Goal: Task Accomplishment & Management: Use online tool/utility

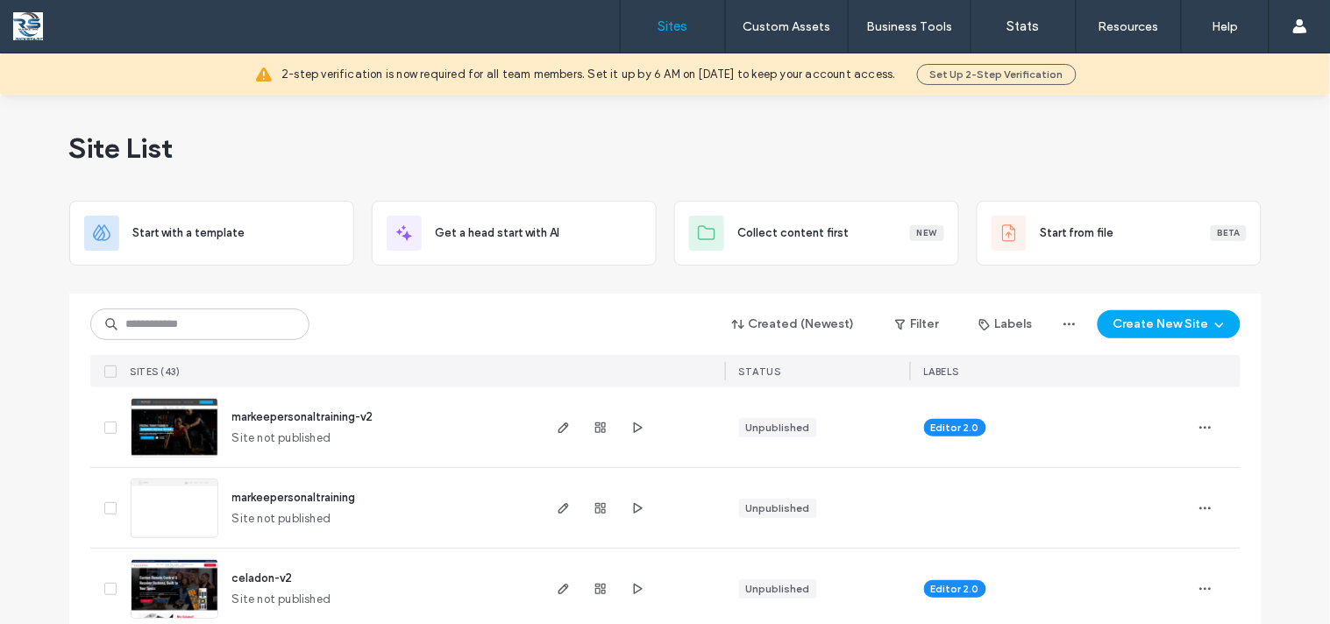
click at [364, 423] on span "markeepersonaltraining-v2" at bounding box center [302, 416] width 141 height 13
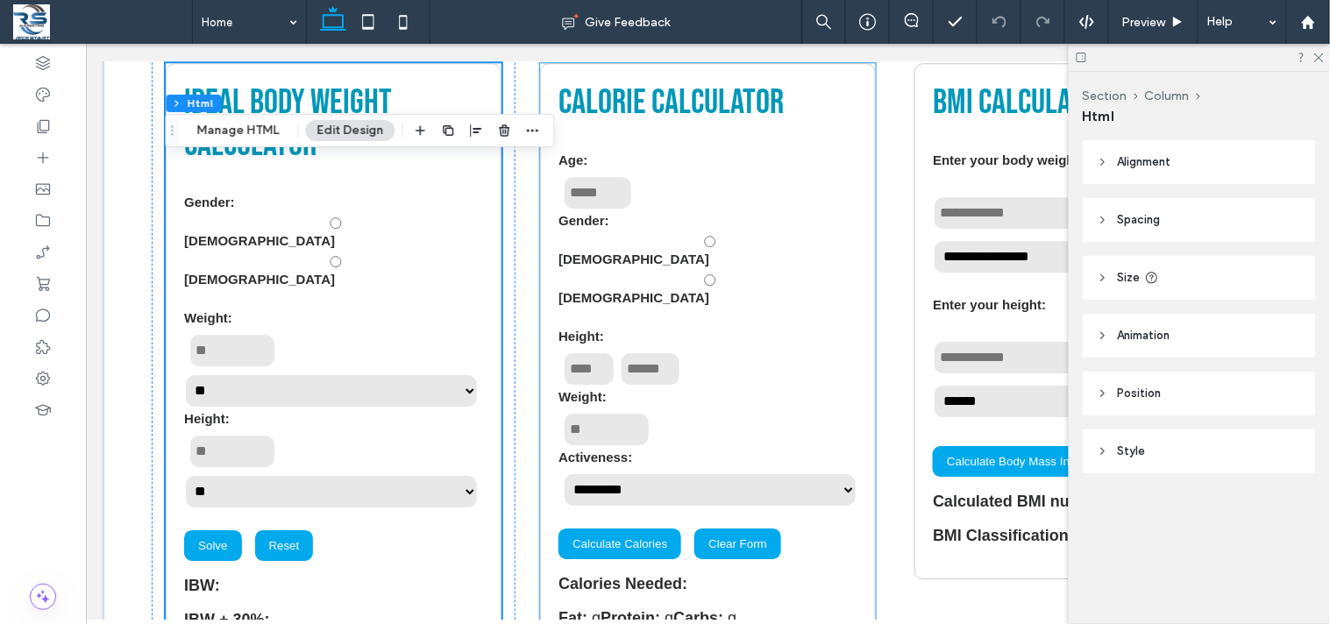
scroll to position [6445, 0]
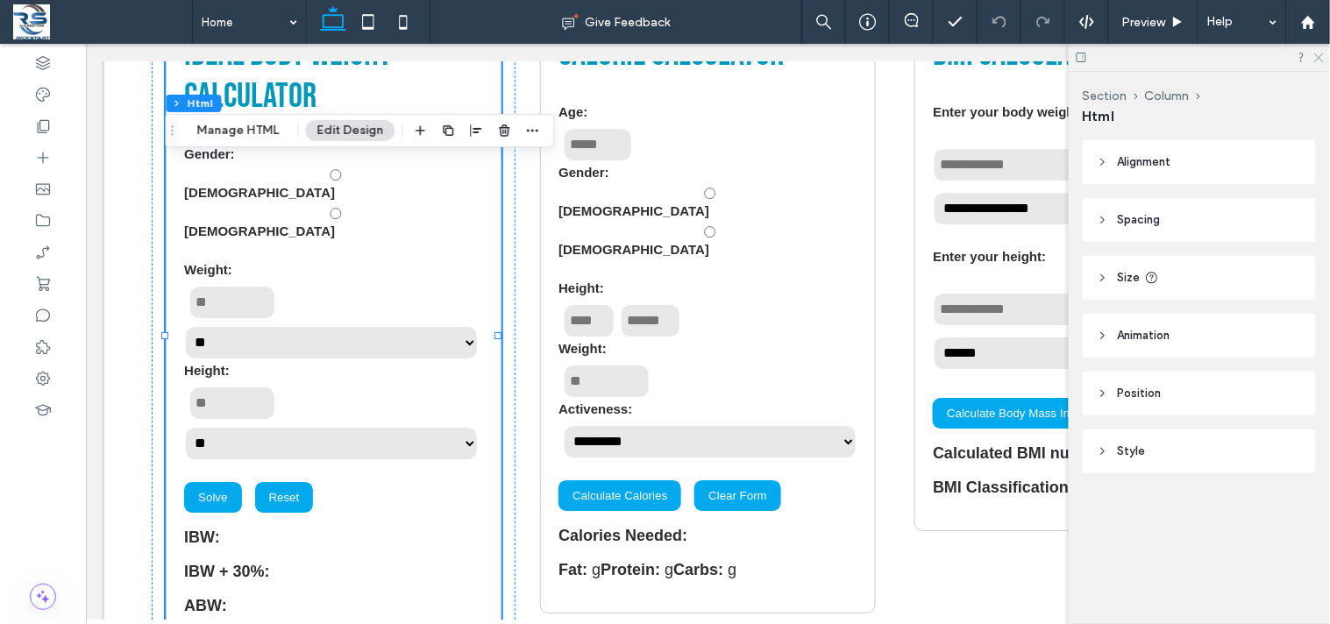
click at [1322, 60] on use at bounding box center [1319, 58] width 10 height 10
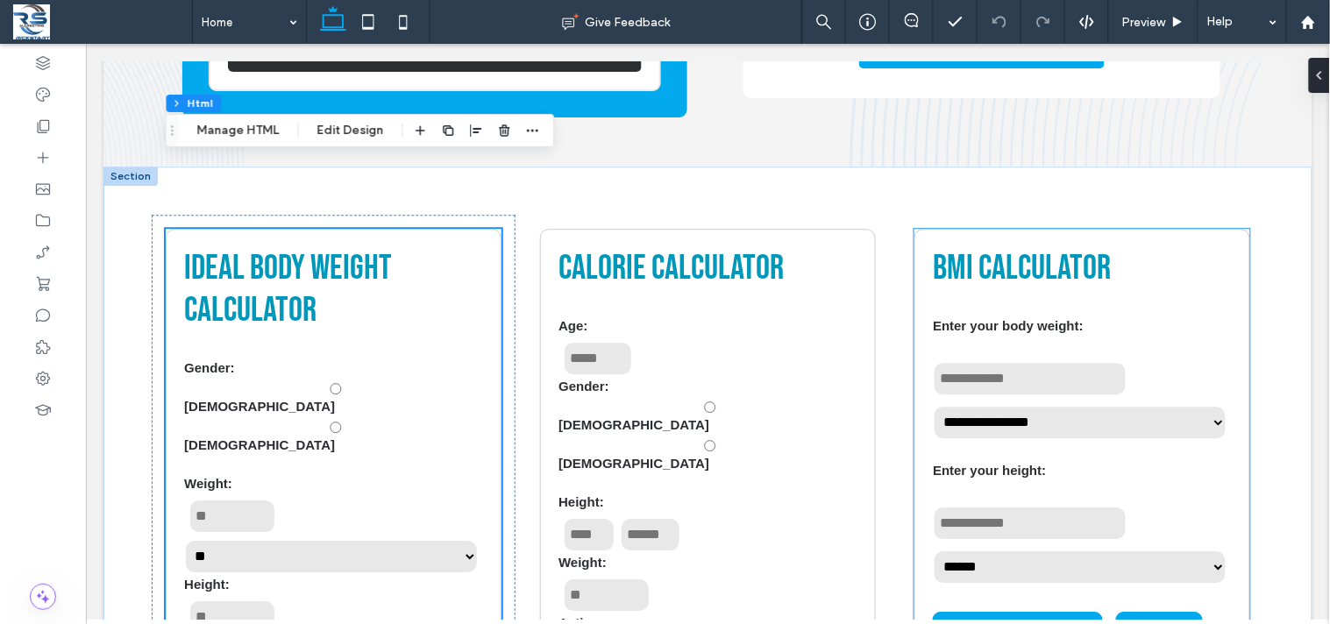
scroll to position [6348, 0]
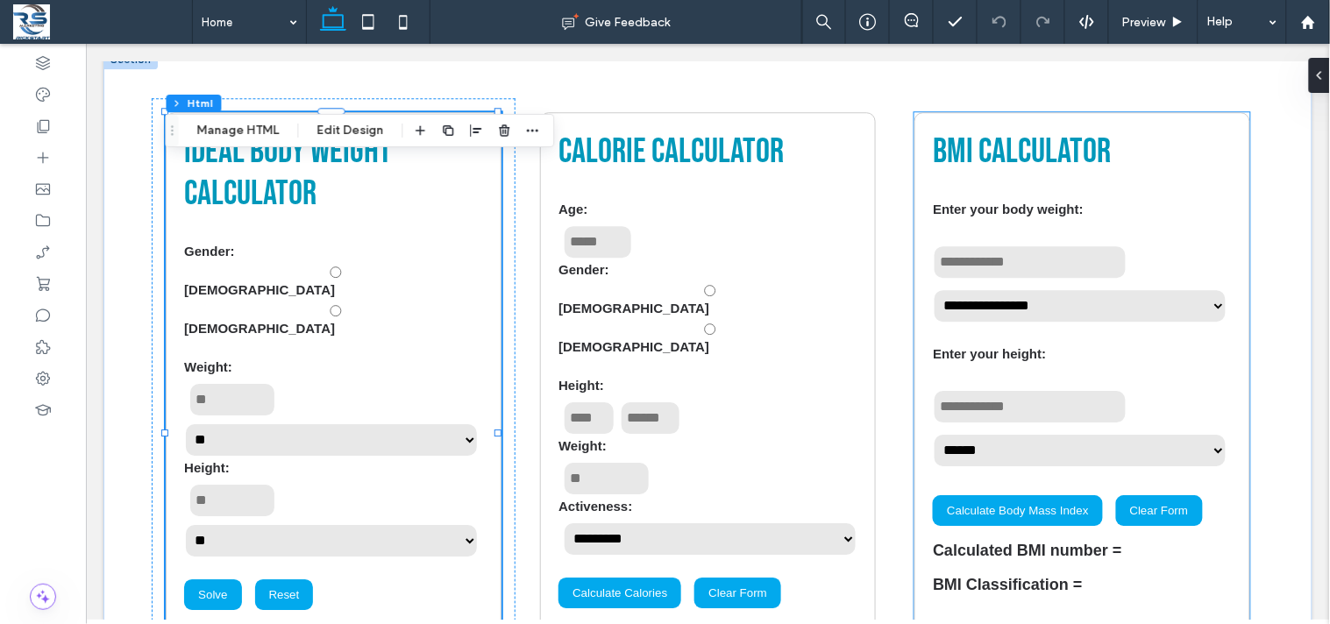
click at [1061, 487] on div "**********" at bounding box center [1081, 390] width 335 height 559
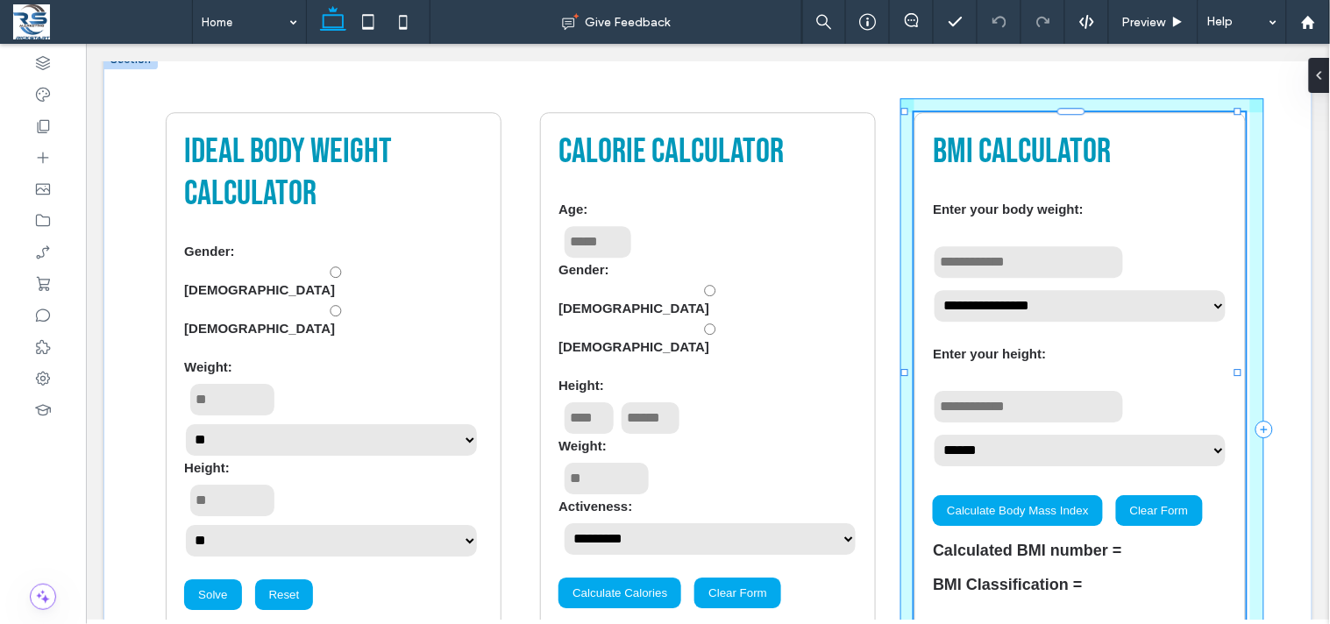
drag, startPoint x: 1065, startPoint y: 515, endPoint x: 1089, endPoint y: 476, distance: 45.3
click at [1089, 476] on div "**********" at bounding box center [707, 429] width 1209 height 760
type input "***"
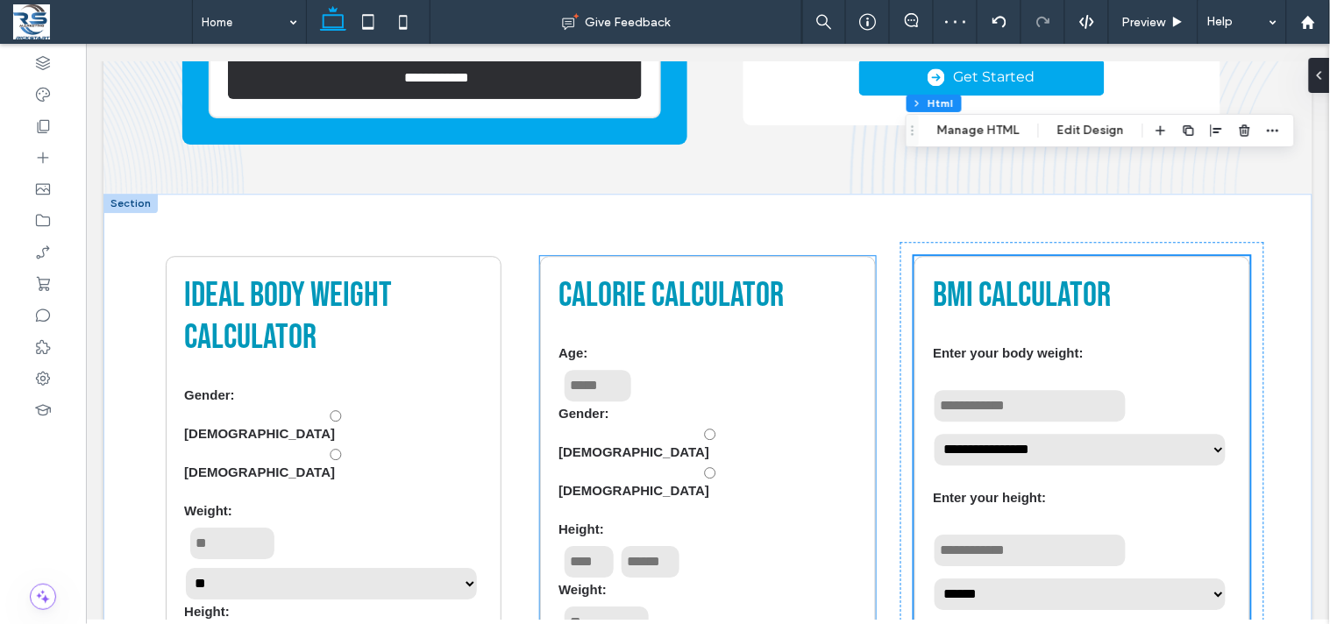
scroll to position [6152, 0]
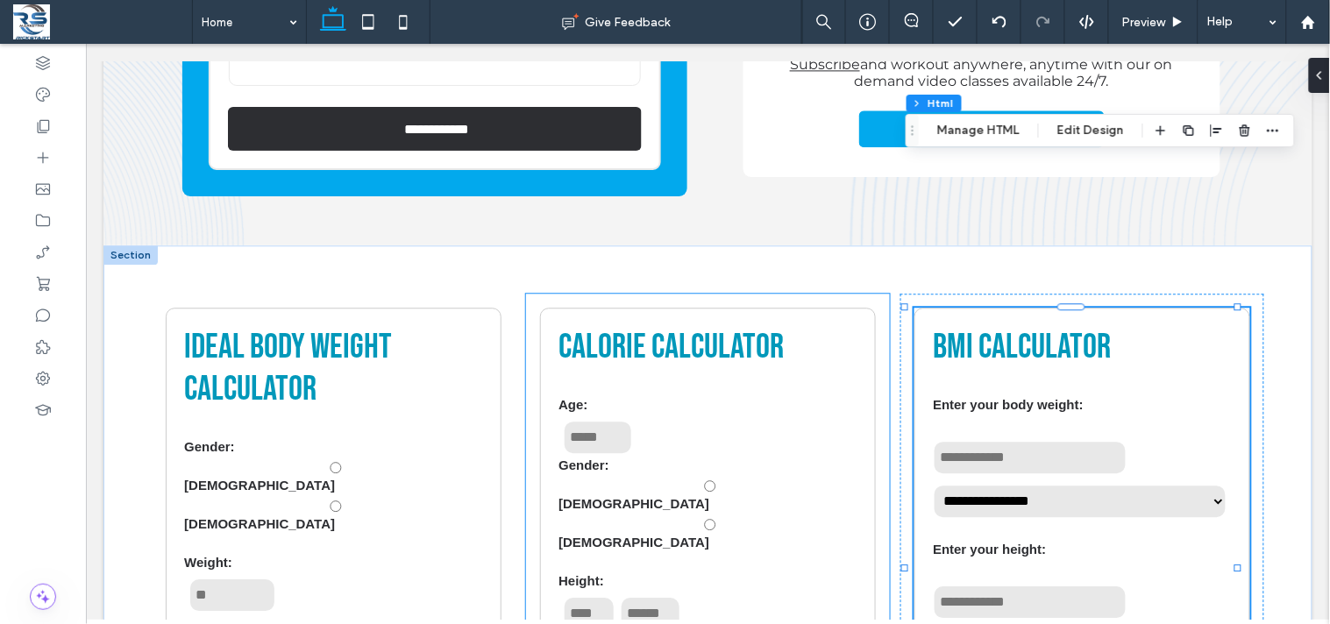
click at [879, 377] on div "**********" at bounding box center [706, 624] width 363 height 663
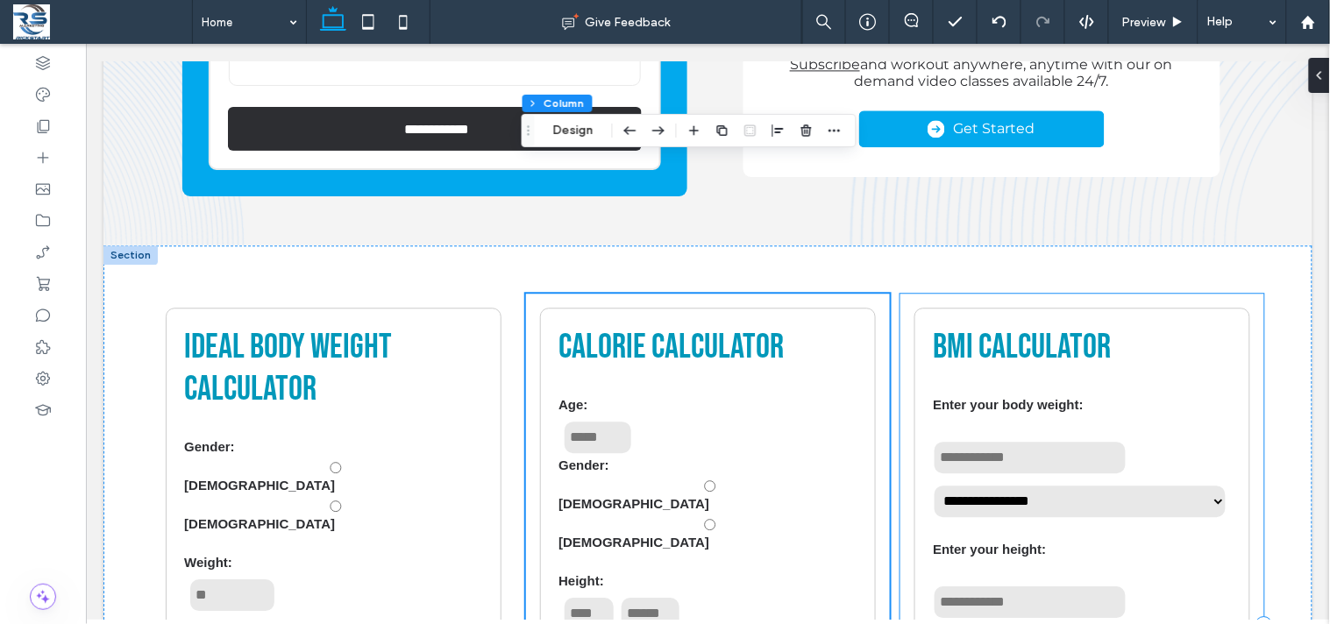
click at [900, 293] on div "**********" at bounding box center [1081, 624] width 363 height 663
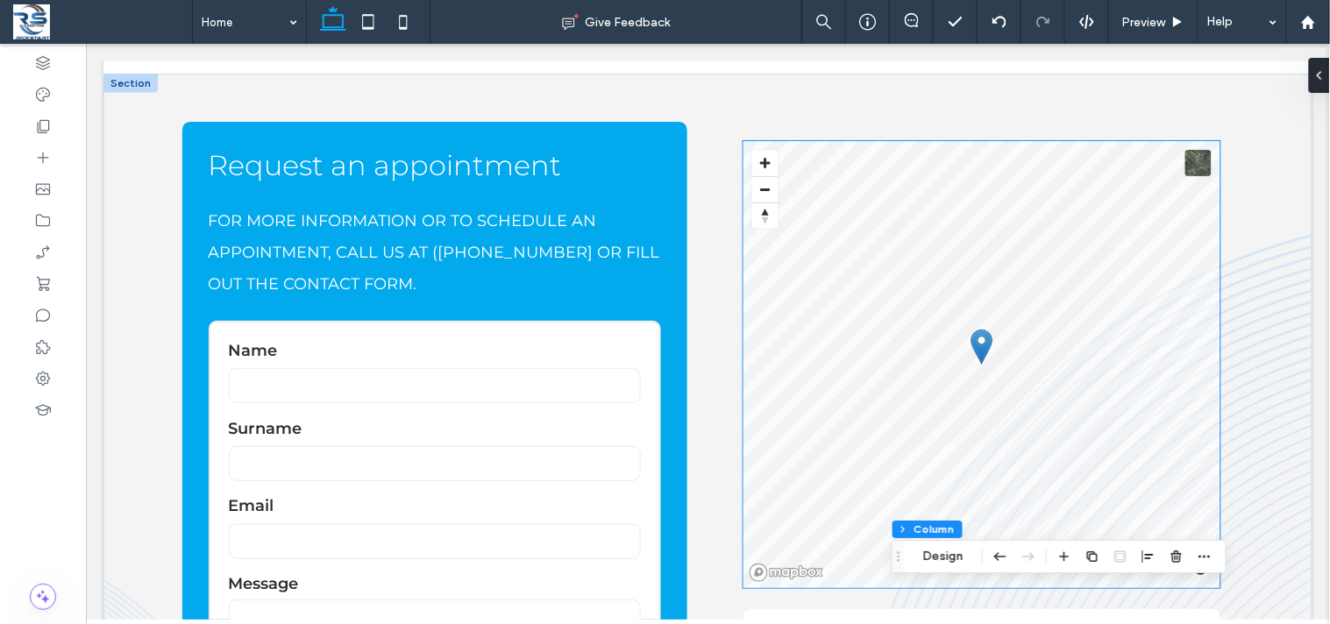
scroll to position [5666, 0]
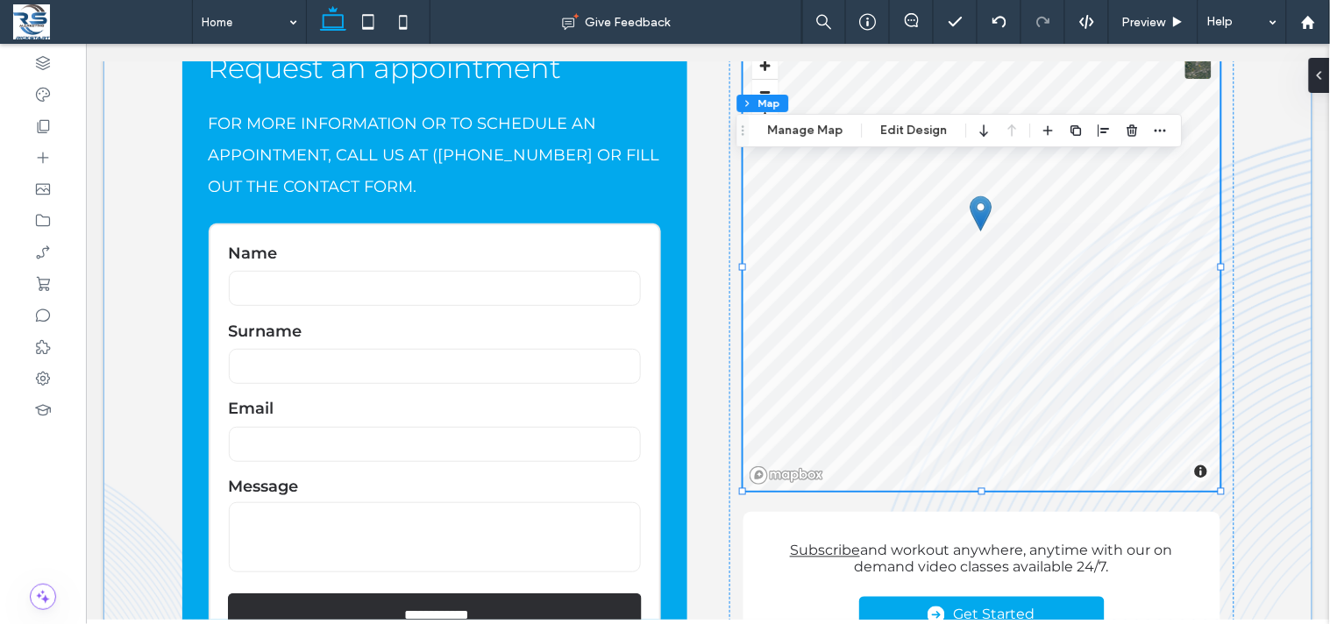
click at [1244, 238] on div "**********" at bounding box center [707, 352] width 1209 height 755
drag, startPoint x: 1244, startPoint y: 238, endPoint x: 907, endPoint y: 408, distance: 376.8
click at [1244, 238] on div "**********" at bounding box center [707, 352] width 1209 height 755
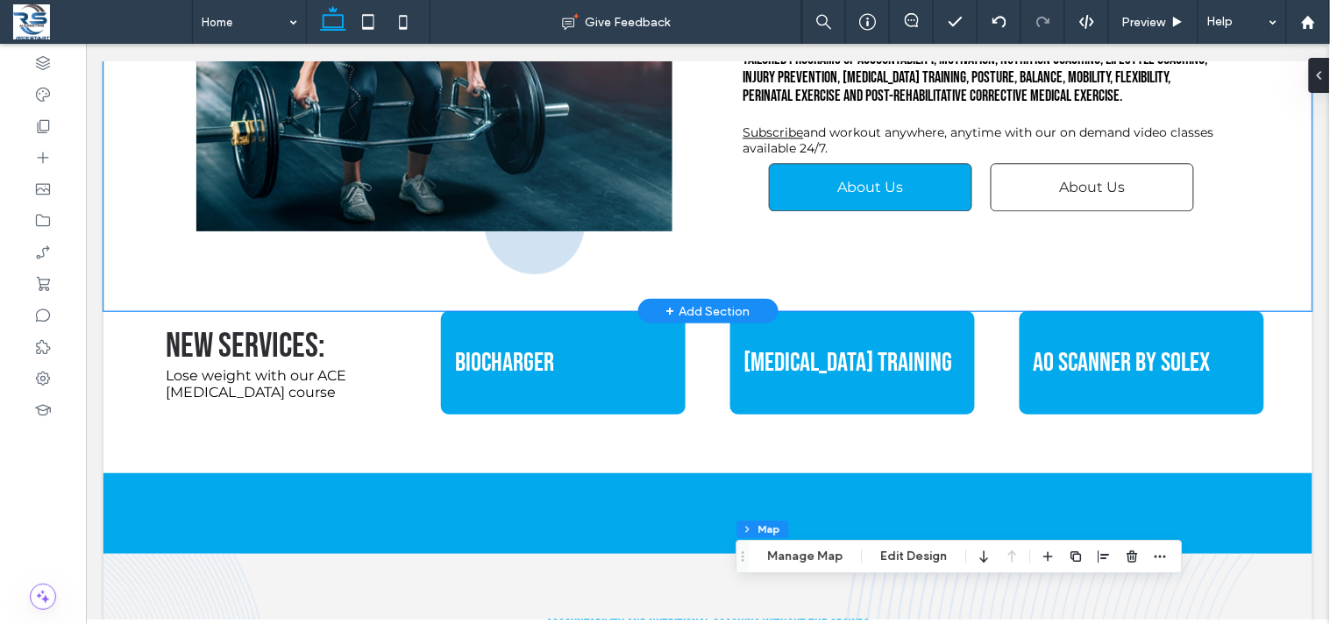
scroll to position [1169, 0]
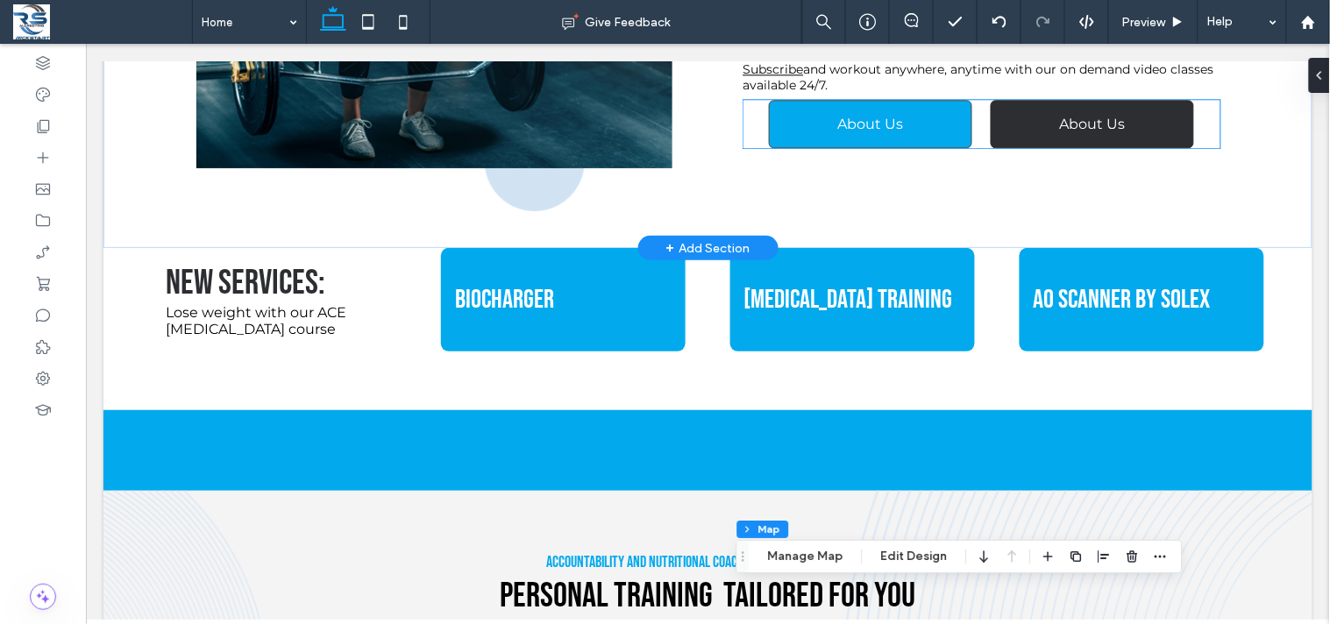
click at [1041, 147] on link "About Us" at bounding box center [1092, 123] width 204 height 48
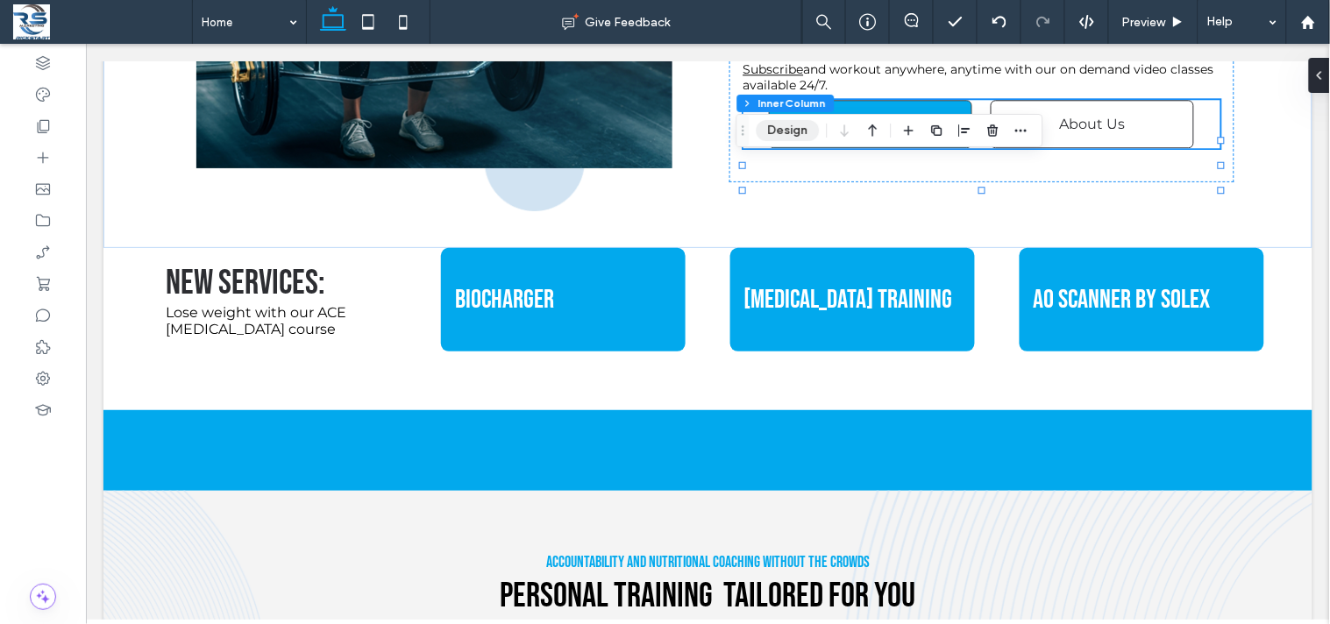
click at [791, 127] on button "Design" at bounding box center [788, 130] width 63 height 21
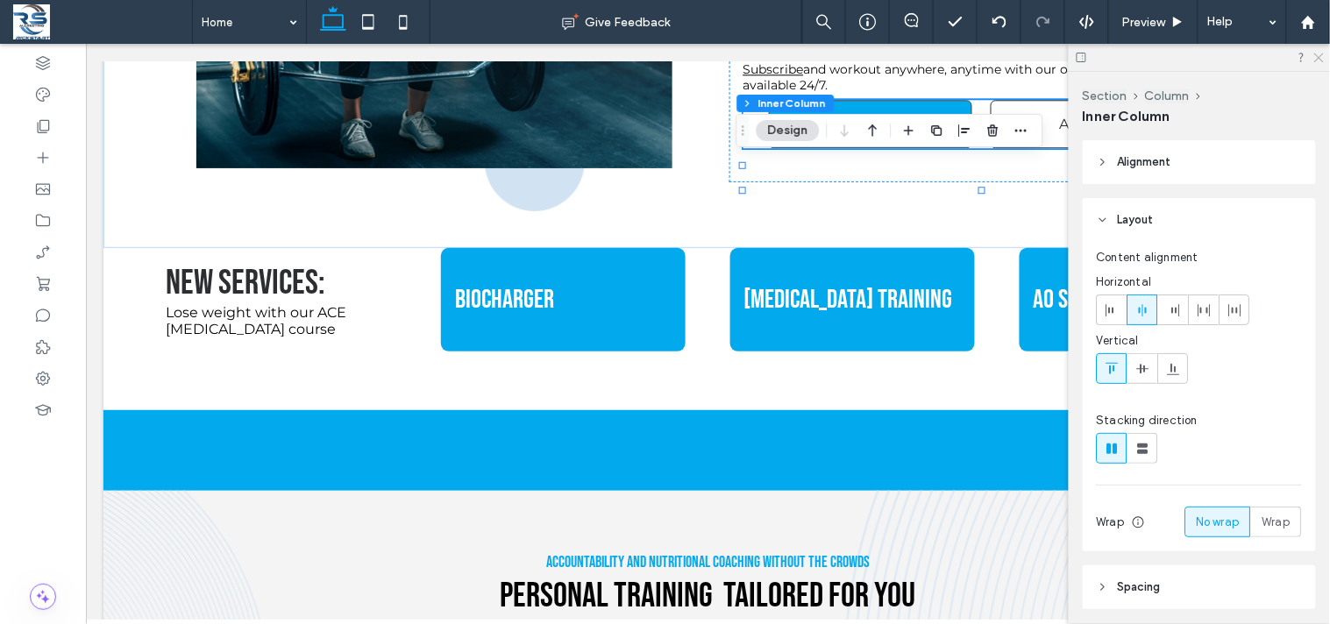
click at [1317, 60] on use at bounding box center [1319, 58] width 10 height 10
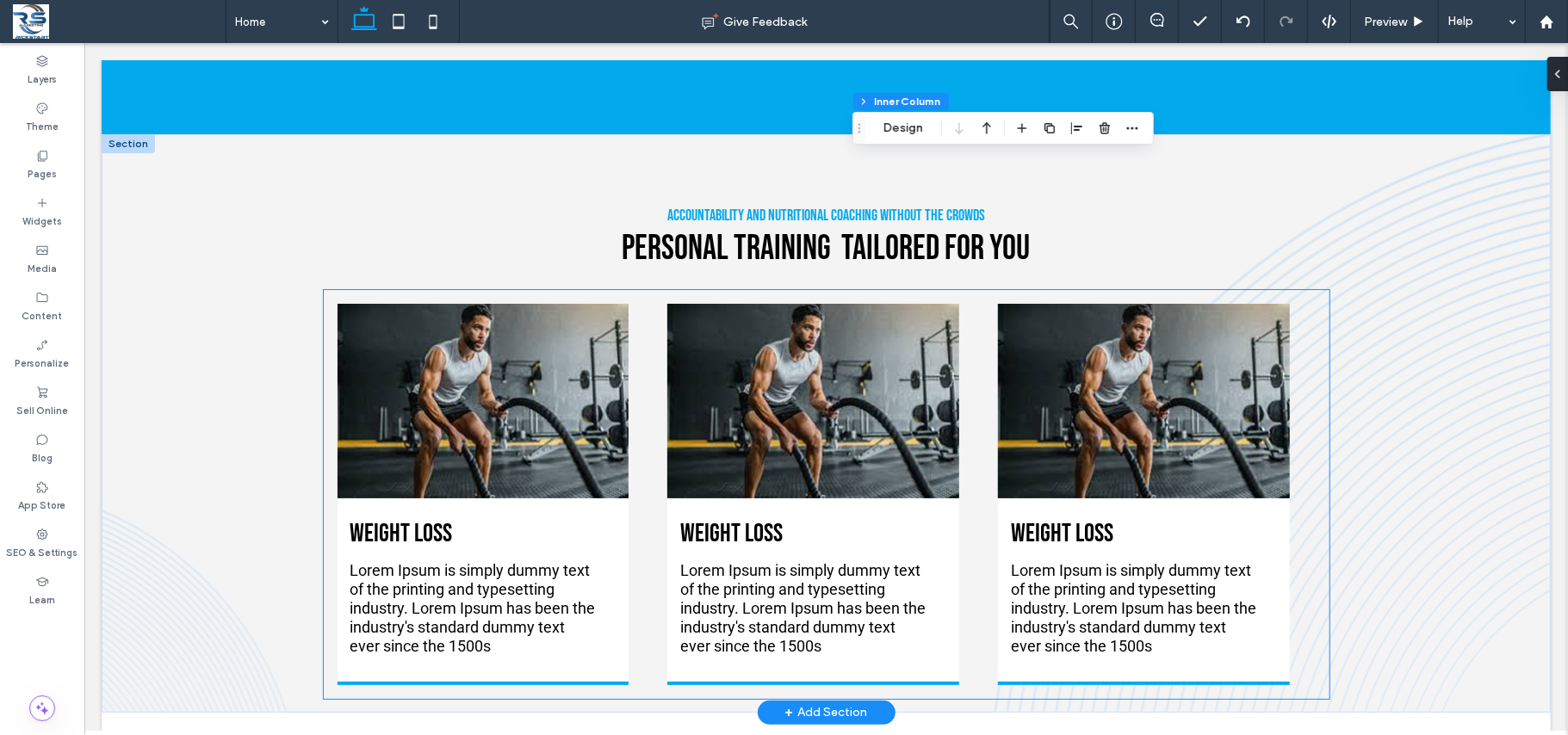
scroll to position [1491, 0]
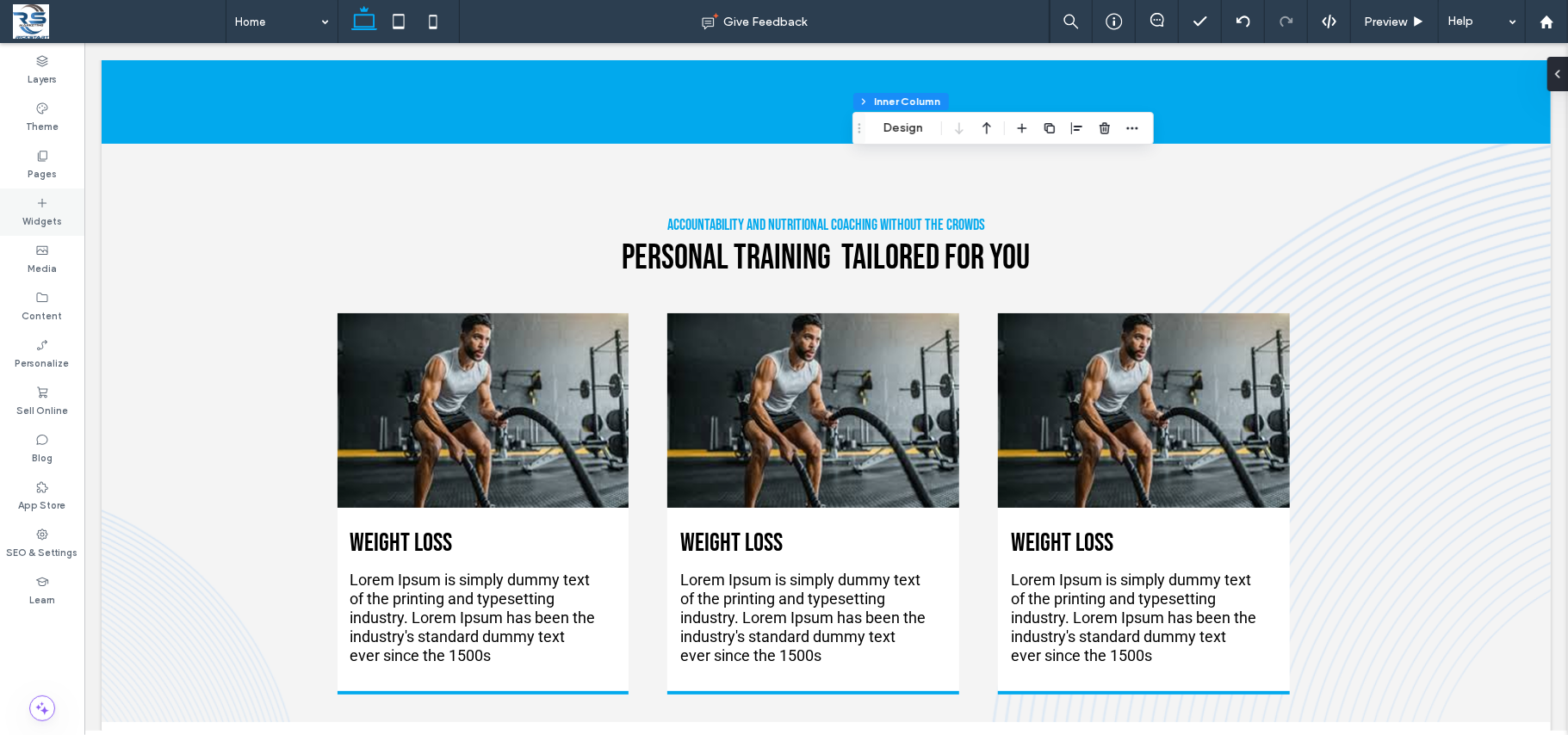
click at [28, 211] on label "Widgets" at bounding box center [42, 219] width 39 height 19
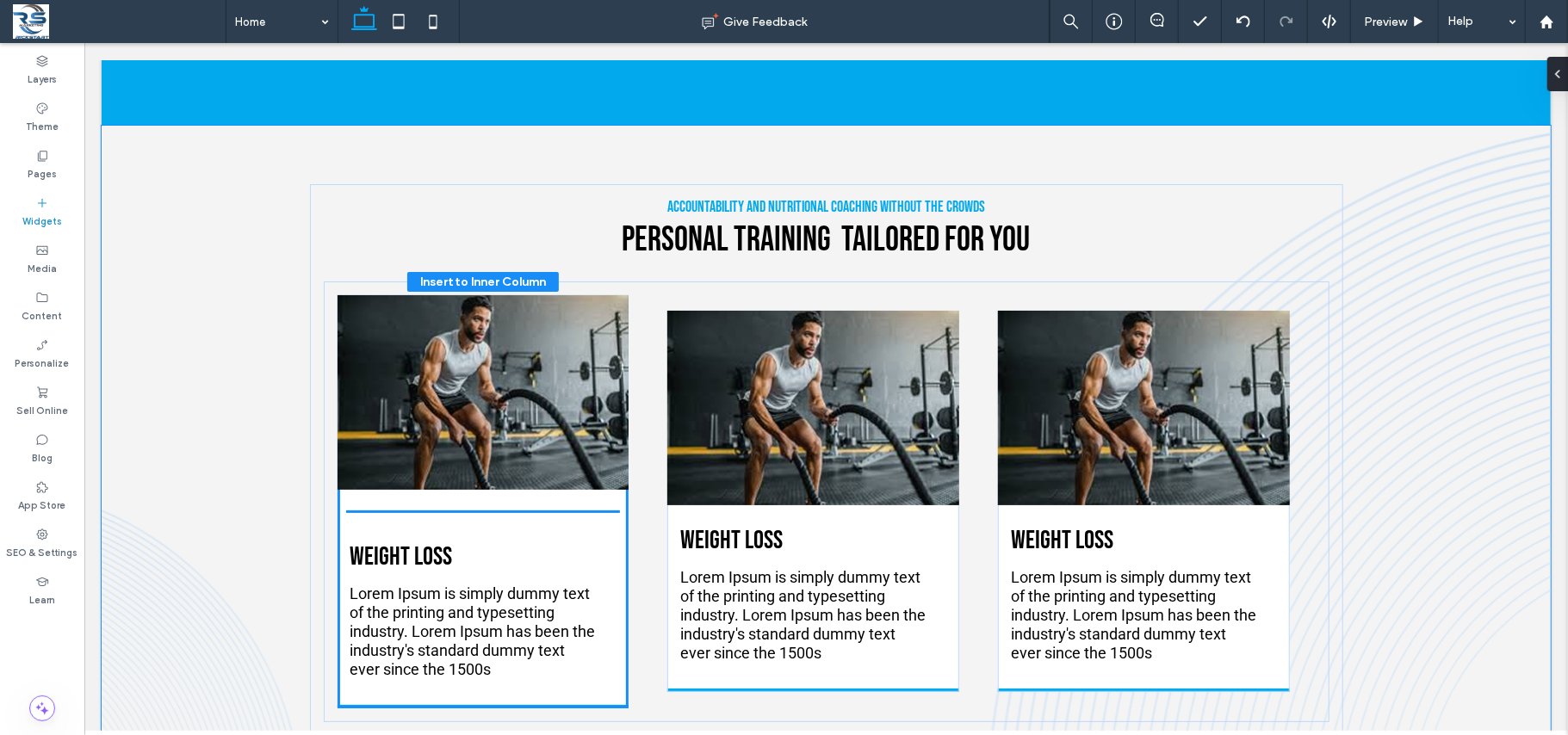
scroll to position [1523, 0]
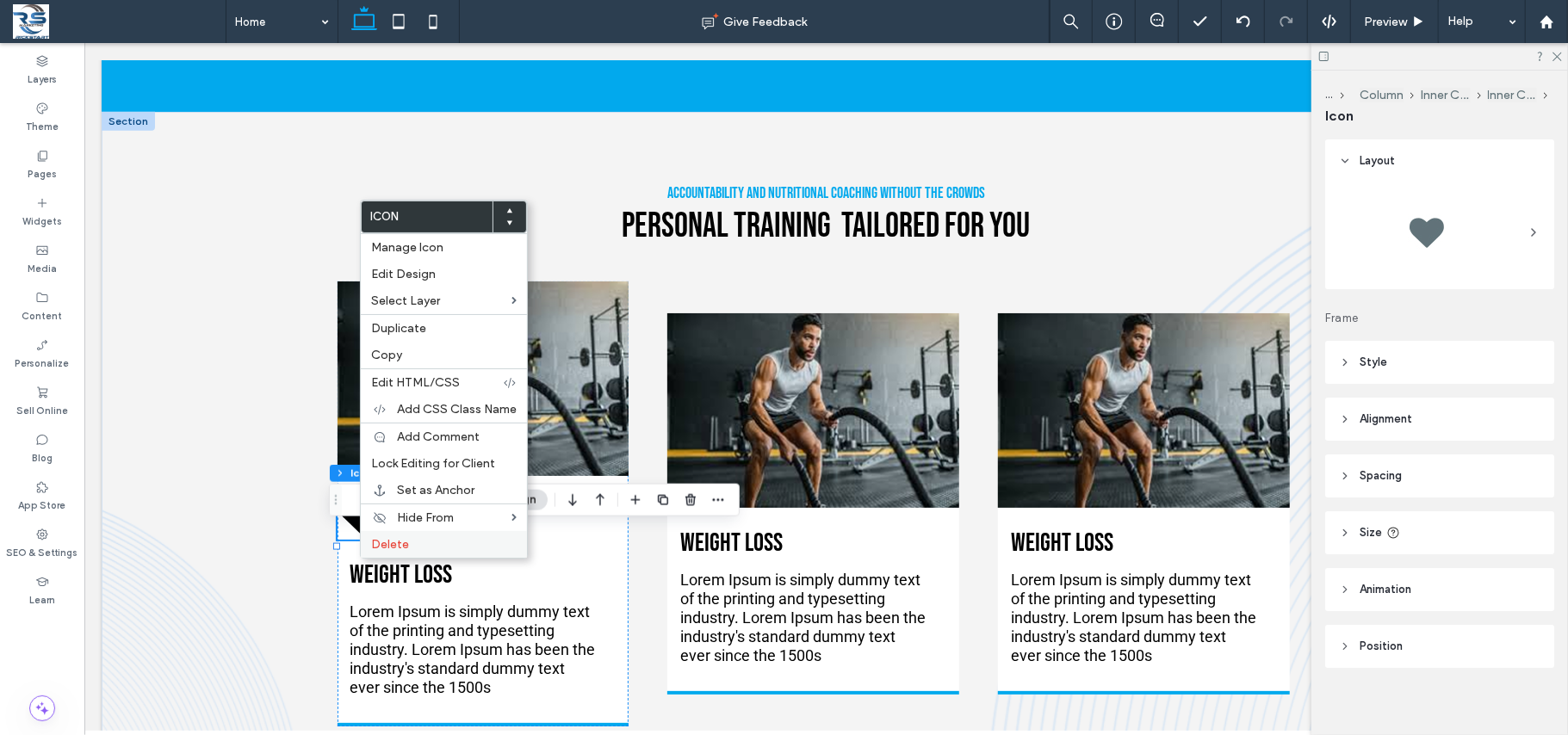
click at [397, 551] on span "Delete" at bounding box center [390, 544] width 38 height 15
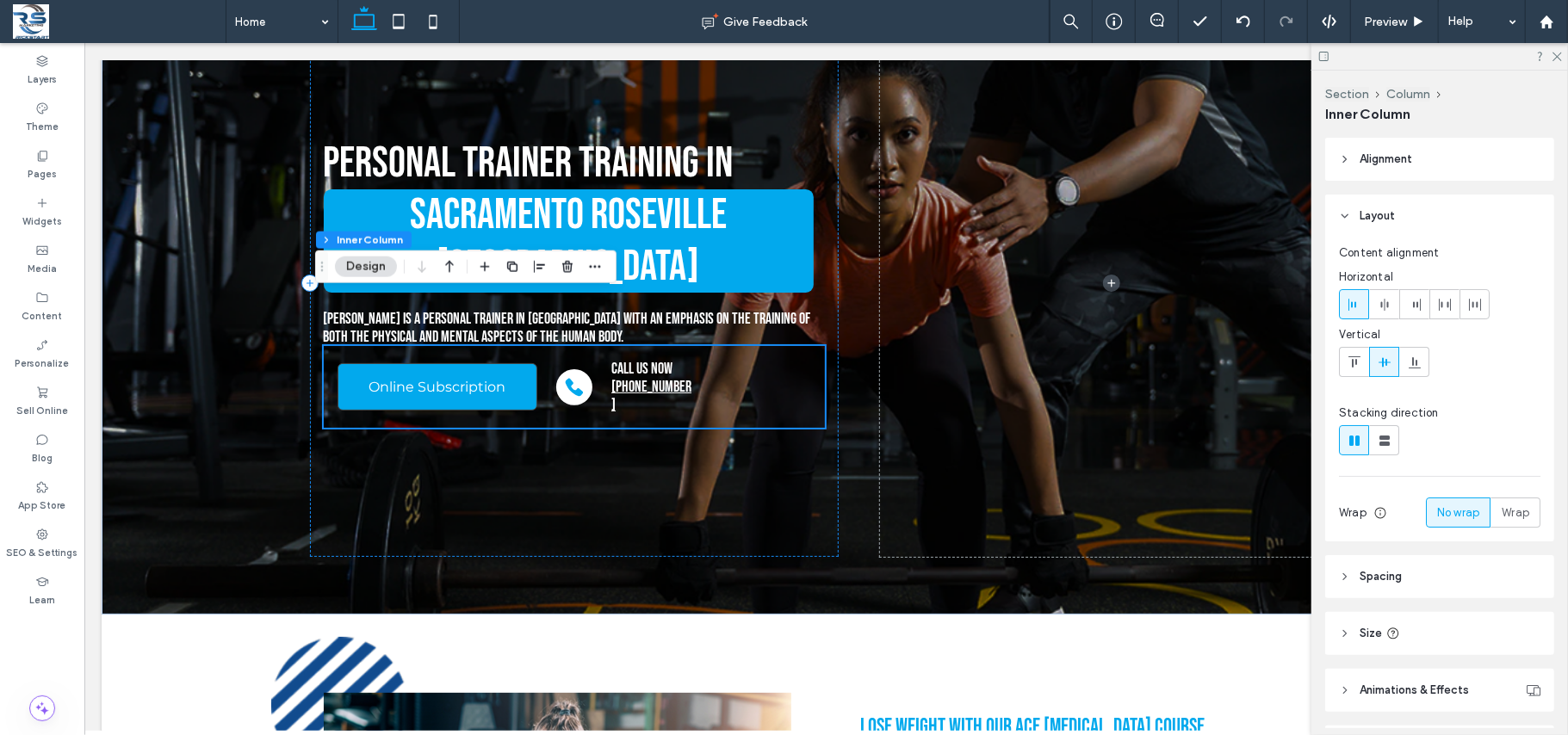
scroll to position [297, 0]
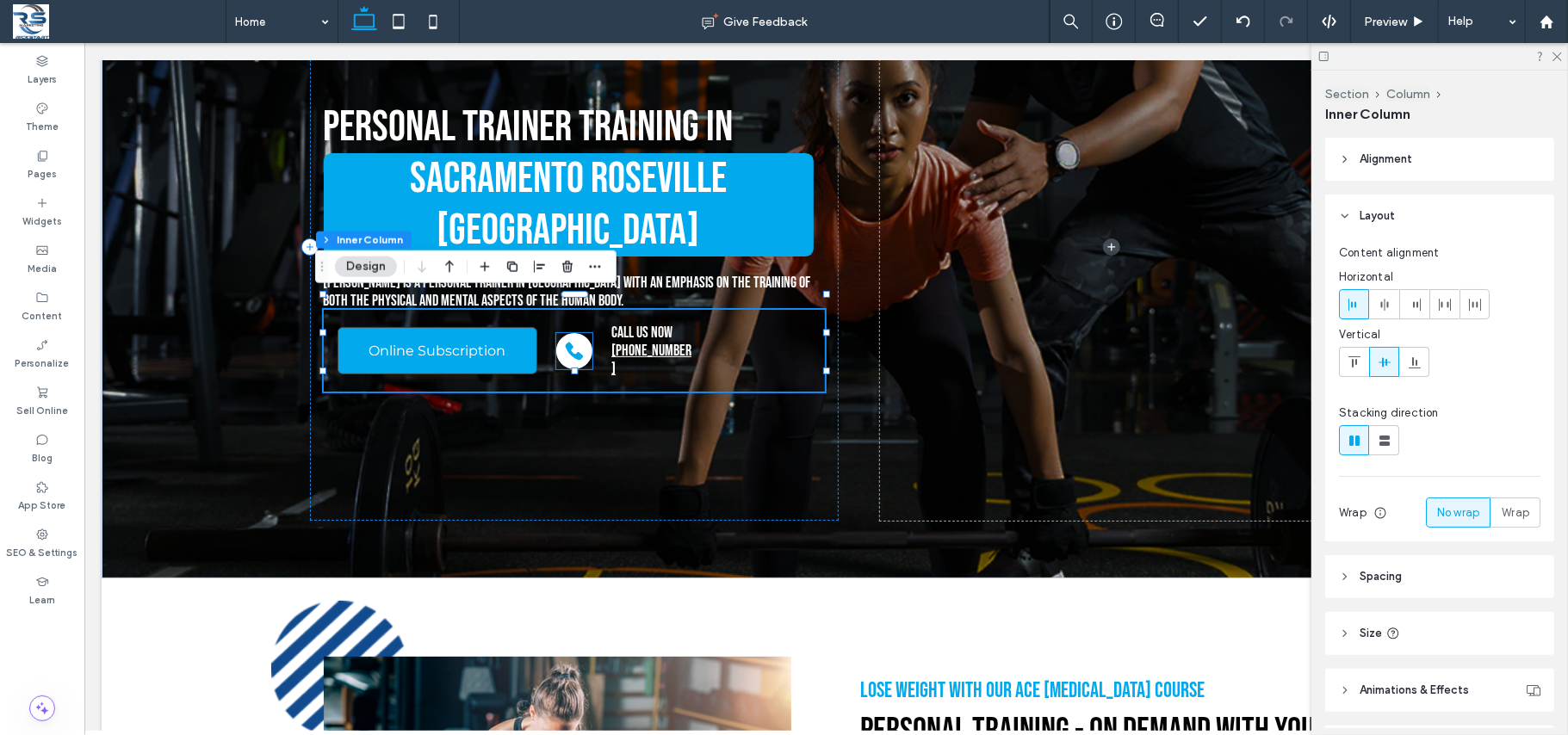
click at [566, 341] on icon at bounding box center [573, 349] width 18 height 18
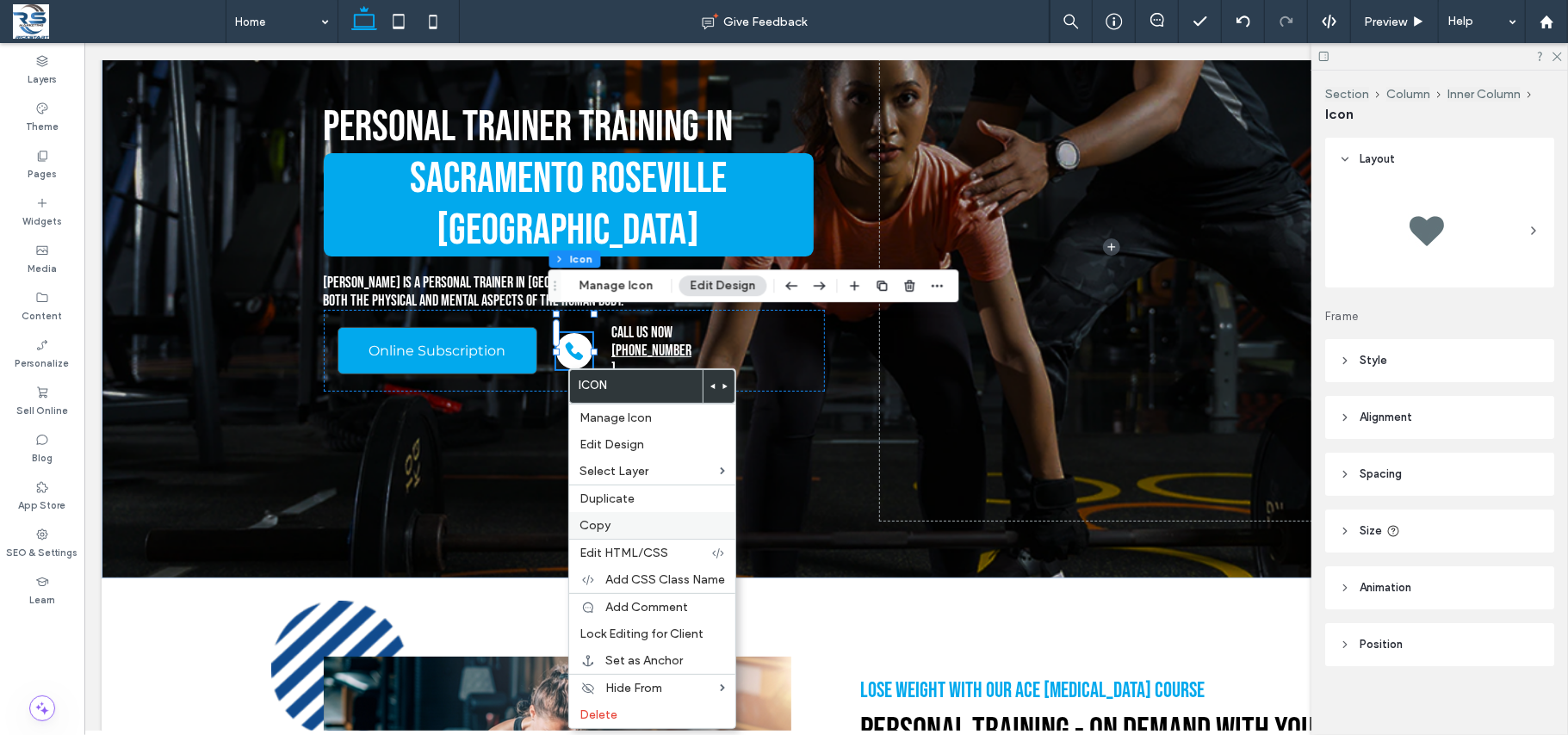
click at [601, 520] on span "Copy" at bounding box center [595, 525] width 31 height 15
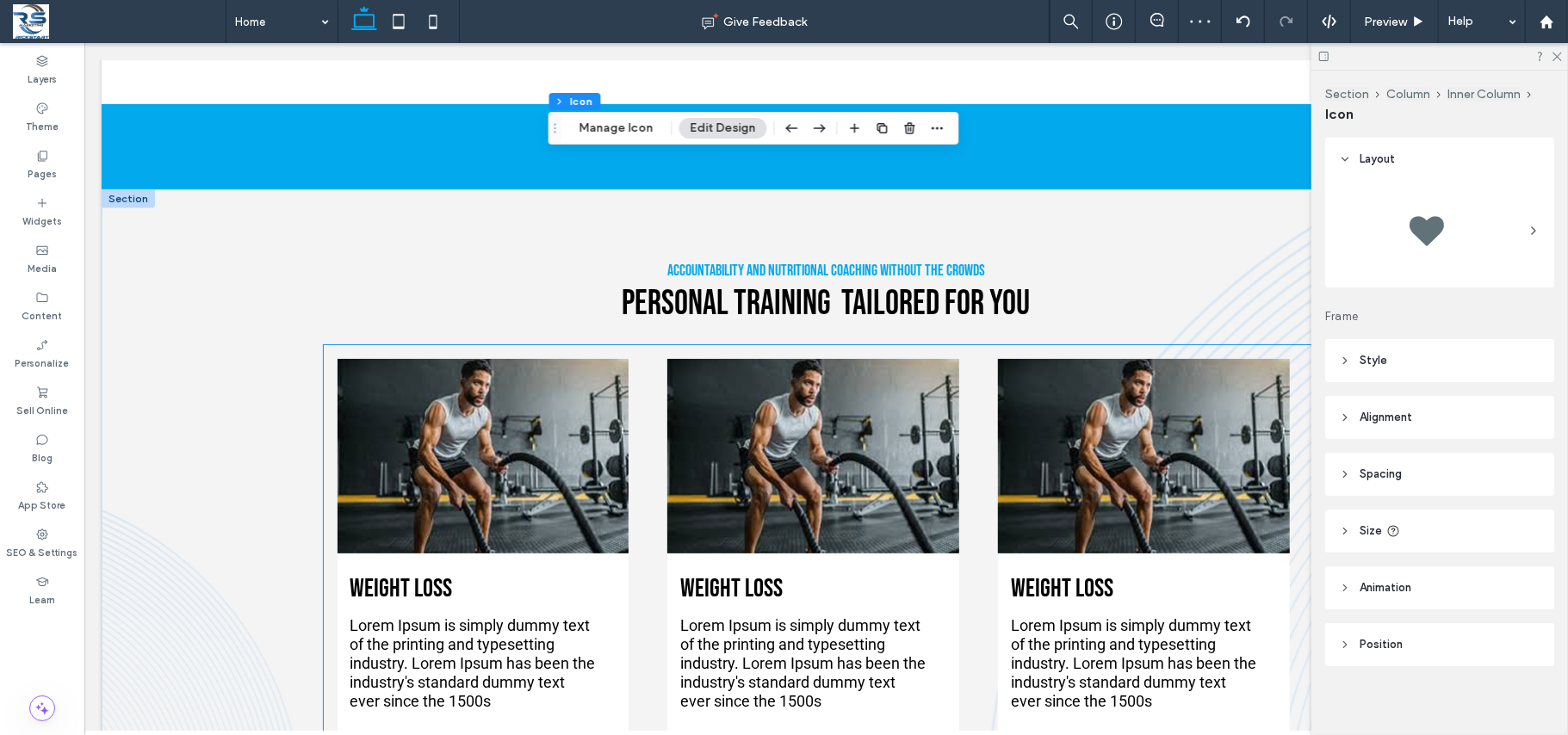
scroll to position [1674, 0]
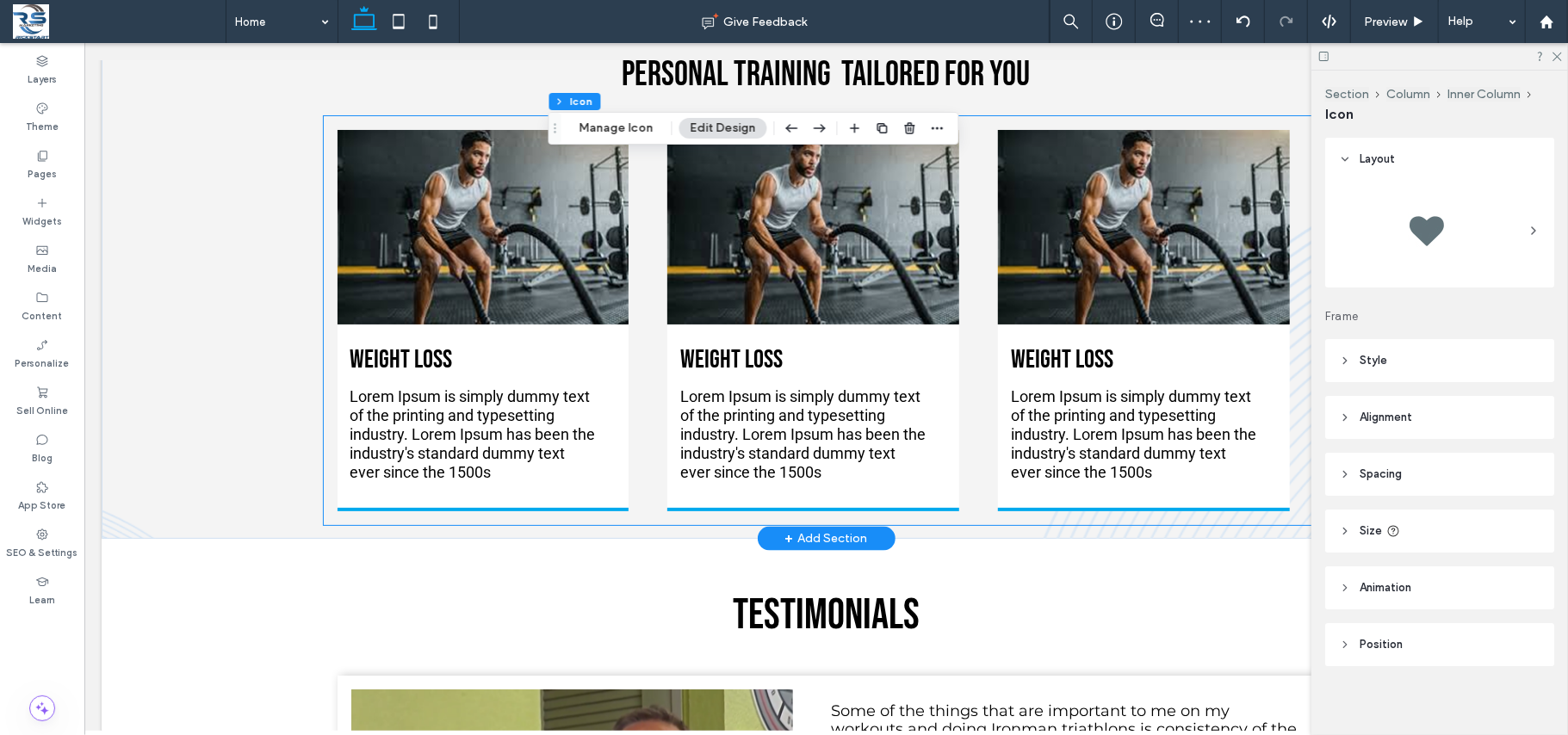
click at [379, 367] on div "Weight Loss Lorem Ipsum is simply dummy text of the printing and typesetting in…" at bounding box center [482, 320] width 292 height 381
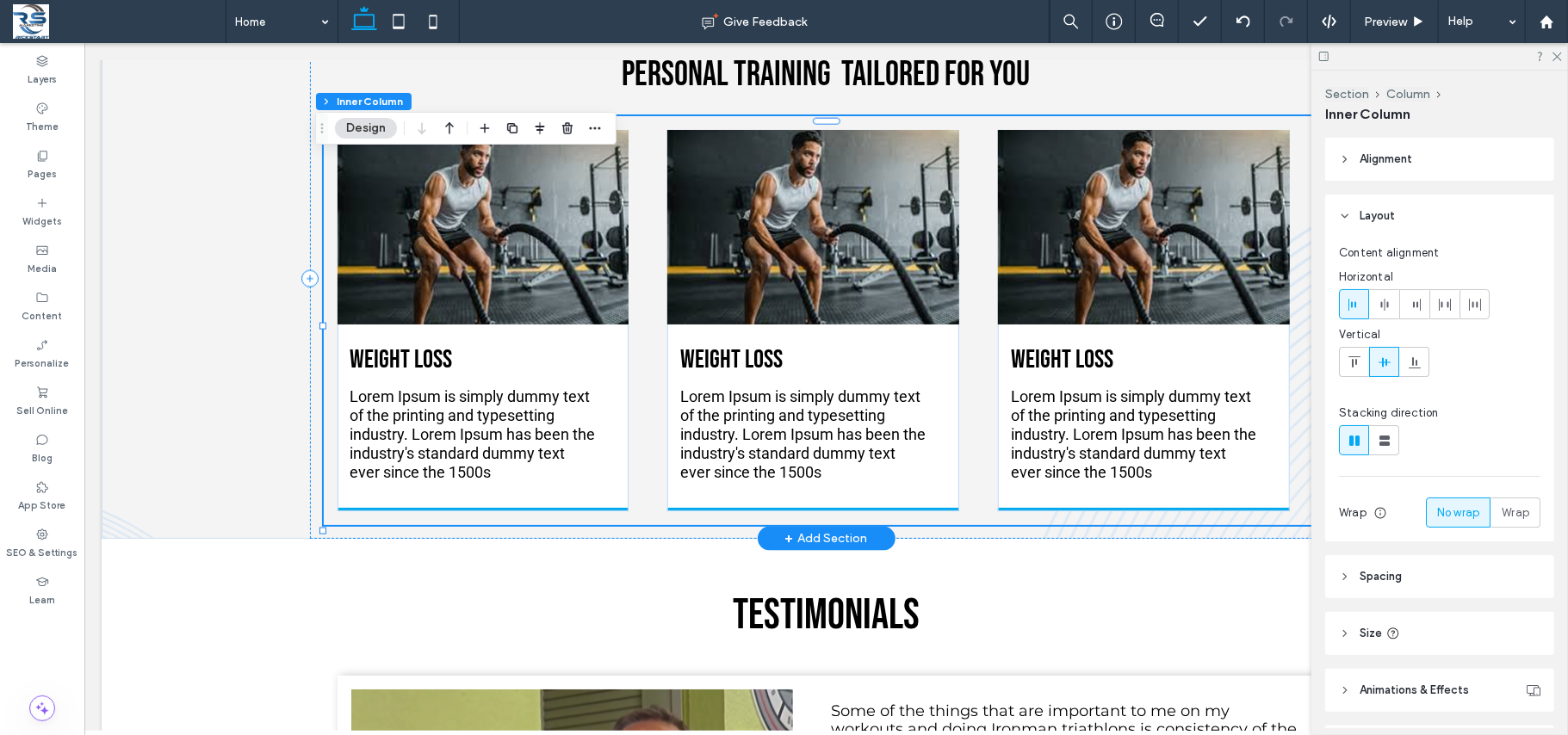
click at [365, 378] on div "Weight Loss Lorem Ipsum is simply dummy text of the printing and typesetting in…" at bounding box center [482, 320] width 292 height 381
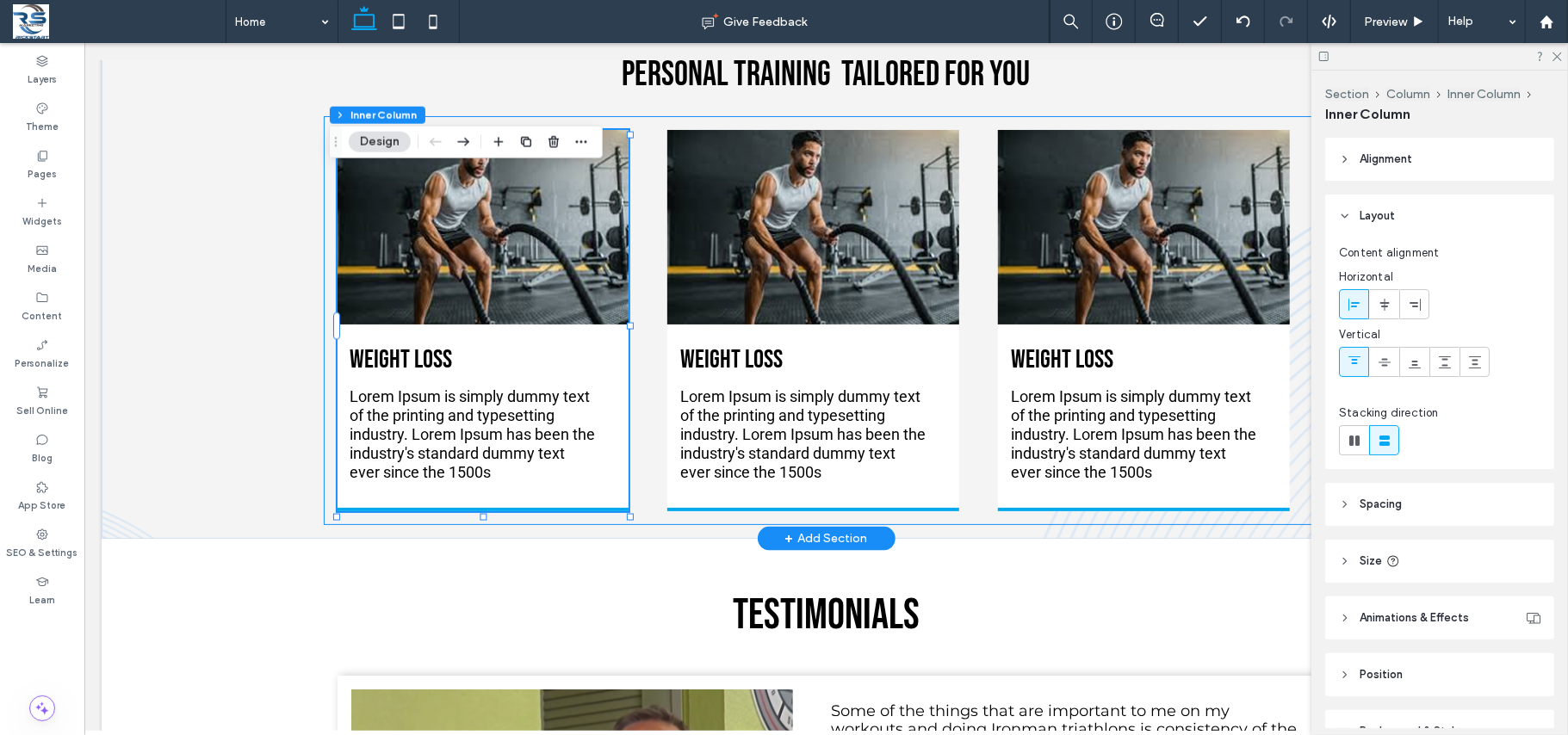
click at [365, 378] on div "Weight Loss Lorem Ipsum is simply dummy text of the printing and typesetting in…" at bounding box center [482, 320] width 292 height 381
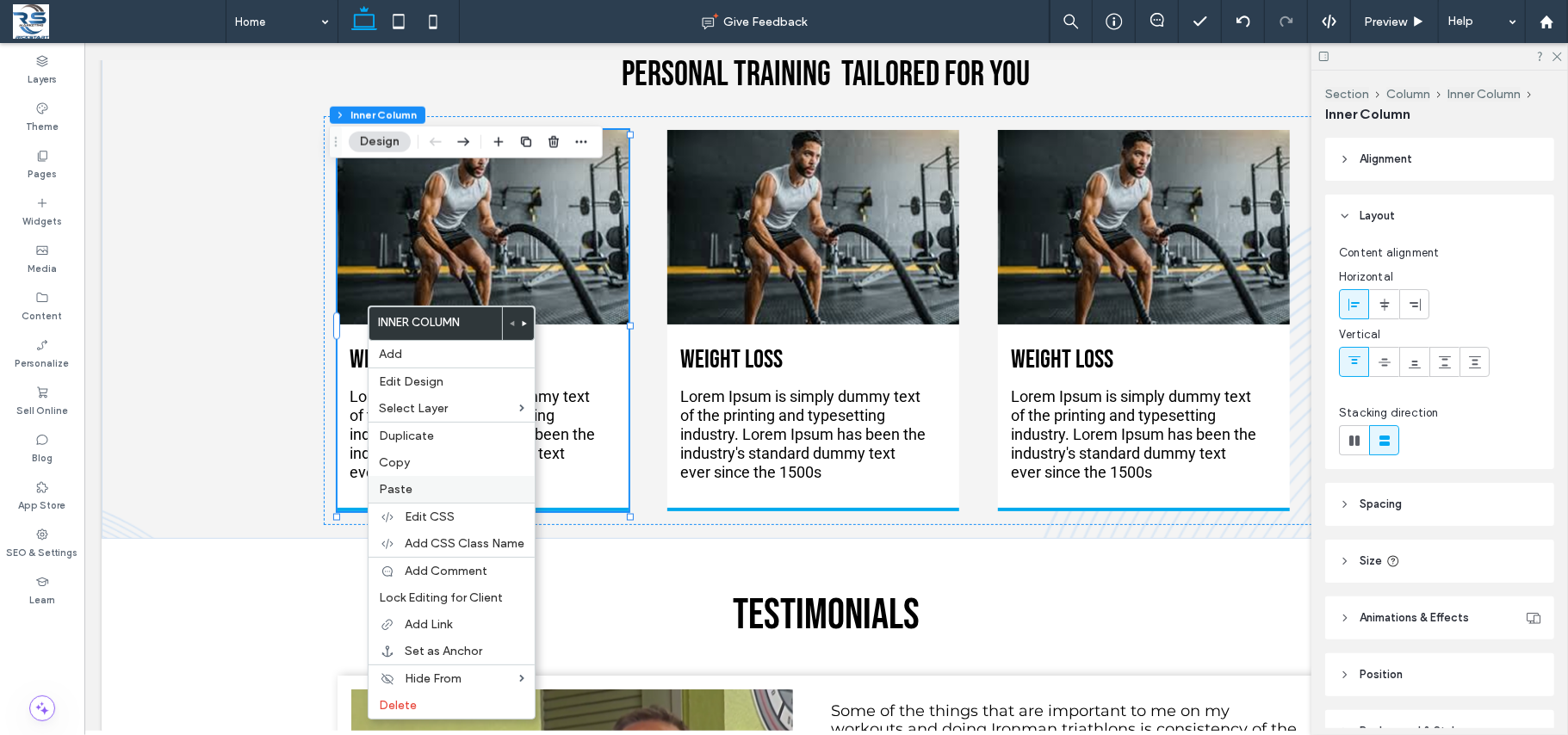
click at [420, 494] on label "Paste" at bounding box center [452, 489] width 145 height 15
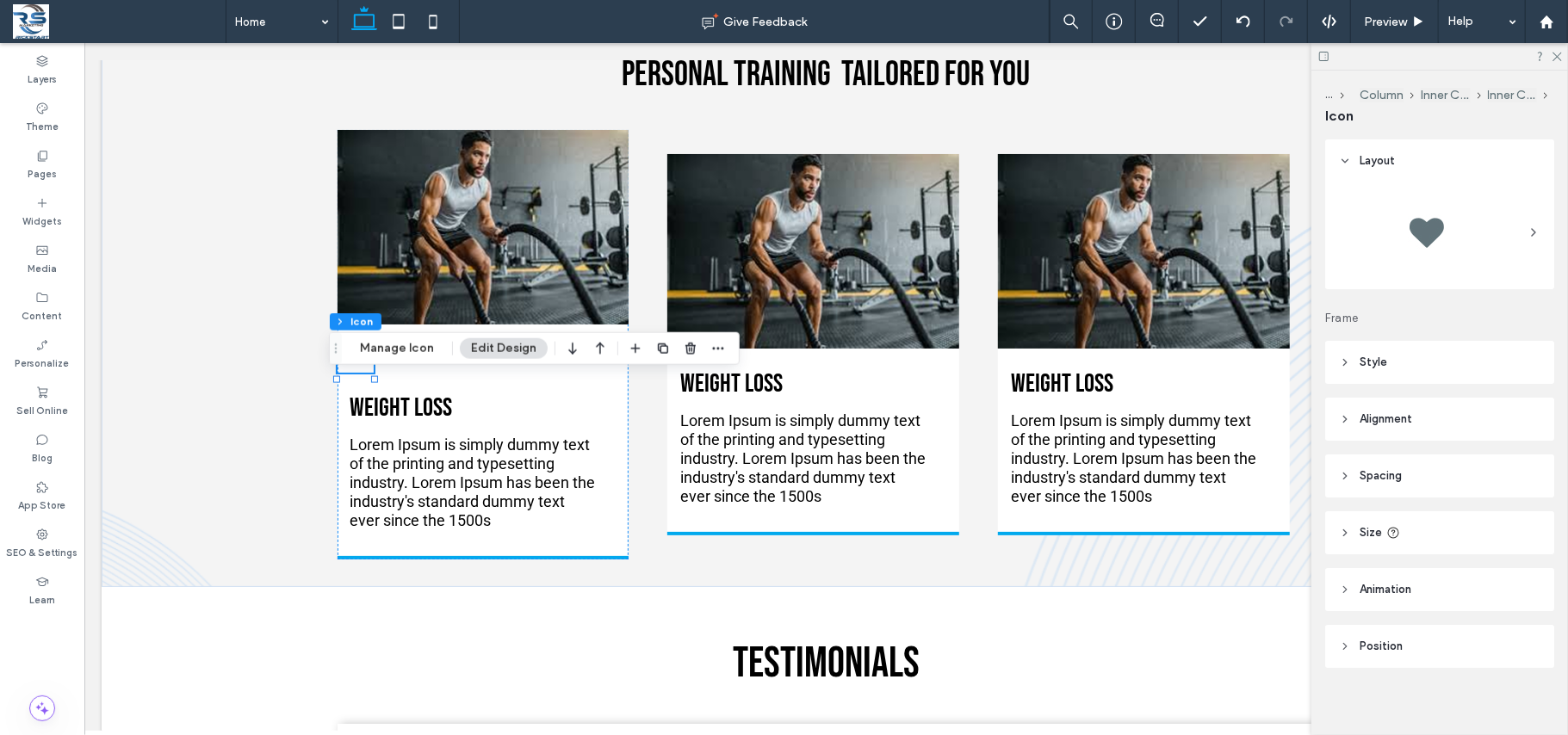
click at [1305, 363] on header "Style" at bounding box center [1438, 362] width 229 height 43
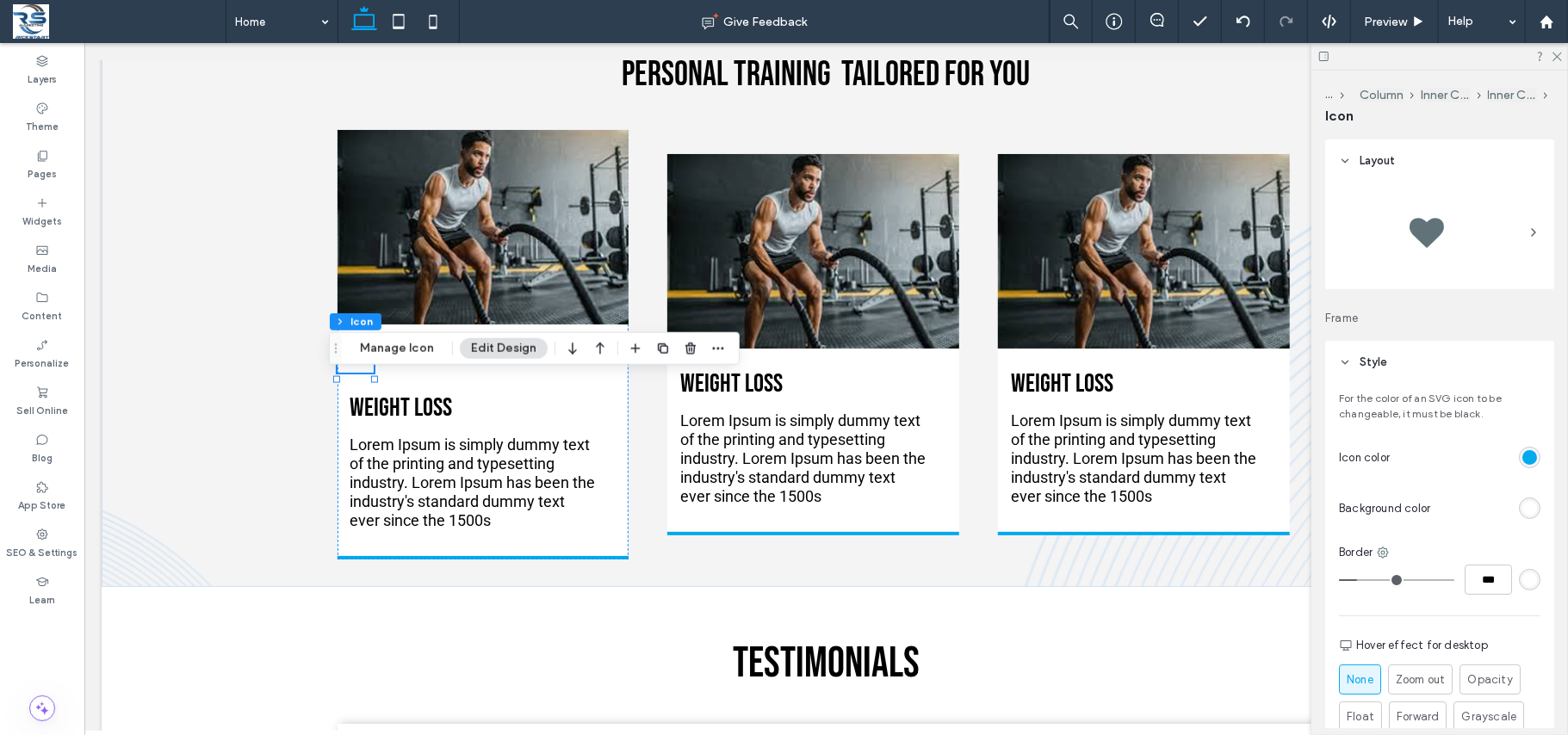
click at [1305, 506] on div "rgb(255, 255, 255)" at bounding box center [1529, 507] width 15 height 15
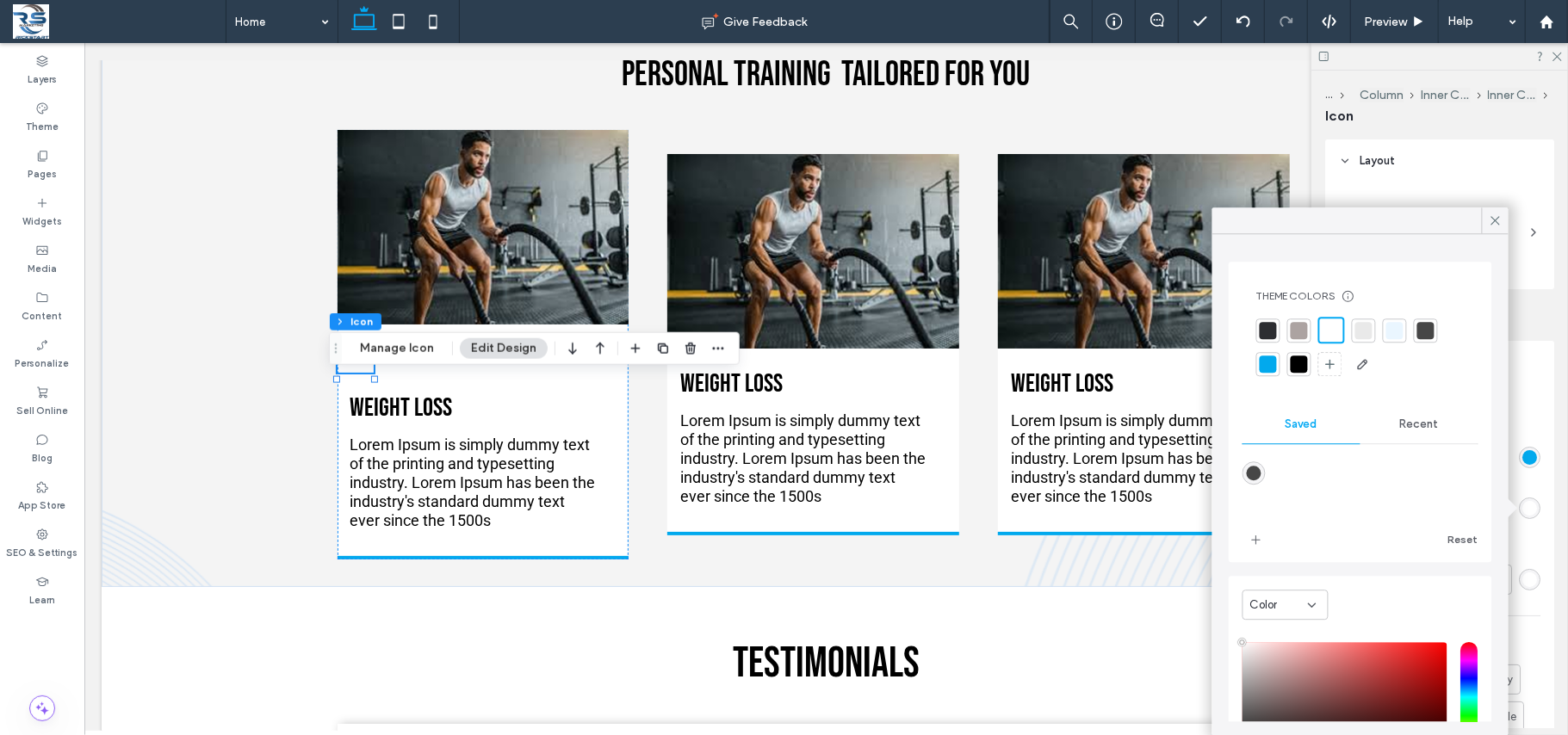
click at [1262, 363] on div at bounding box center [1269, 364] width 18 height 18
click at [1305, 226] on div at bounding box center [1494, 220] width 27 height 26
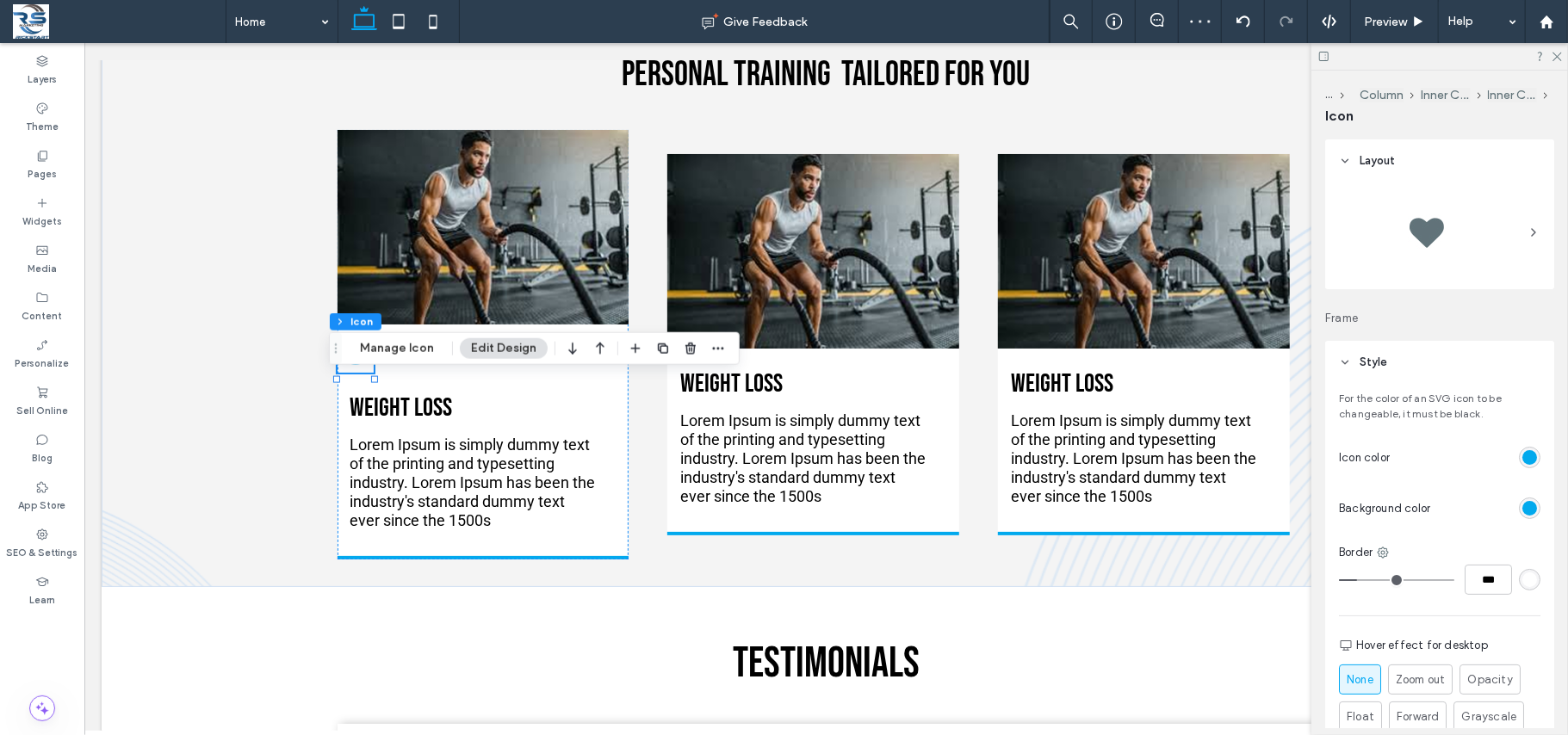
click at [1305, 454] on div "rgb(2, 169, 237)" at bounding box center [1529, 457] width 15 height 15
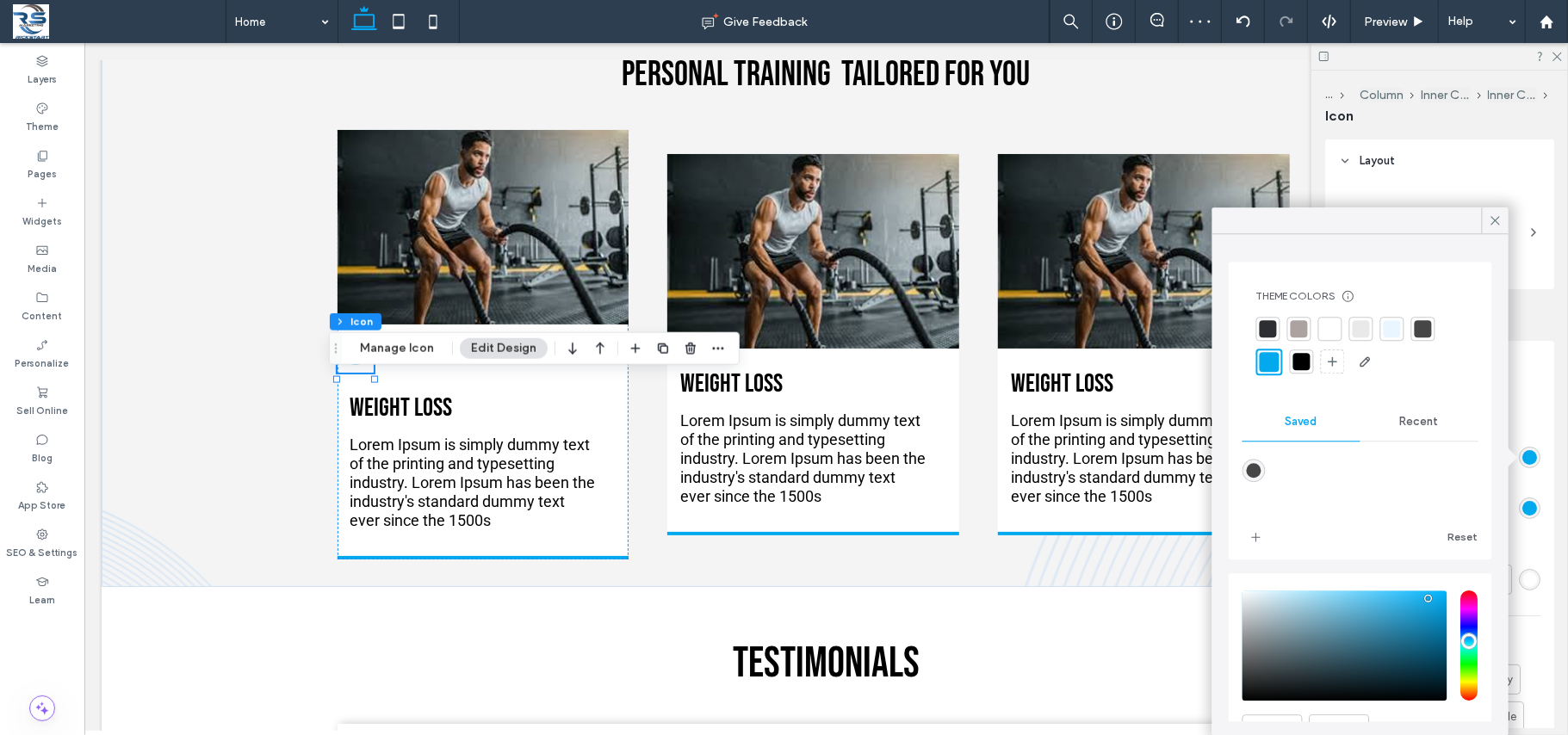
click at [1305, 322] on div at bounding box center [1330, 329] width 18 height 18
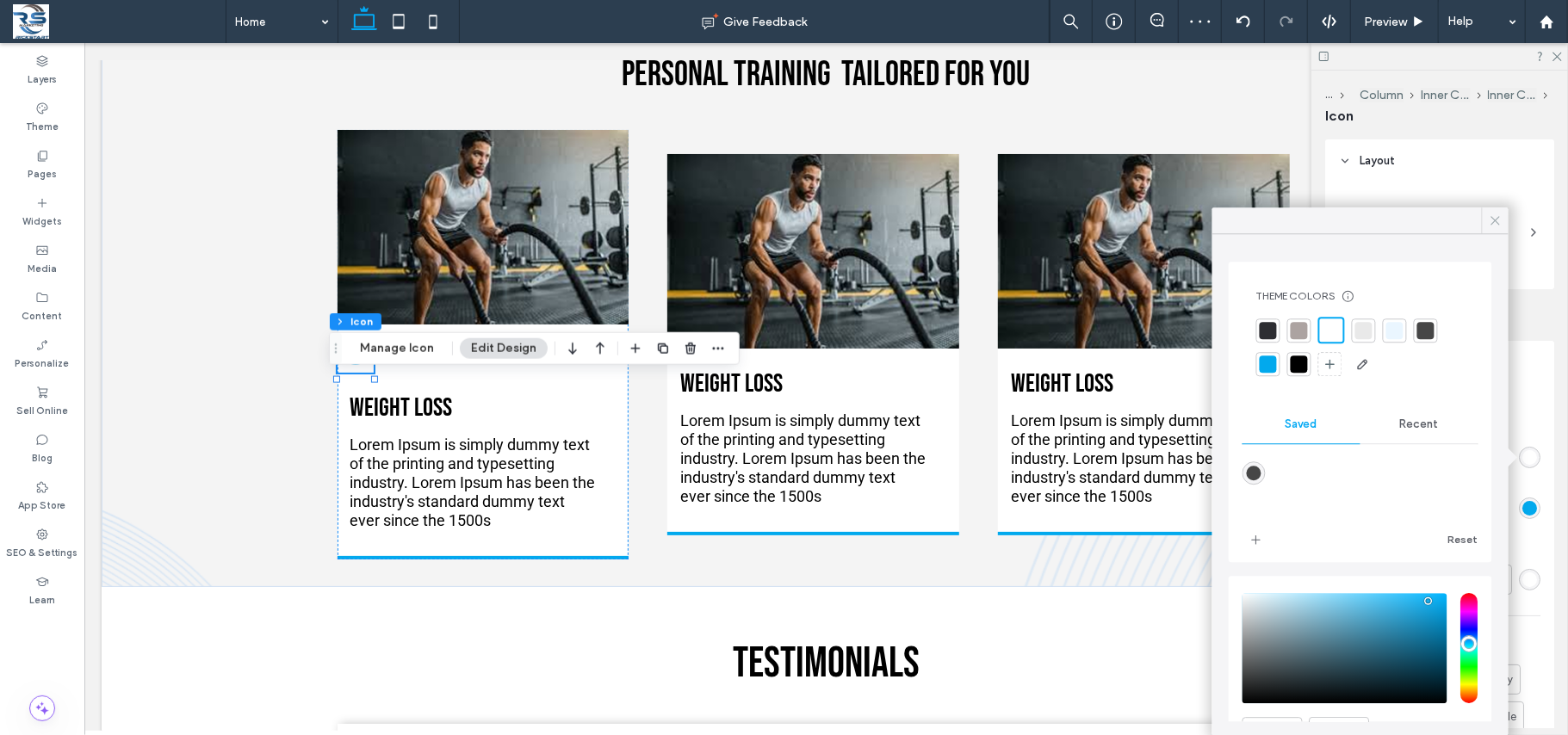
click at [1305, 207] on span at bounding box center [1495, 220] width 16 height 26
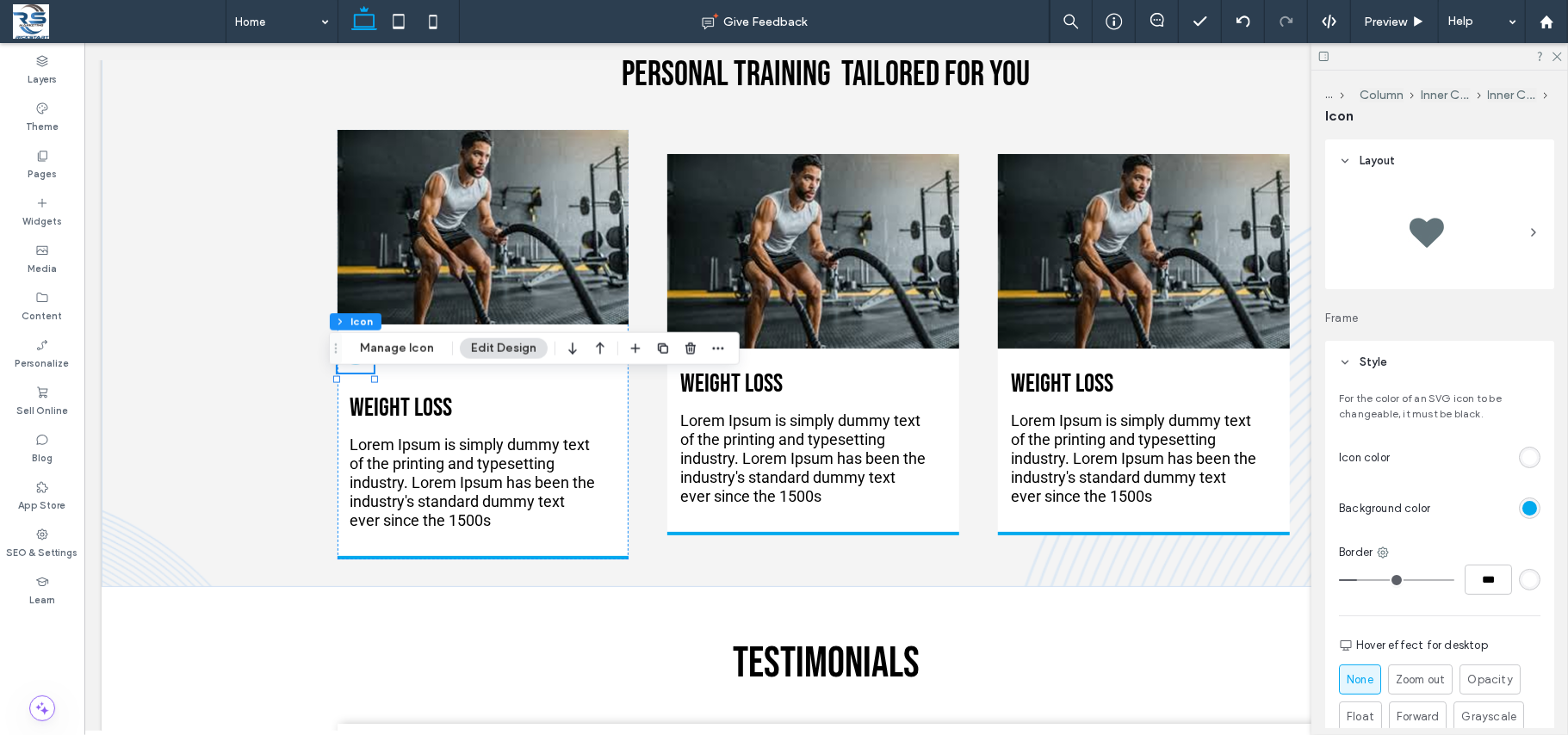
click at [1305, 572] on div "rgb(255, 255, 255)" at bounding box center [1529, 579] width 15 height 15
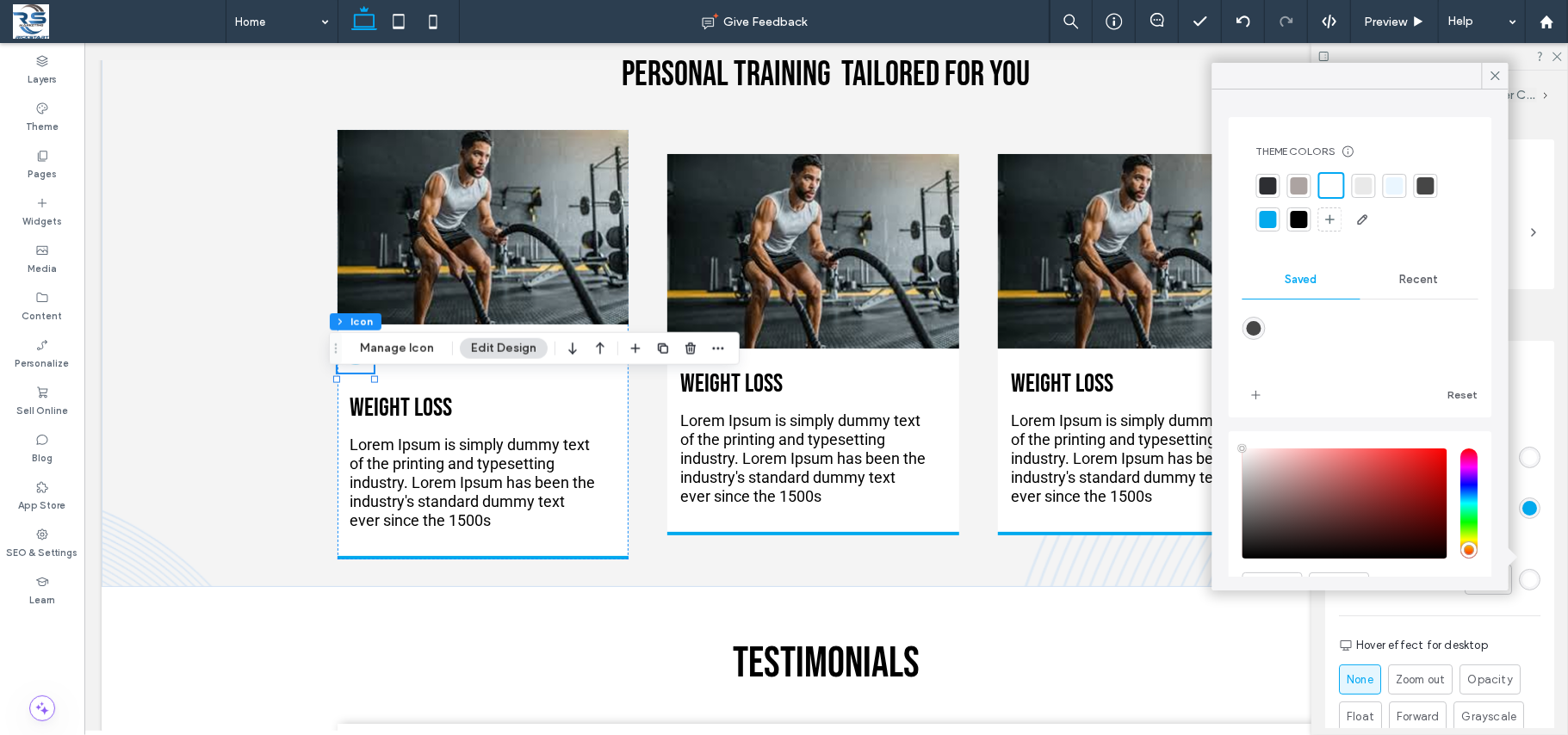
click at [1266, 222] on div at bounding box center [1269, 220] width 18 height 18
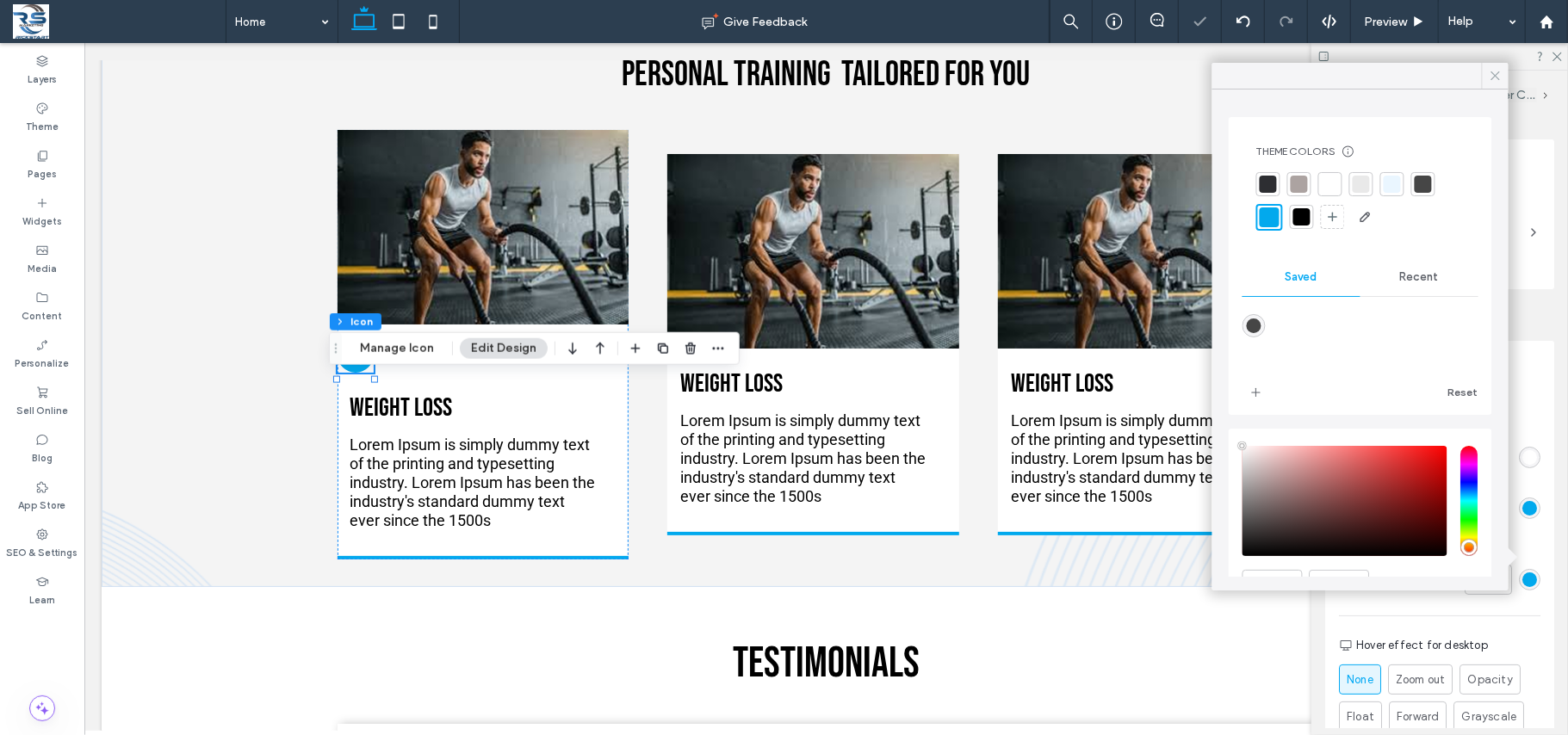
click at [1305, 69] on icon at bounding box center [1495, 76] width 16 height 16
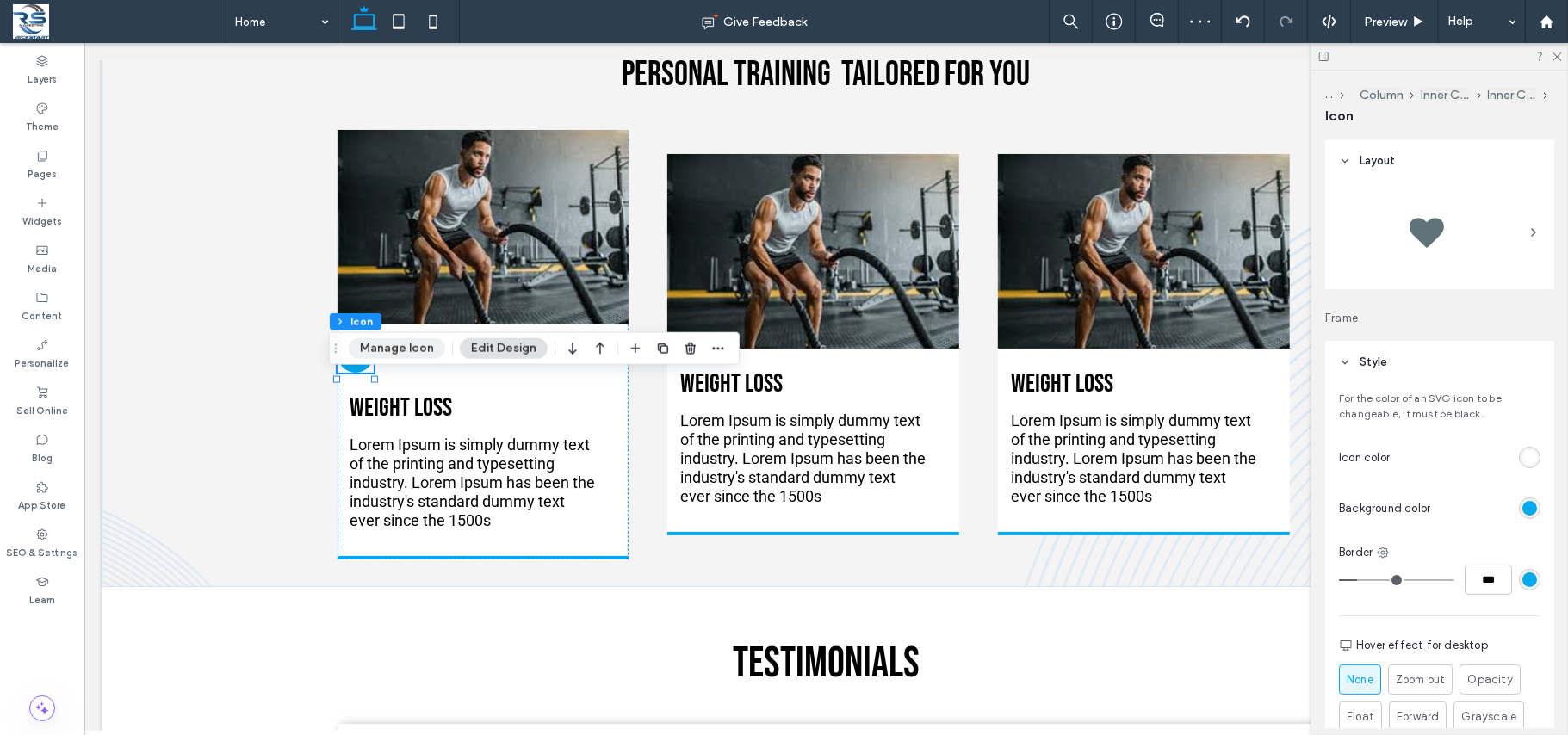
click at [416, 348] on button "Manage Icon" at bounding box center [397, 348] width 96 height 21
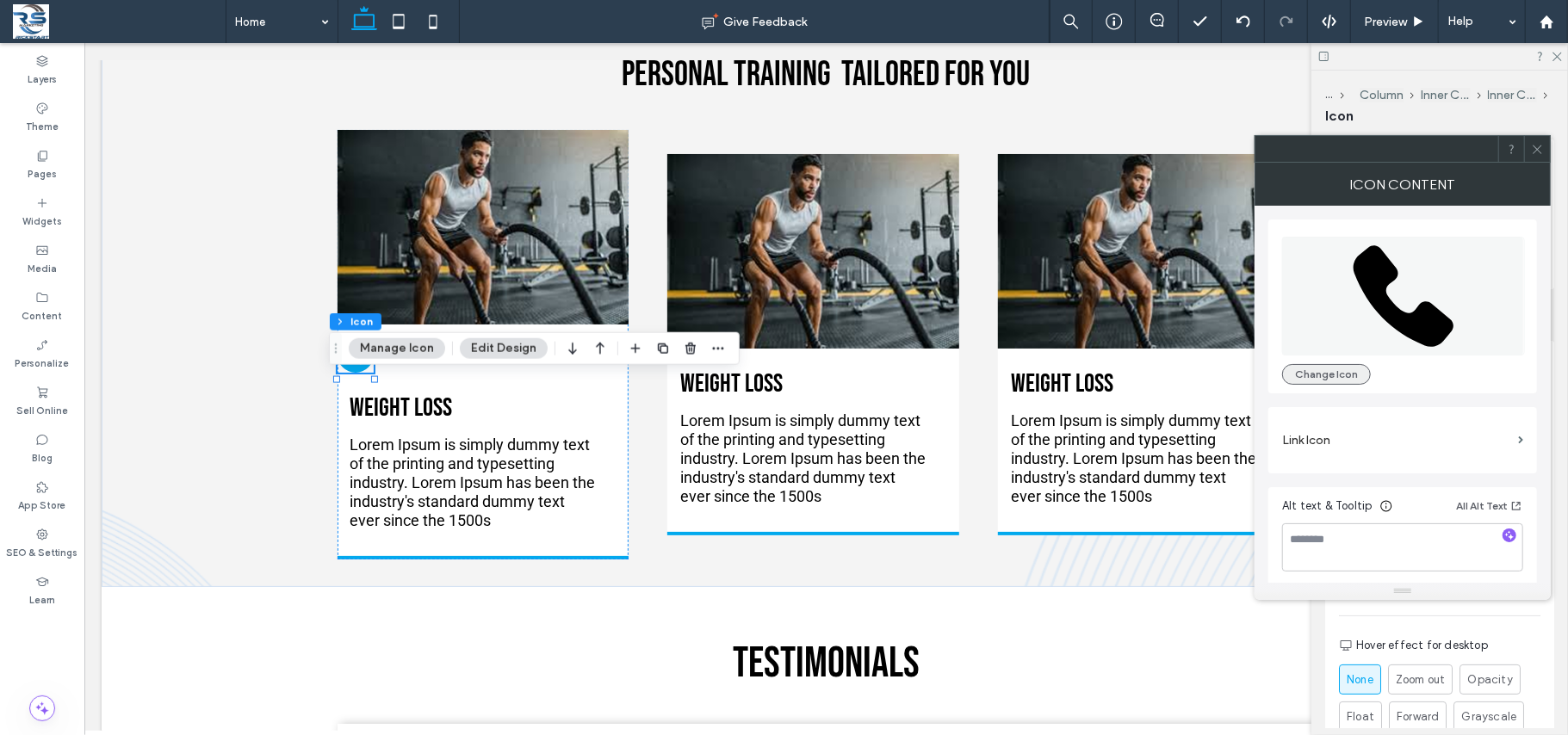
click at [1305, 372] on button "Change Icon" at bounding box center [1325, 374] width 88 height 21
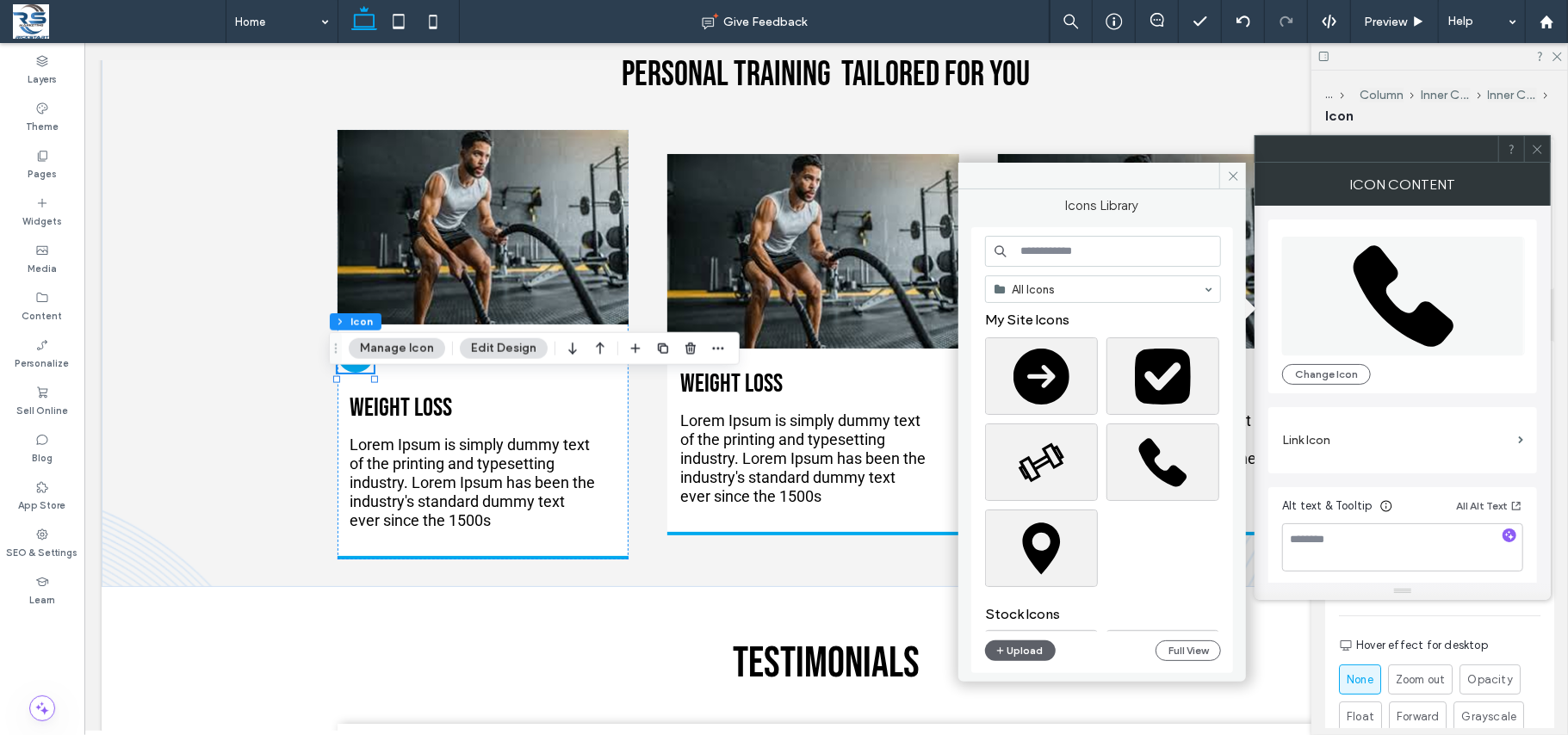
click at [1136, 255] on input at bounding box center [1103, 251] width 236 height 31
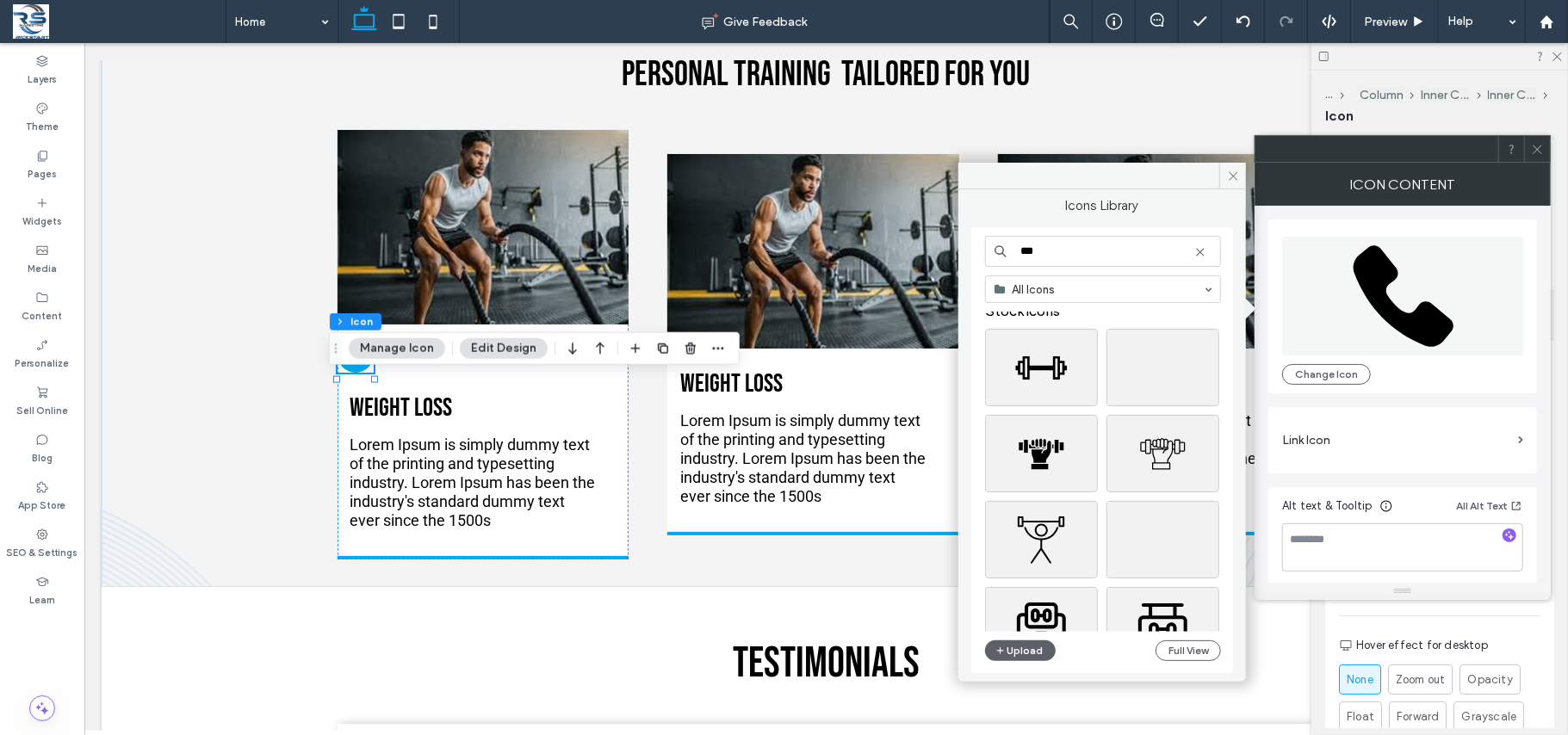
scroll to position [0, 0]
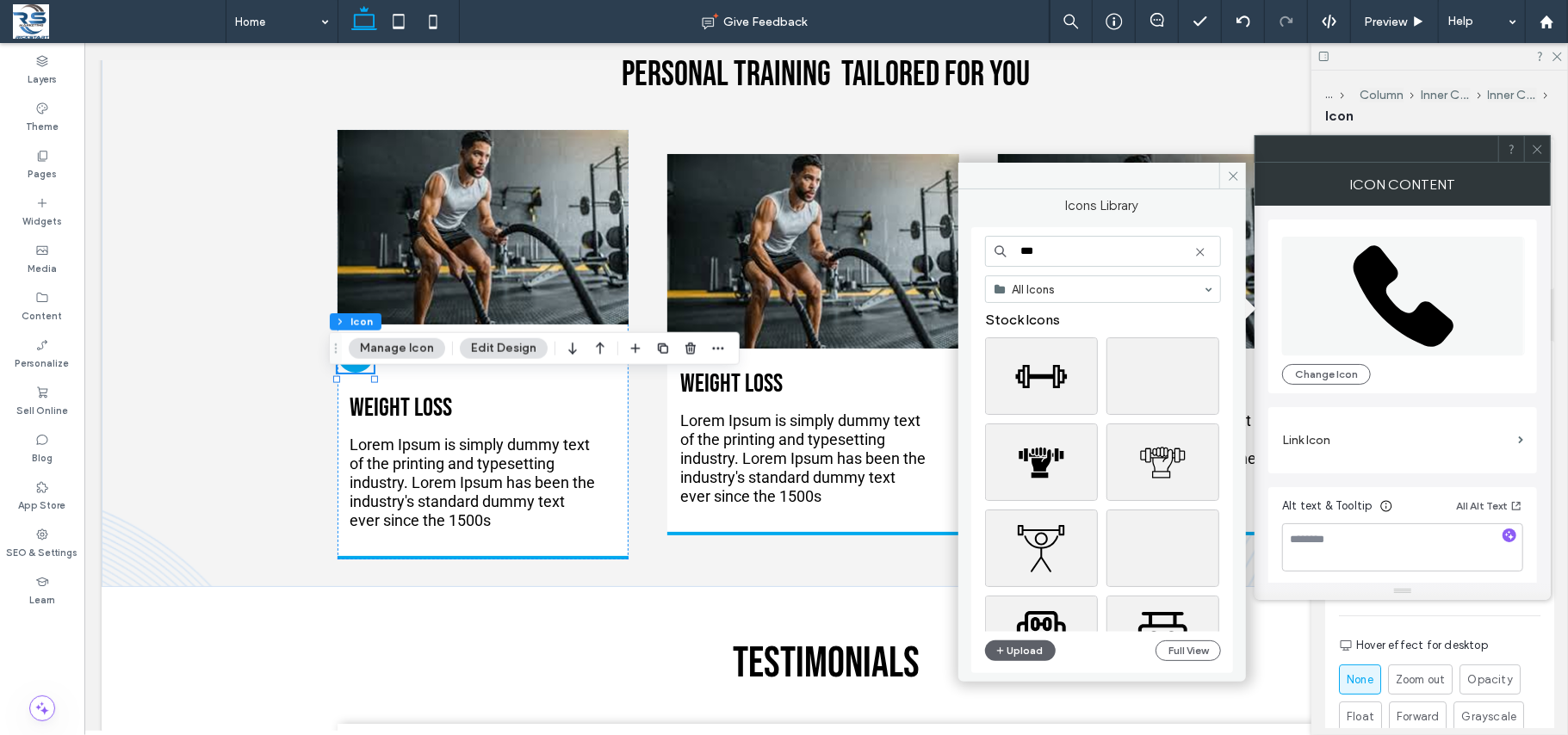
drag, startPoint x: 1096, startPoint y: 249, endPoint x: 1007, endPoint y: 260, distance: 89.7
click at [1007, 260] on input "***" at bounding box center [1103, 251] width 236 height 31
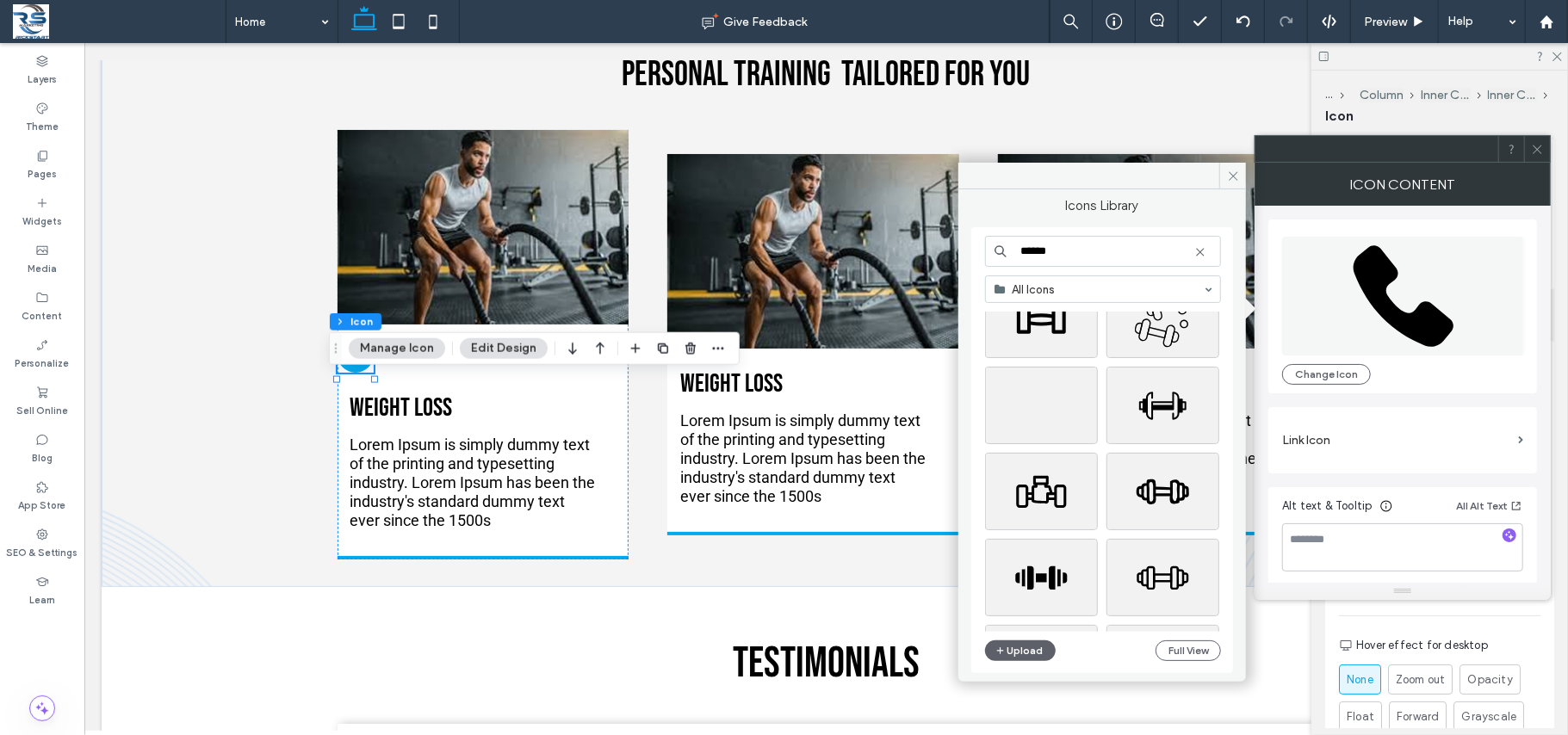
scroll to position [1032, 0]
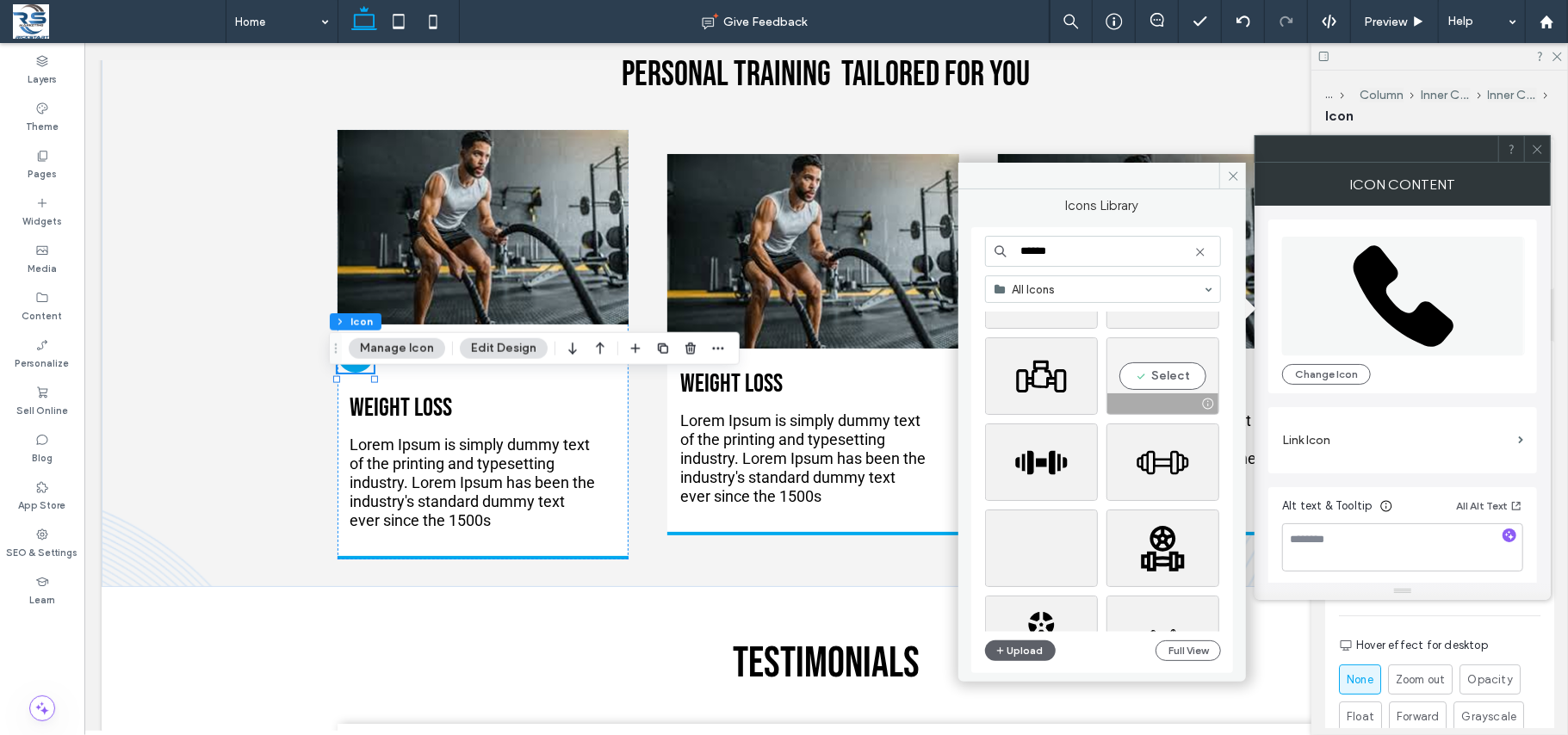
type input "******"
click at [1164, 376] on div "Select" at bounding box center [1162, 376] width 113 height 78
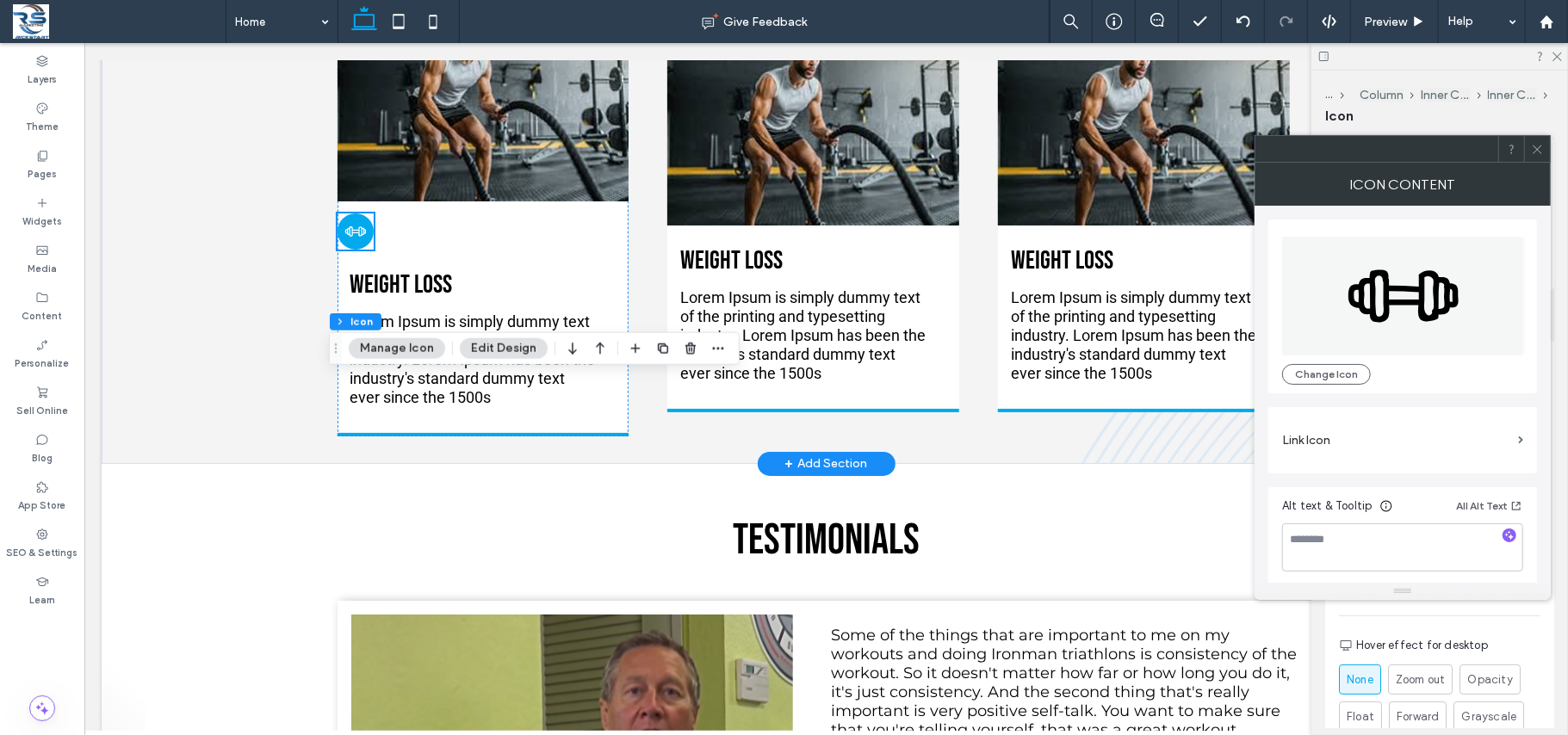
scroll to position [1674, 0]
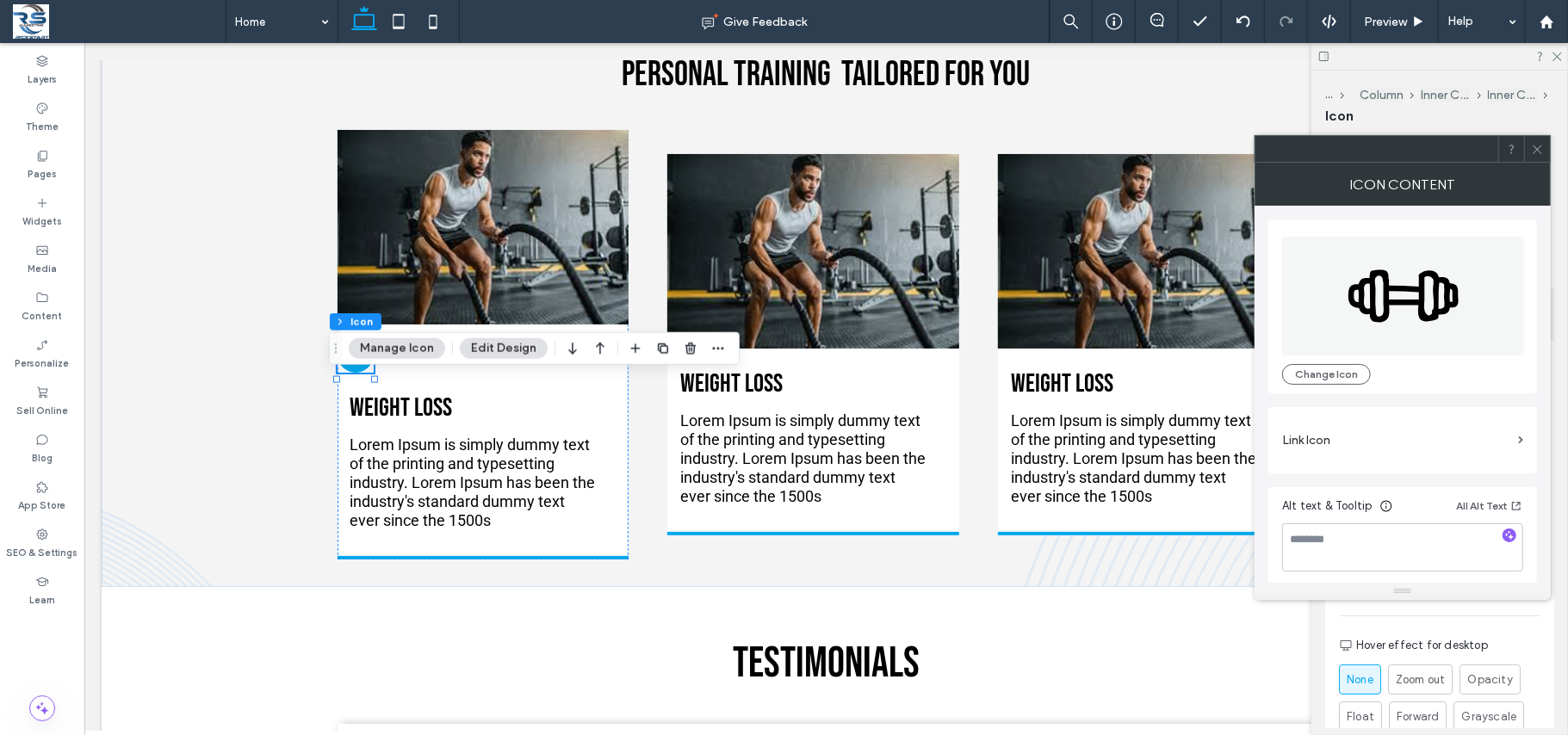
click at [512, 351] on button "Edit Design" at bounding box center [503, 348] width 87 height 21
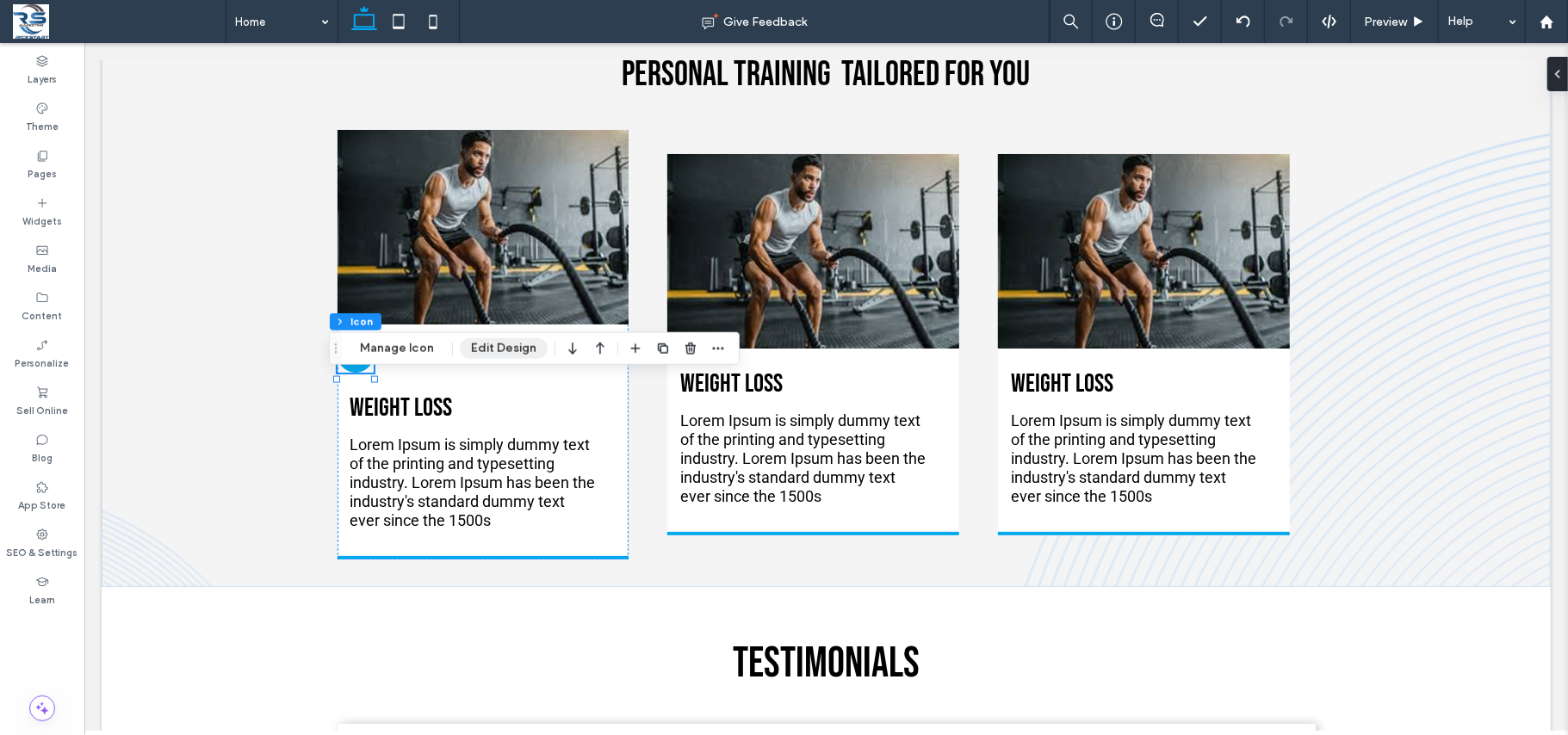
click at [512, 351] on button "Edit Design" at bounding box center [503, 348] width 87 height 21
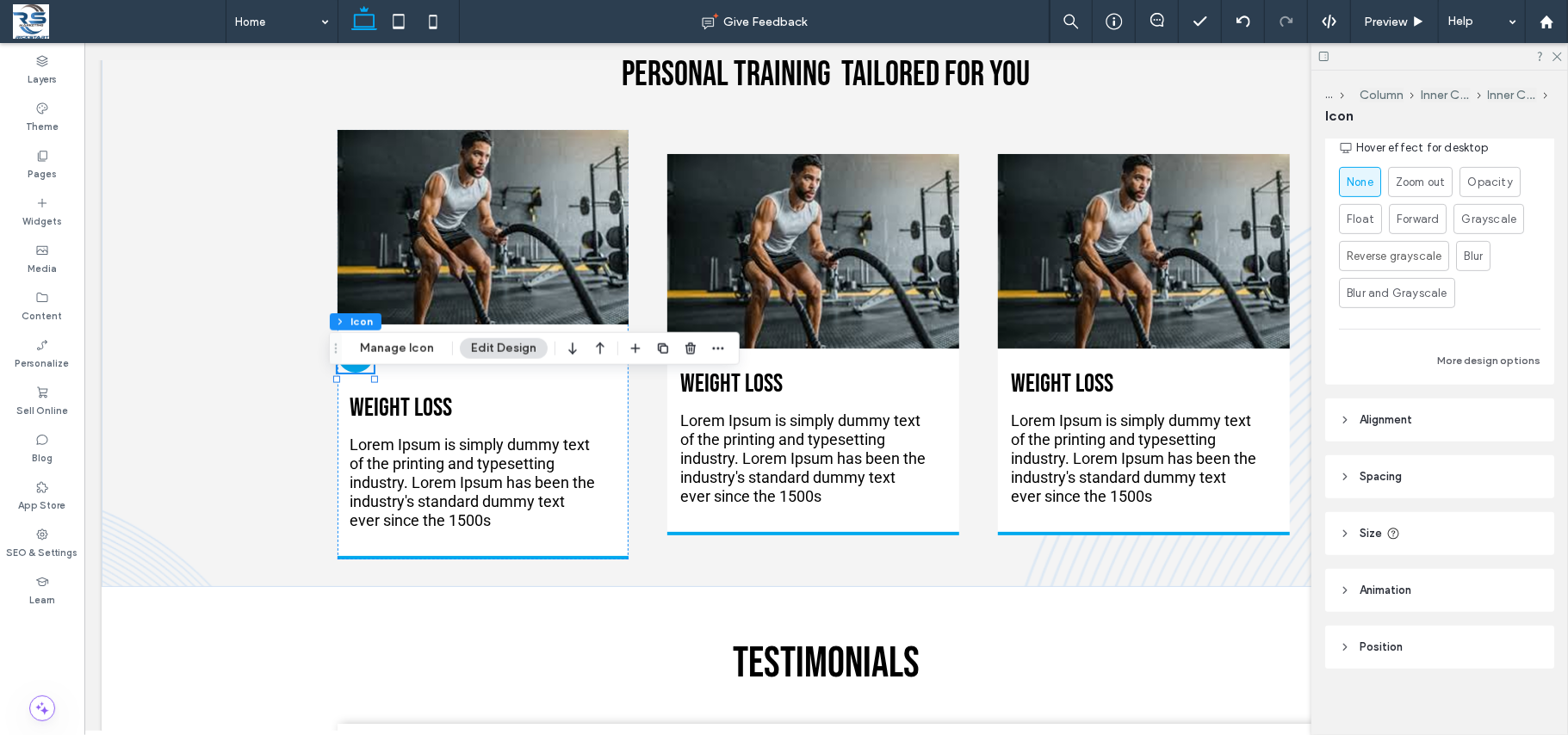
scroll to position [506, 0]
click at [1305, 477] on header "Spacing" at bounding box center [1438, 467] width 229 height 43
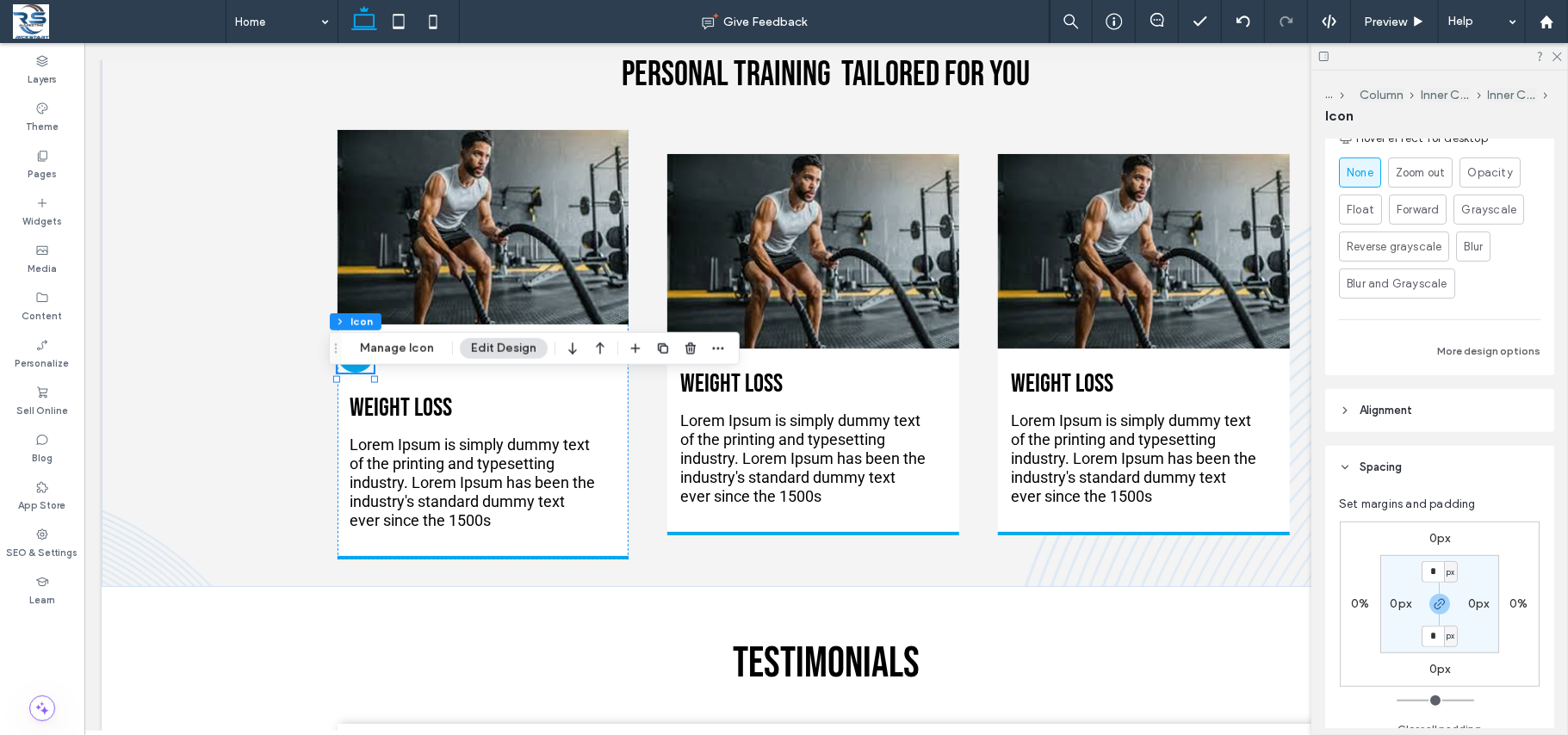
click at [1305, 604] on label "0%" at bounding box center [1360, 604] width 18 height 15
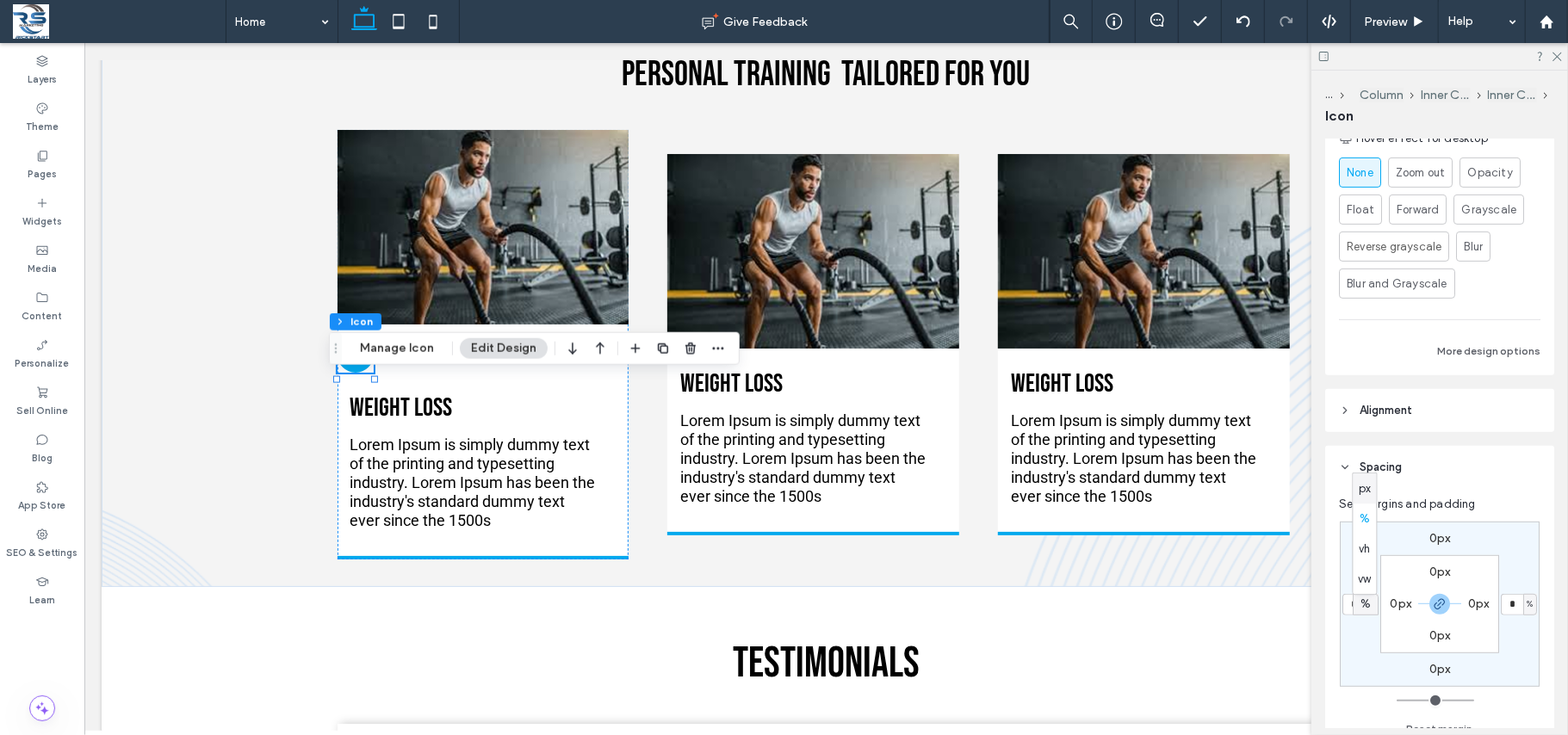
click at [1305, 604] on div "%" at bounding box center [1365, 604] width 23 height 18
click at [1305, 604] on input "*" at bounding box center [1353, 604] width 23 height 22
type input "*"
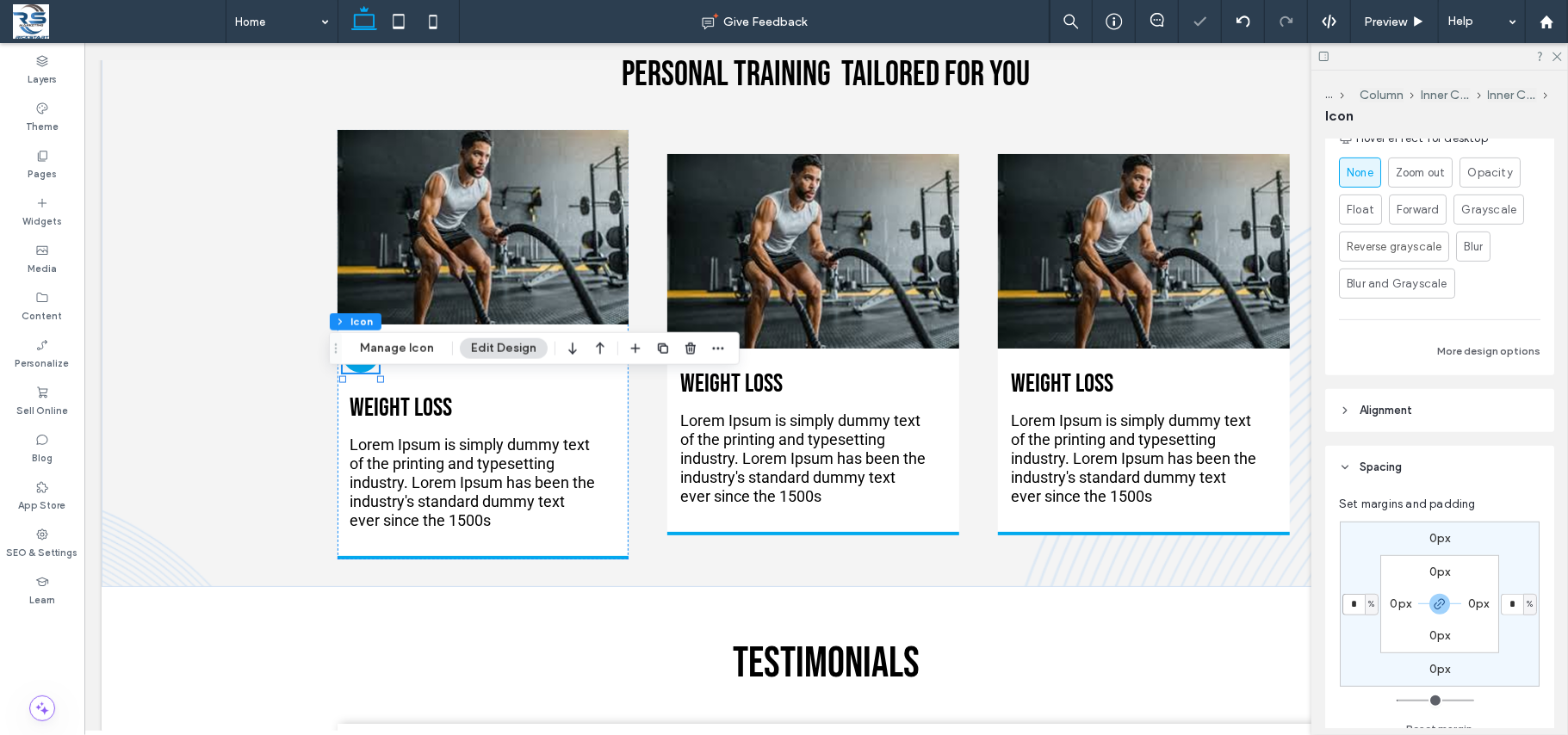
drag, startPoint x: 1357, startPoint y: 604, endPoint x: 1316, endPoint y: 601, distance: 41.1
click at [1305, 601] on div "... Column Inner Column Inner Column Icon Layout Frame Style For the color of a…" at bounding box center [1438, 402] width 256 height 664
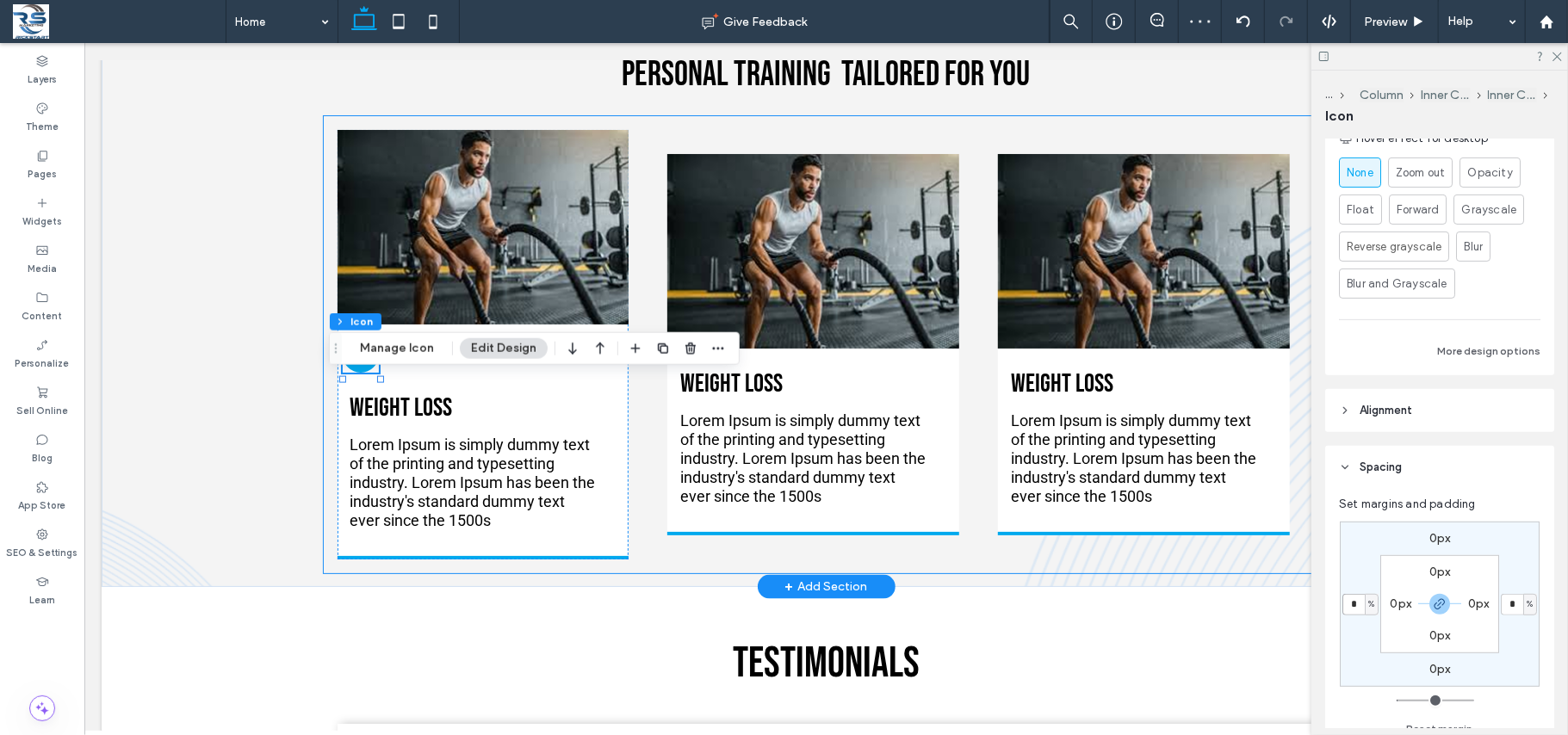
type input "*"
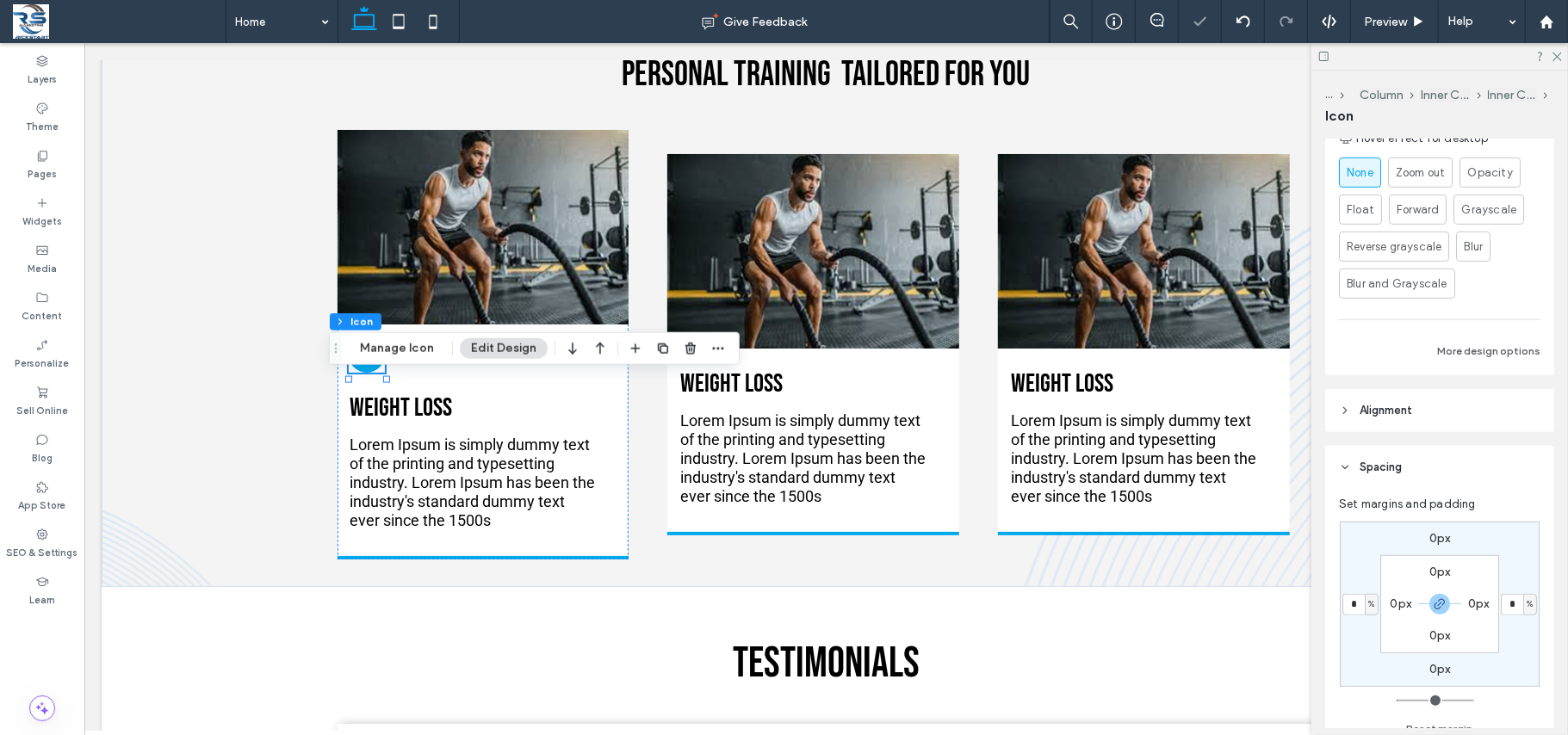
click at [1305, 544] on label "0px" at bounding box center [1439, 538] width 22 height 15
type input "*"
click at [1305, 541] on input "*" at bounding box center [1433, 539] width 23 height 22
type input "***"
type input "*"
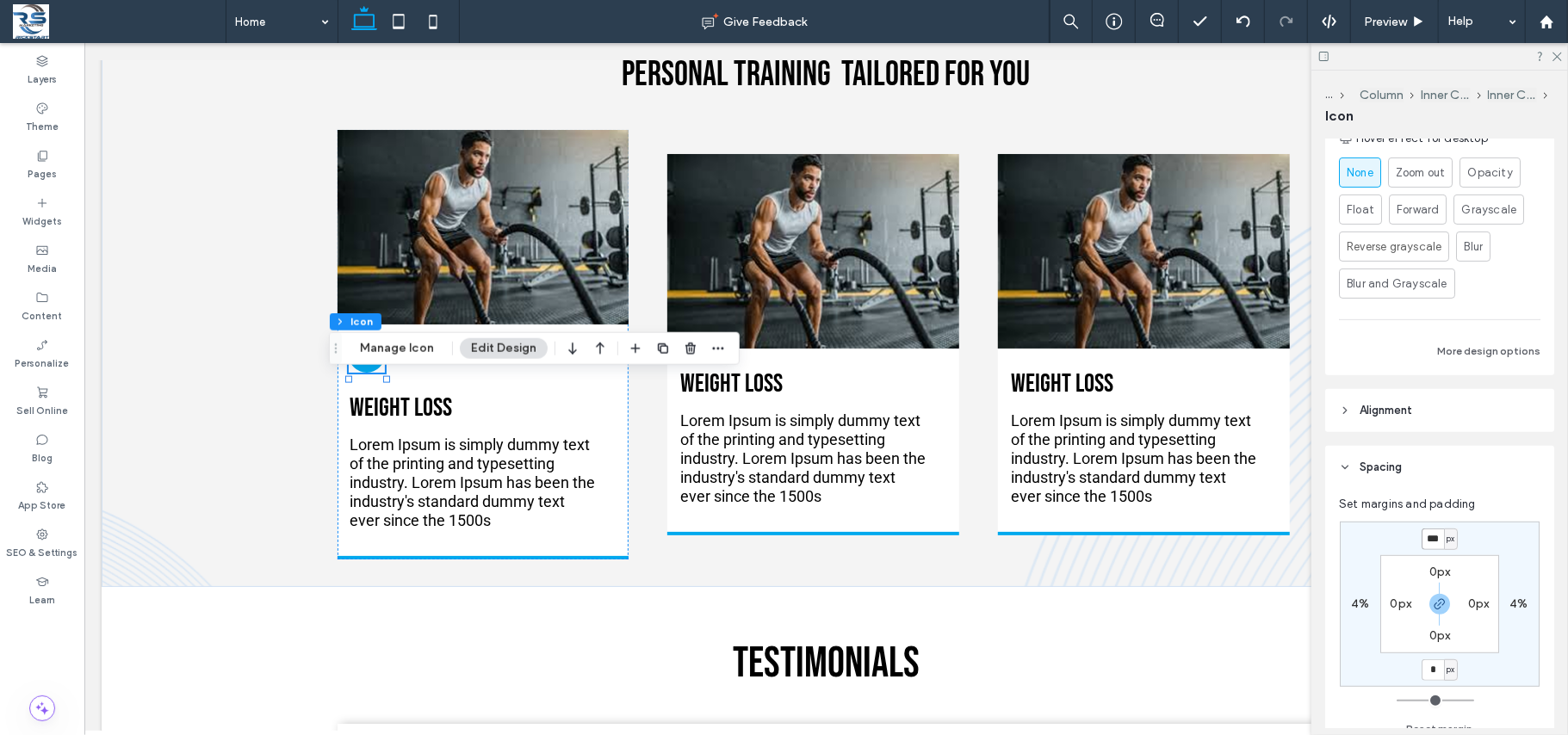
type input "***"
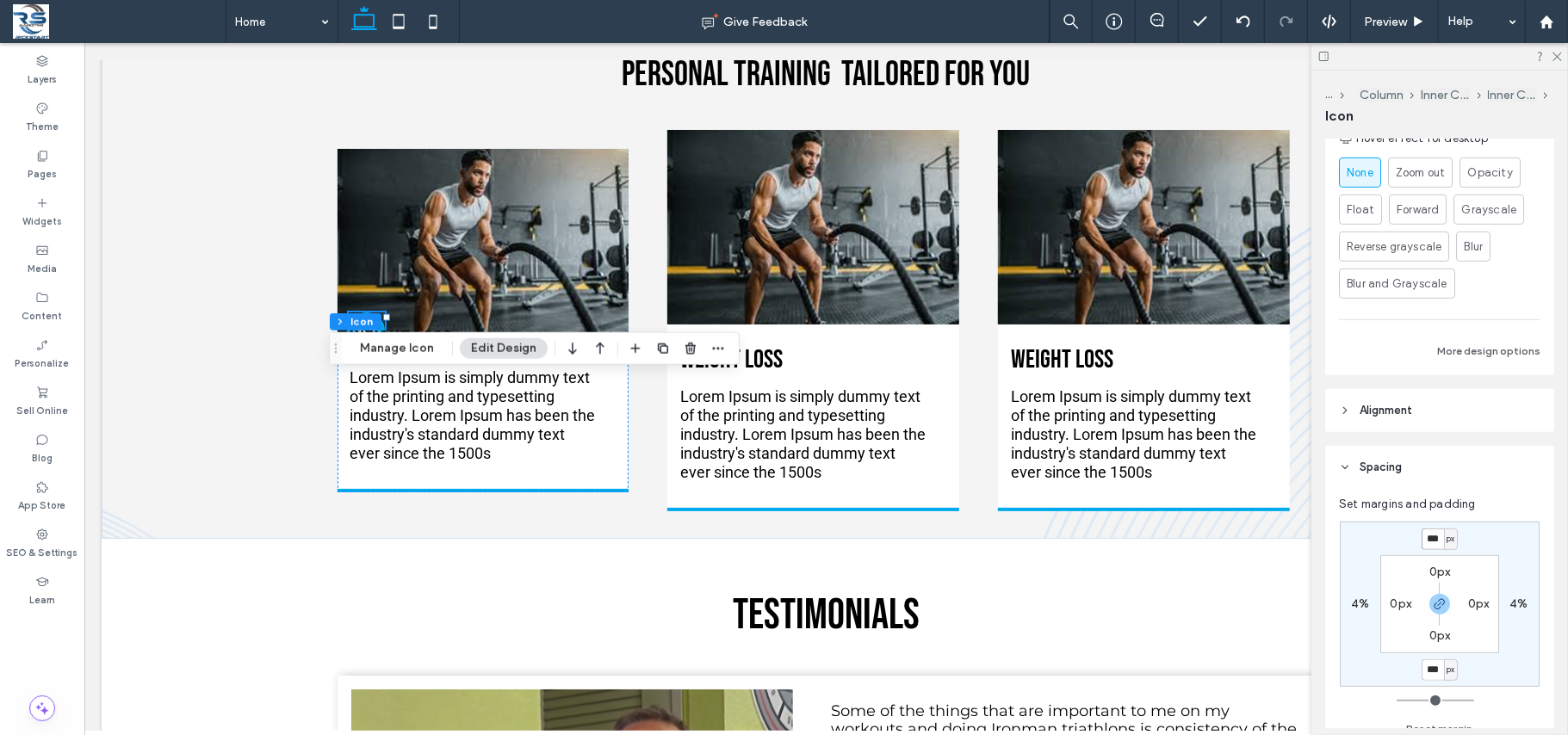
type input "*"
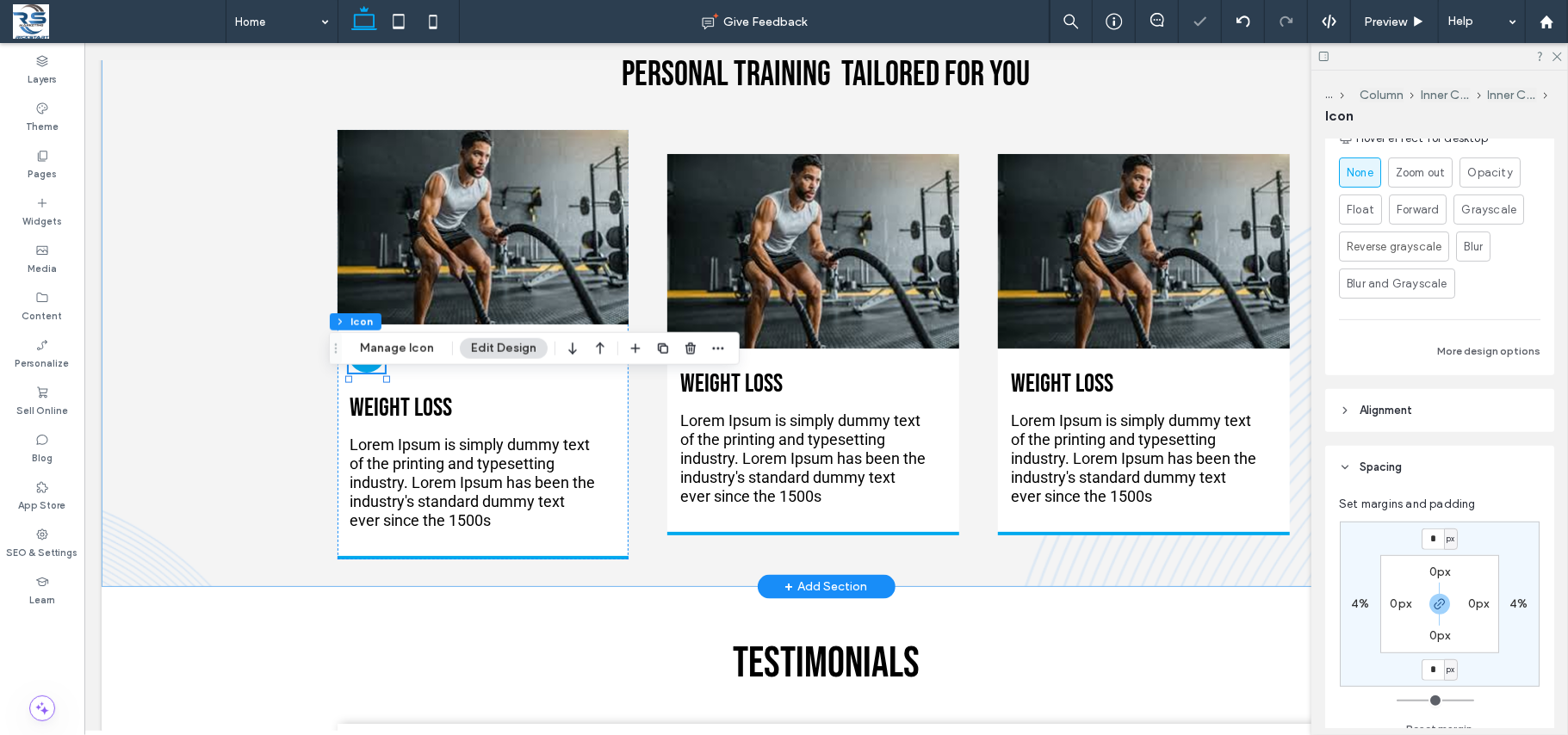
click at [197, 238] on div "Accountability and Nutritional Coaching without the crowds Personal Training Ta…" at bounding box center [826, 272] width 1449 height 625
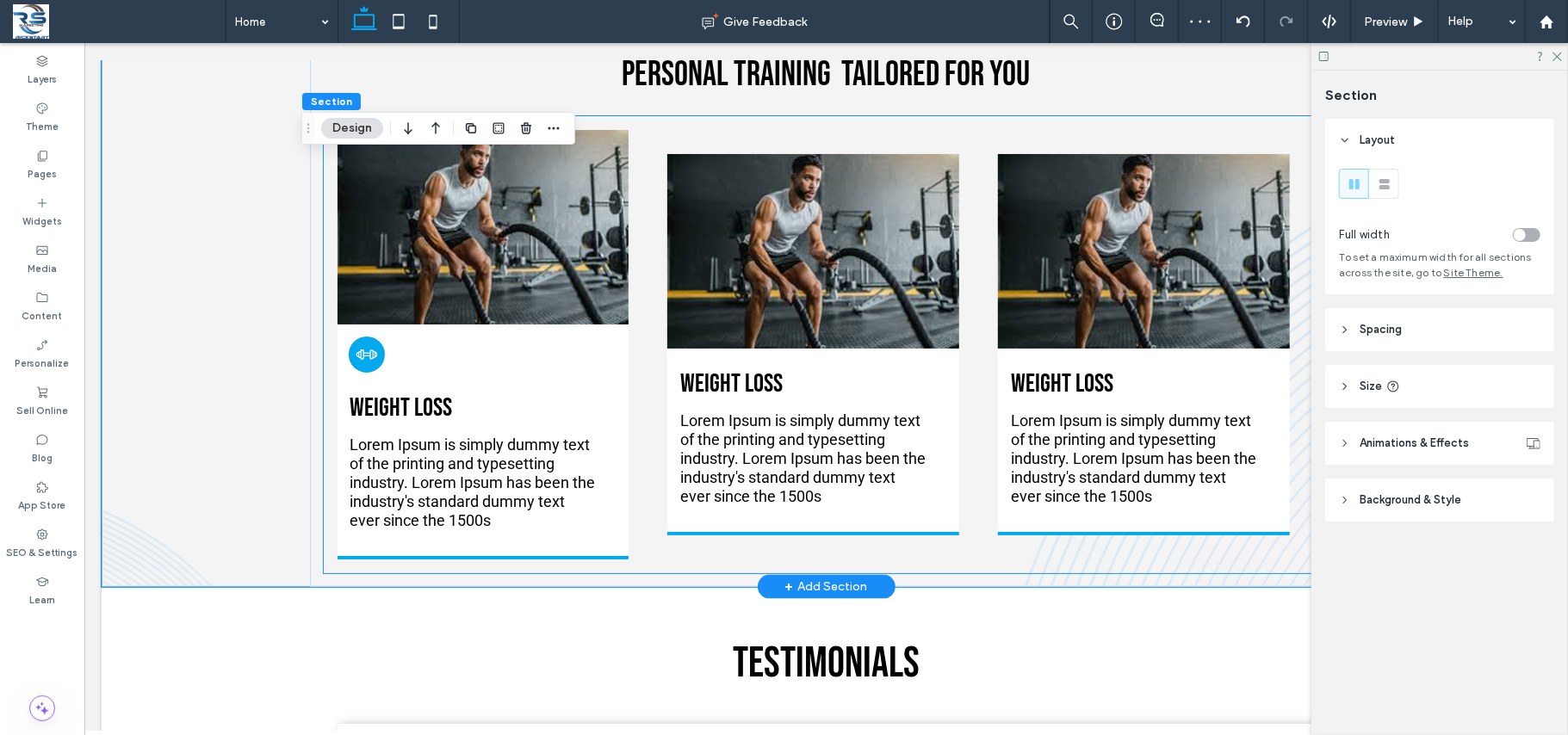
click at [357, 372] on div at bounding box center [365, 353] width 36 height 36
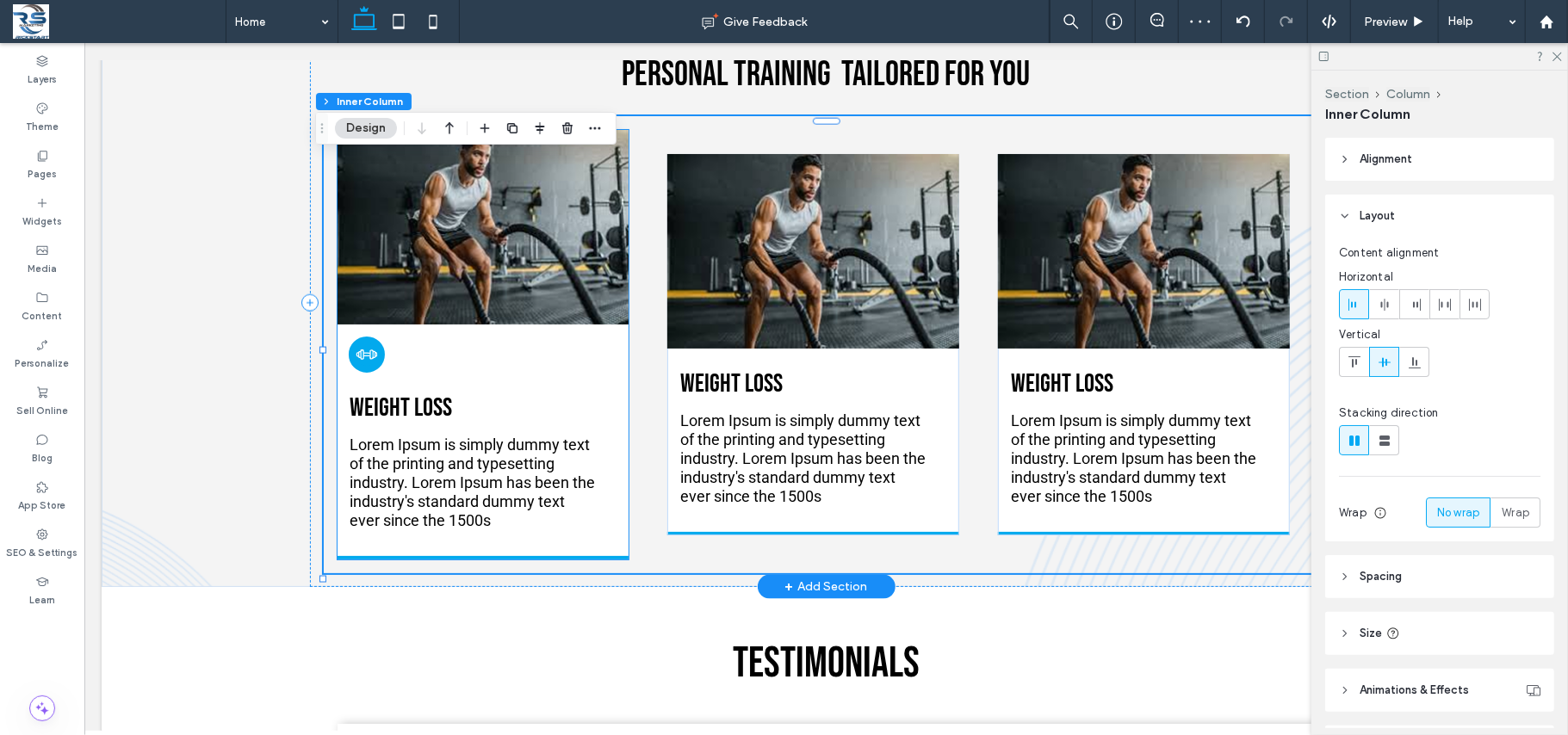
click at [368, 358] on icon at bounding box center [370, 353] width 4 height 10
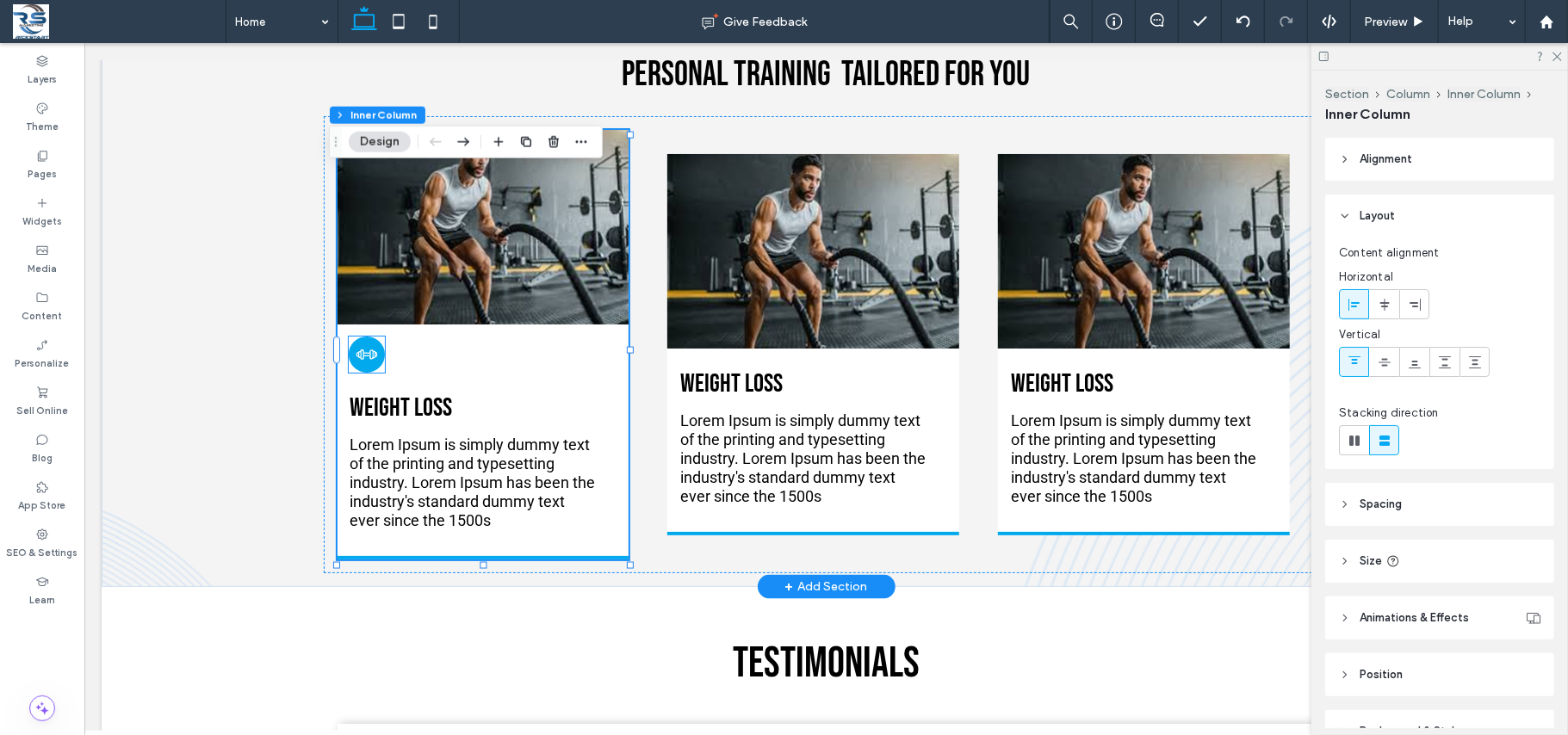
click at [359, 365] on icon at bounding box center [365, 353] width 23 height 23
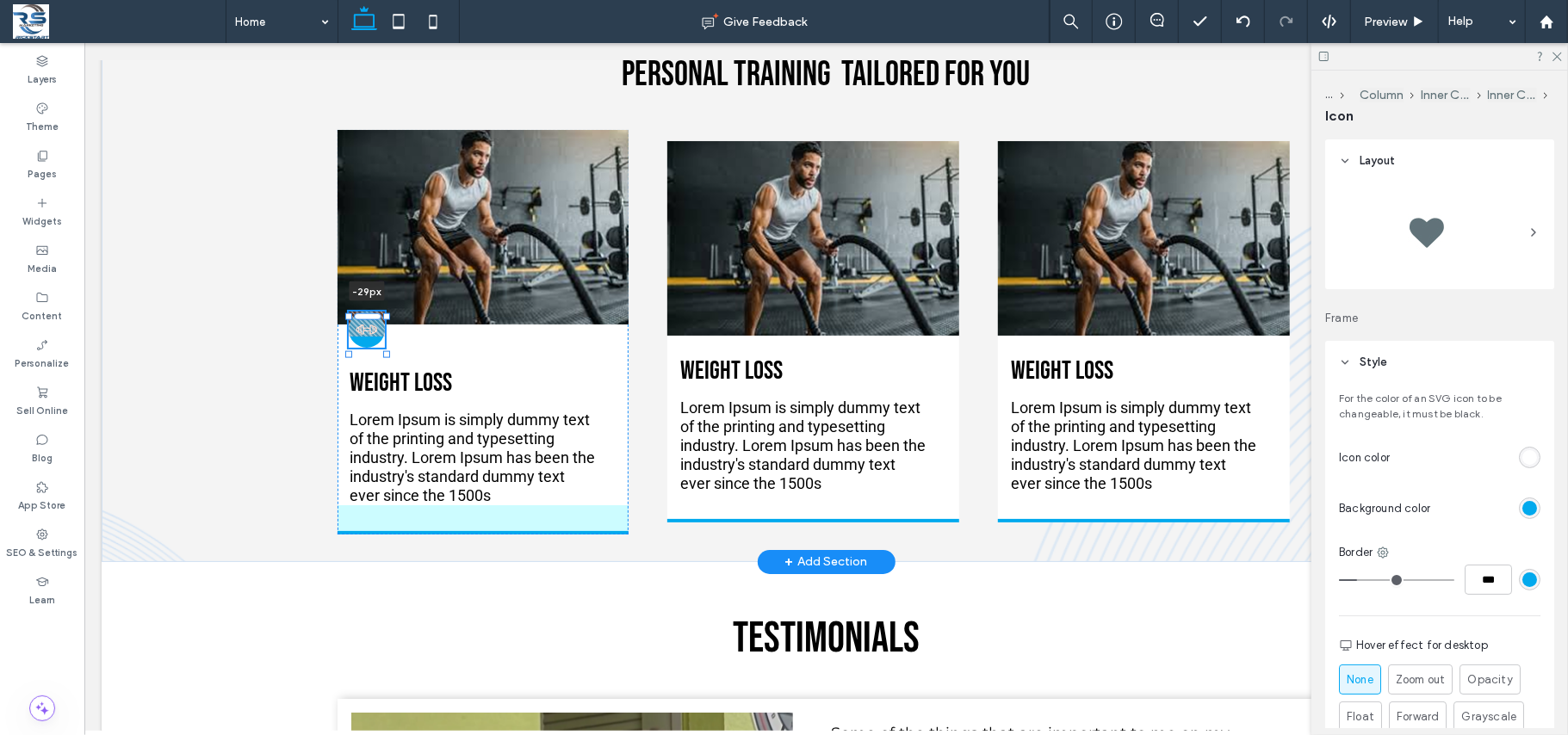
drag, startPoint x: 358, startPoint y: 372, endPoint x: 367, endPoint y: 345, distance: 28.5
click at [367, 319] on div at bounding box center [366, 315] width 27 height 7
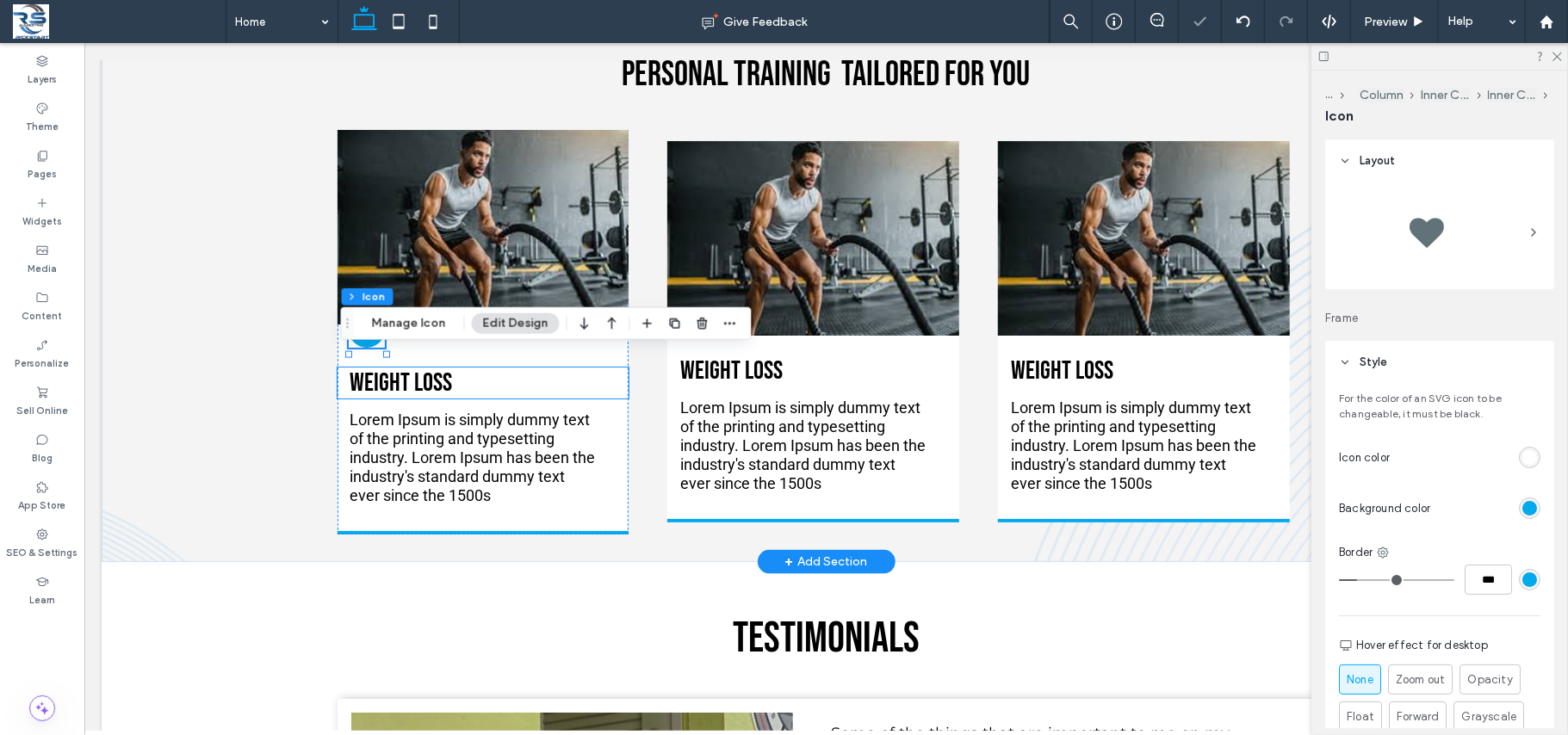
click at [569, 397] on h3 "Weight Loss" at bounding box center [482, 383] width 266 height 31
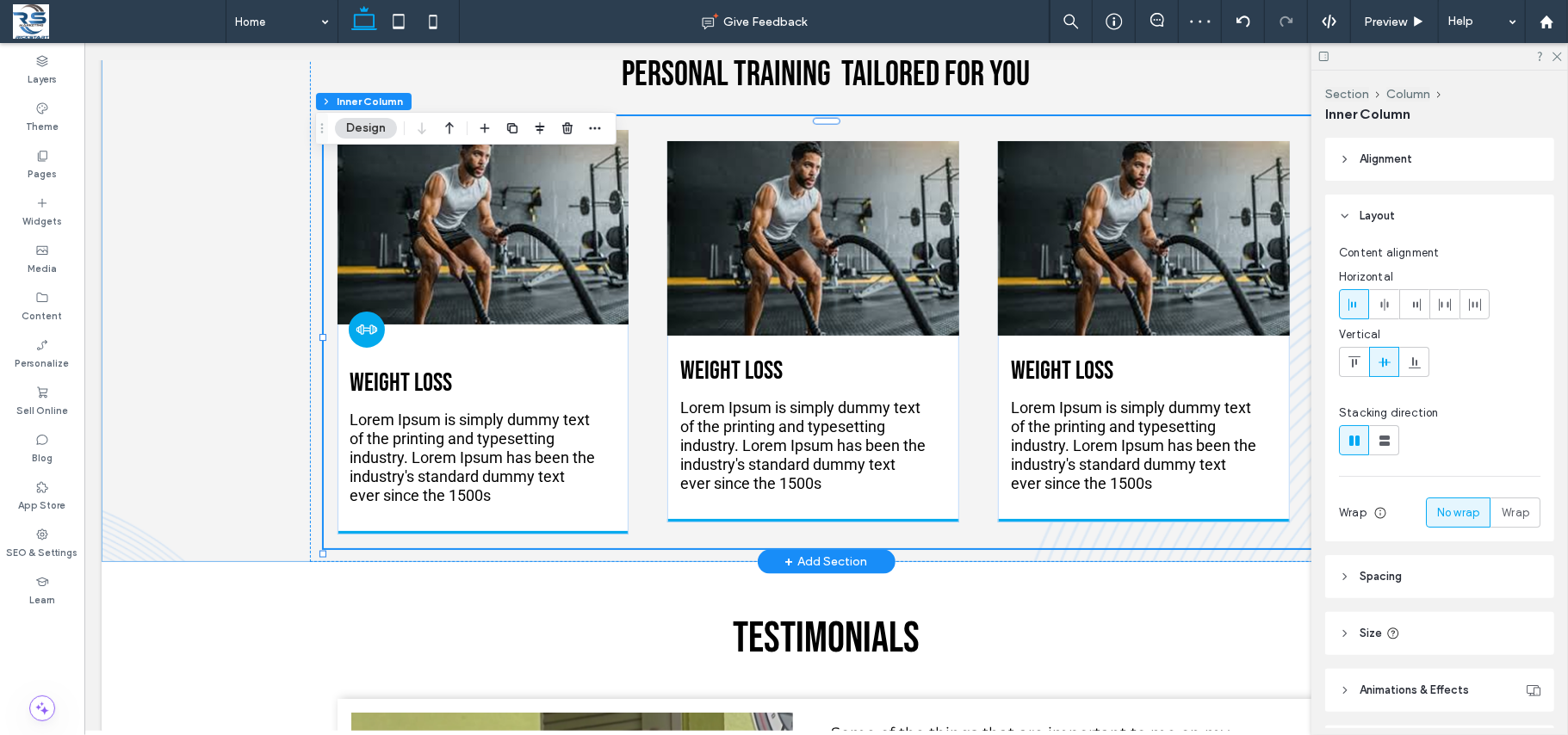
click at [213, 499] on div "Accountability and Nutritional Coaching without the crowds Personal Training Ta…" at bounding box center [826, 260] width 1449 height 601
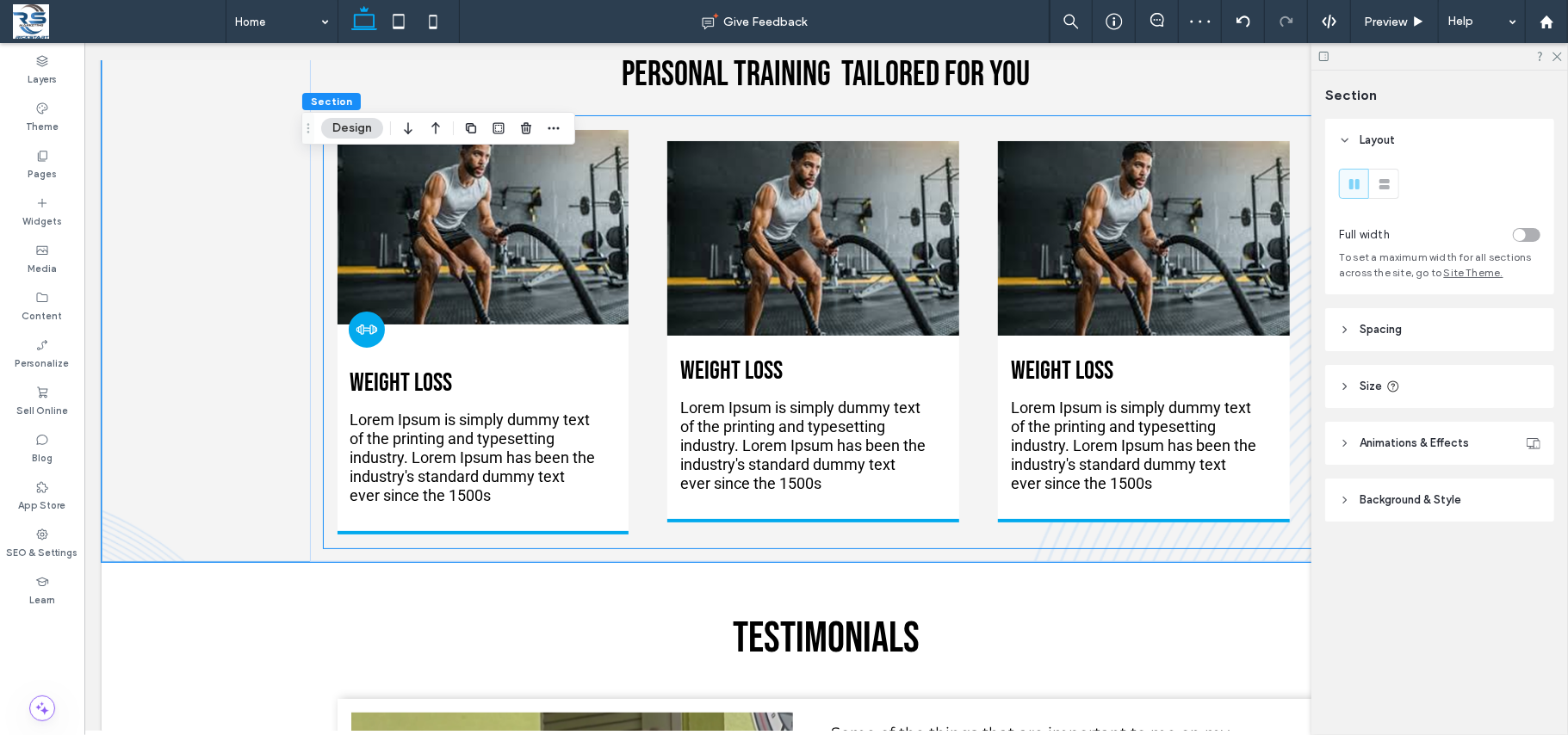
click at [368, 333] on icon at bounding box center [370, 329] width 4 height 10
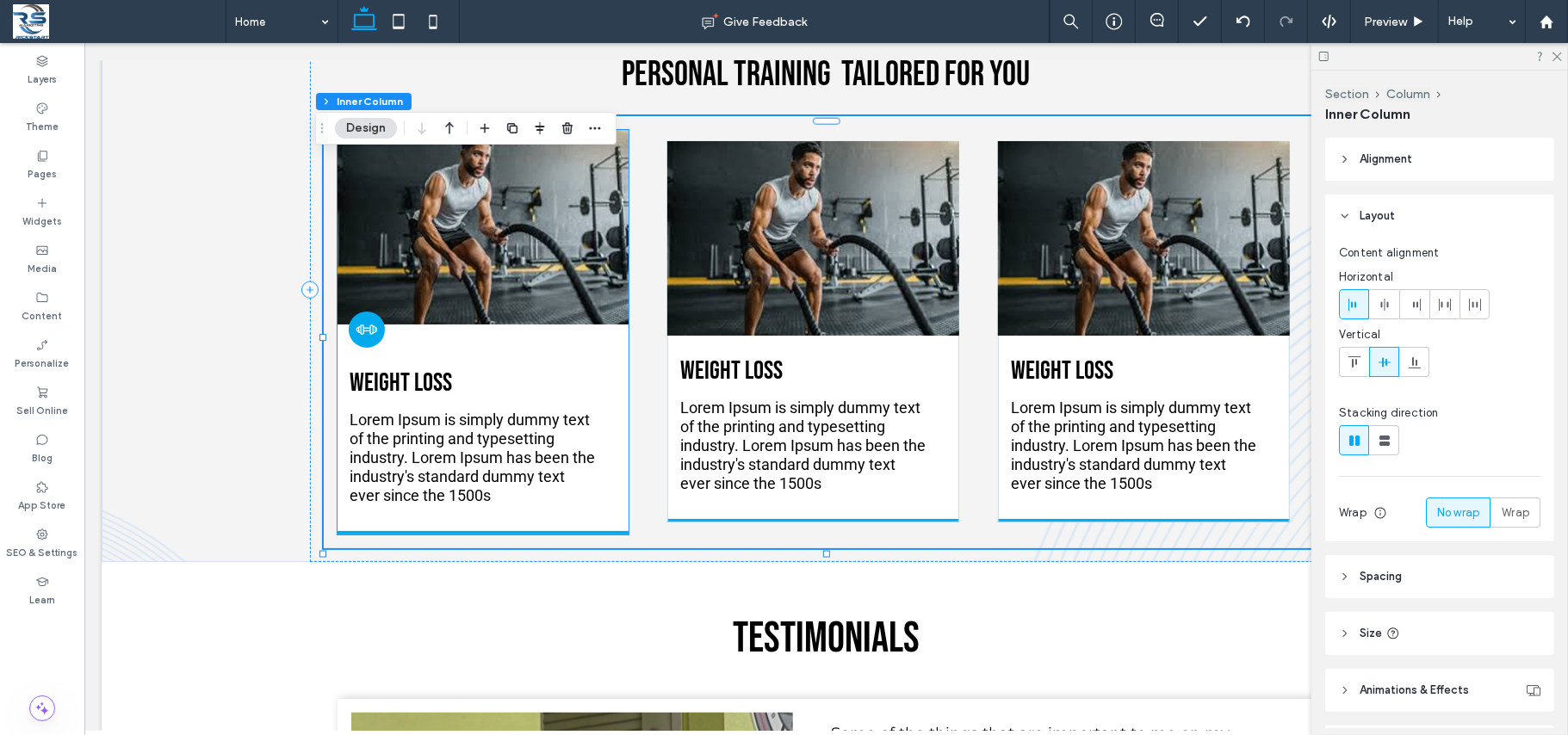
click at [368, 333] on icon at bounding box center [370, 329] width 4 height 10
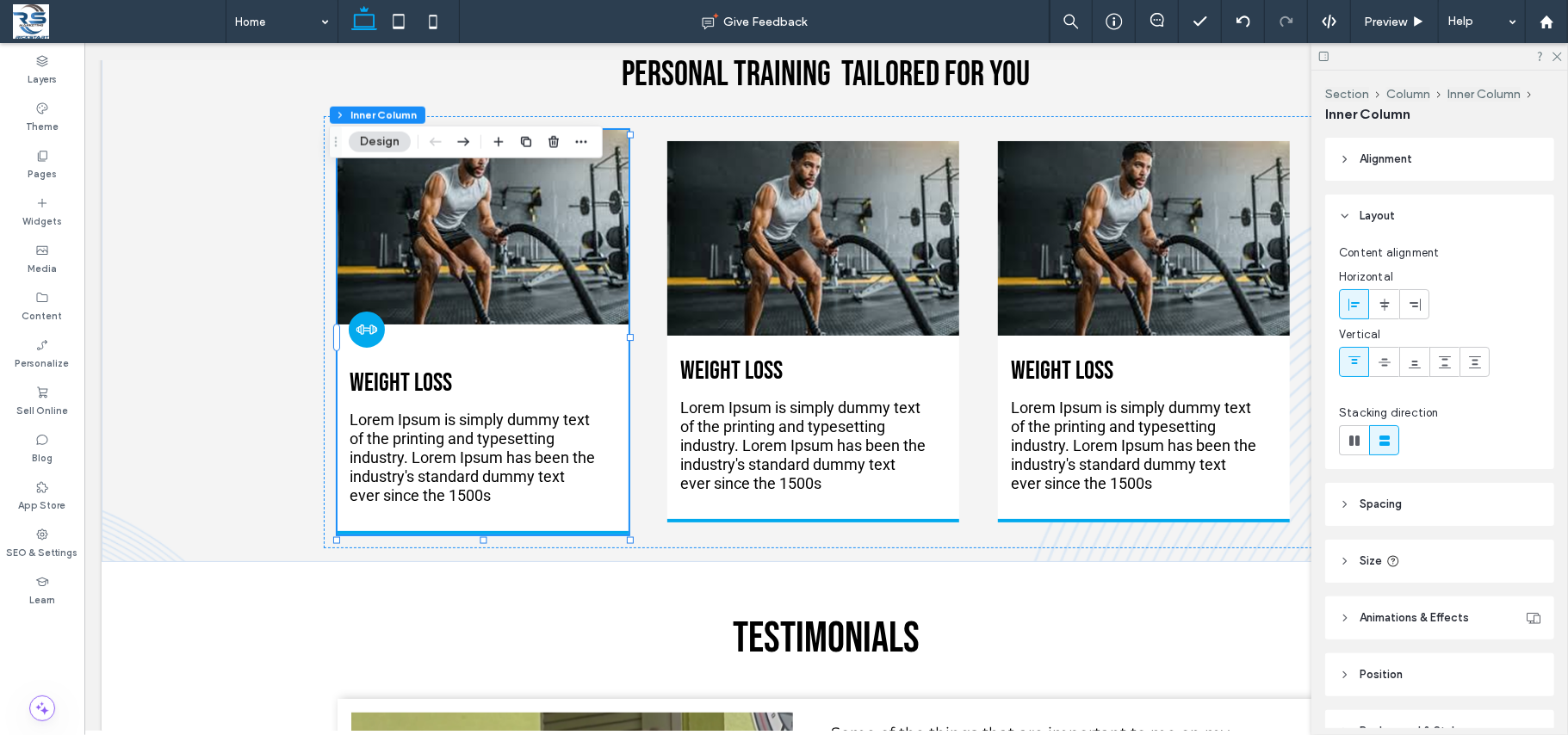
click at [368, 333] on icon at bounding box center [370, 329] width 4 height 10
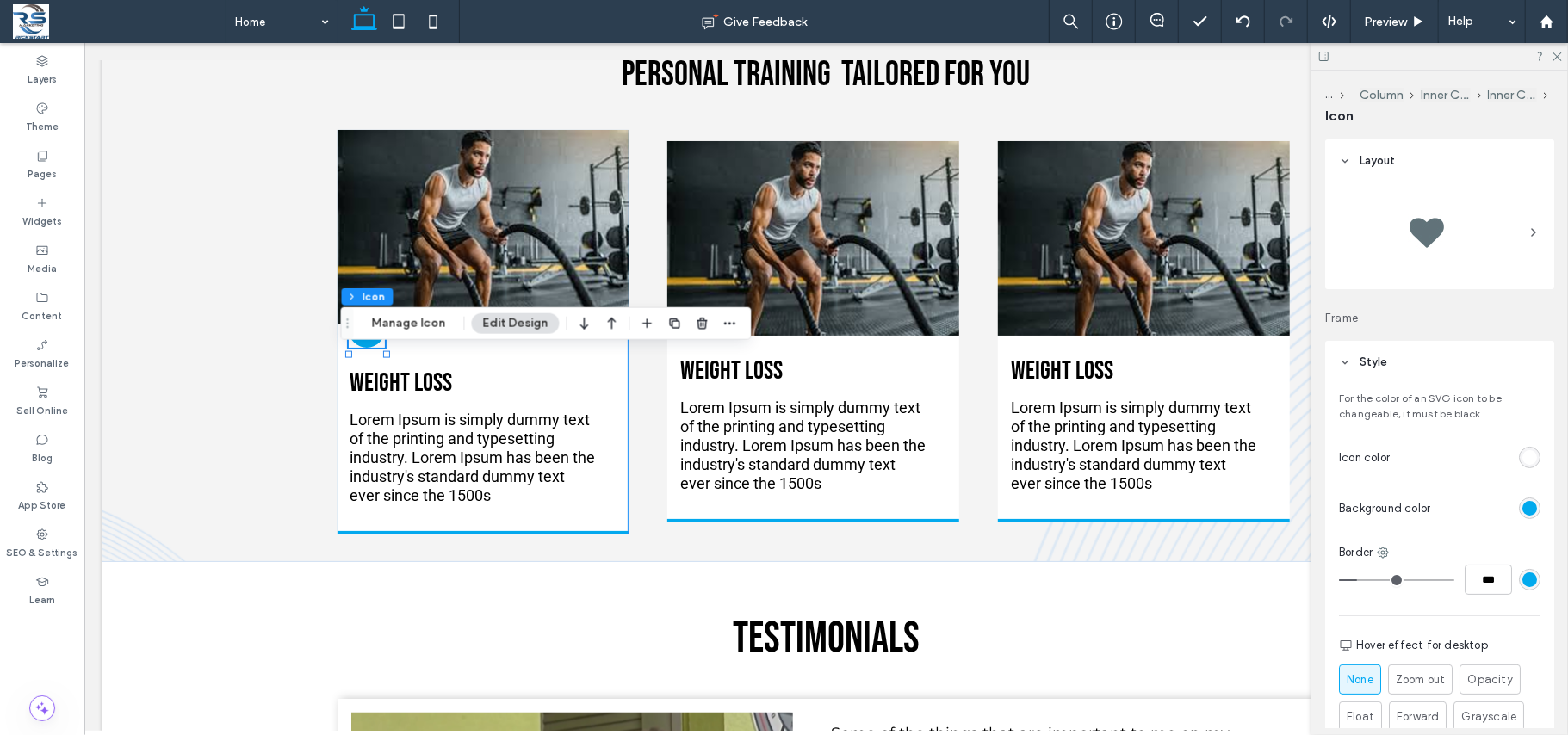
click at [382, 357] on div at bounding box center [385, 353] width 7 height 7
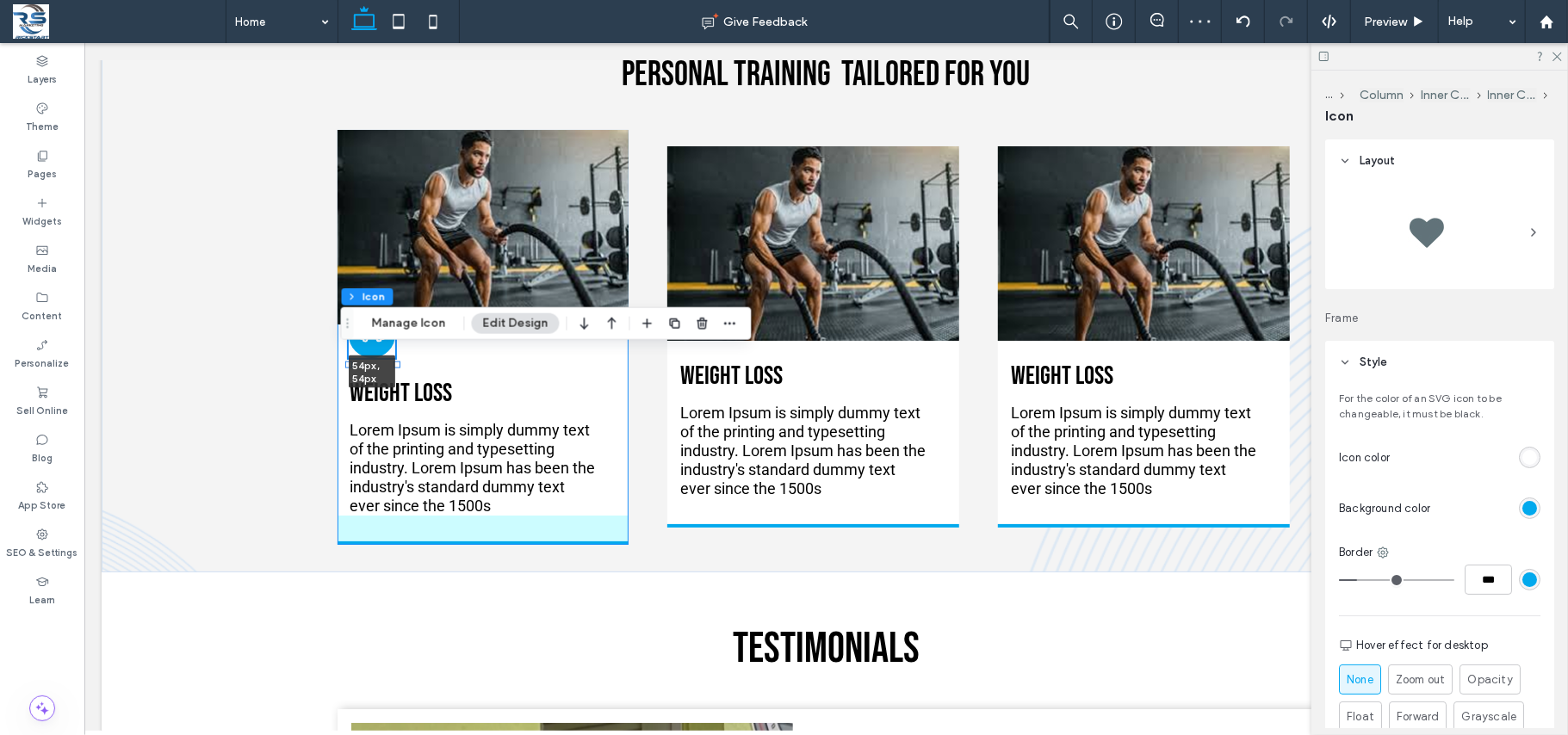
drag, startPoint x: 375, startPoint y: 387, endPoint x: 386, endPoint y: 395, distance: 13.6
click at [393, 367] on div at bounding box center [396, 363] width 7 height 7
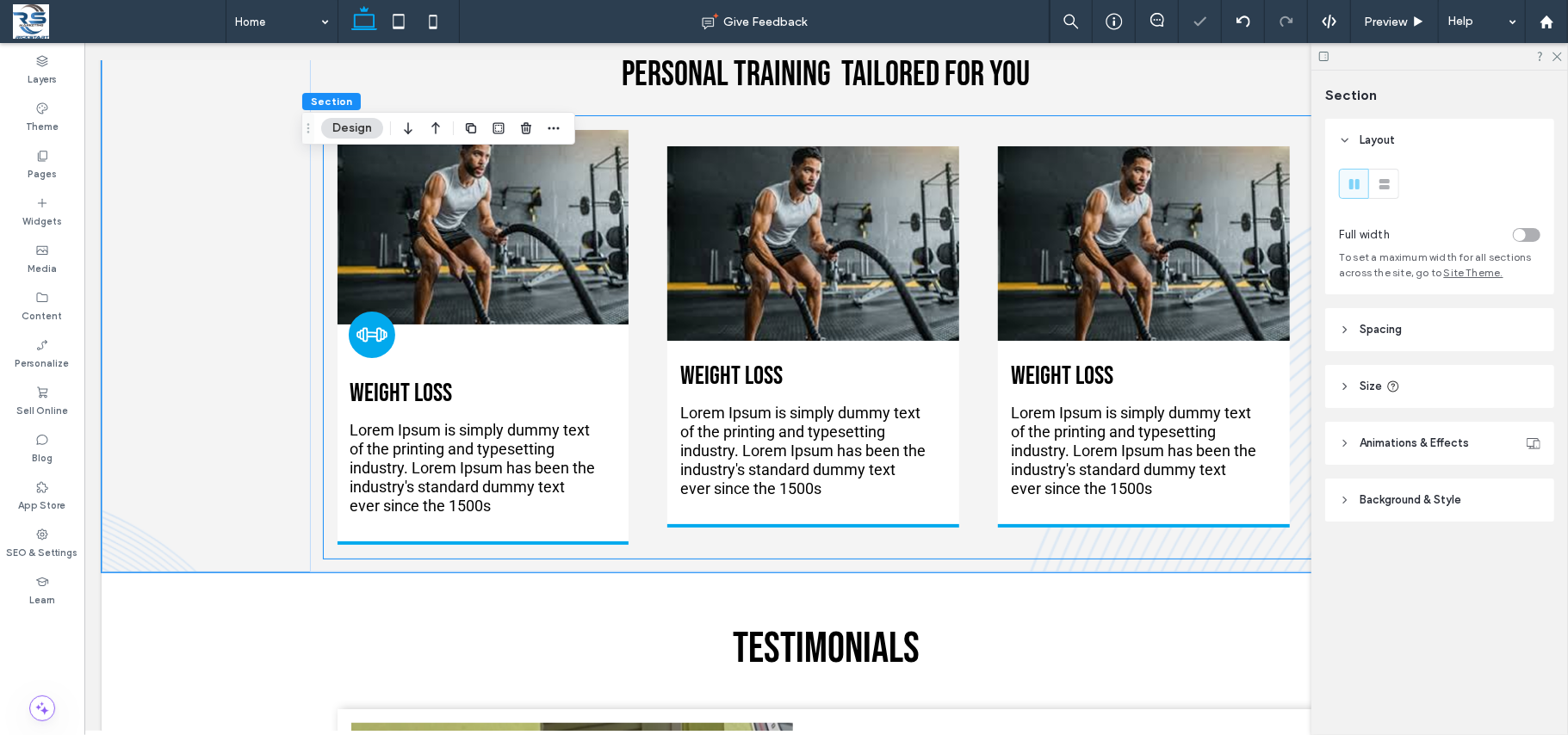
click at [375, 341] on icon at bounding box center [378, 333] width 6 height 15
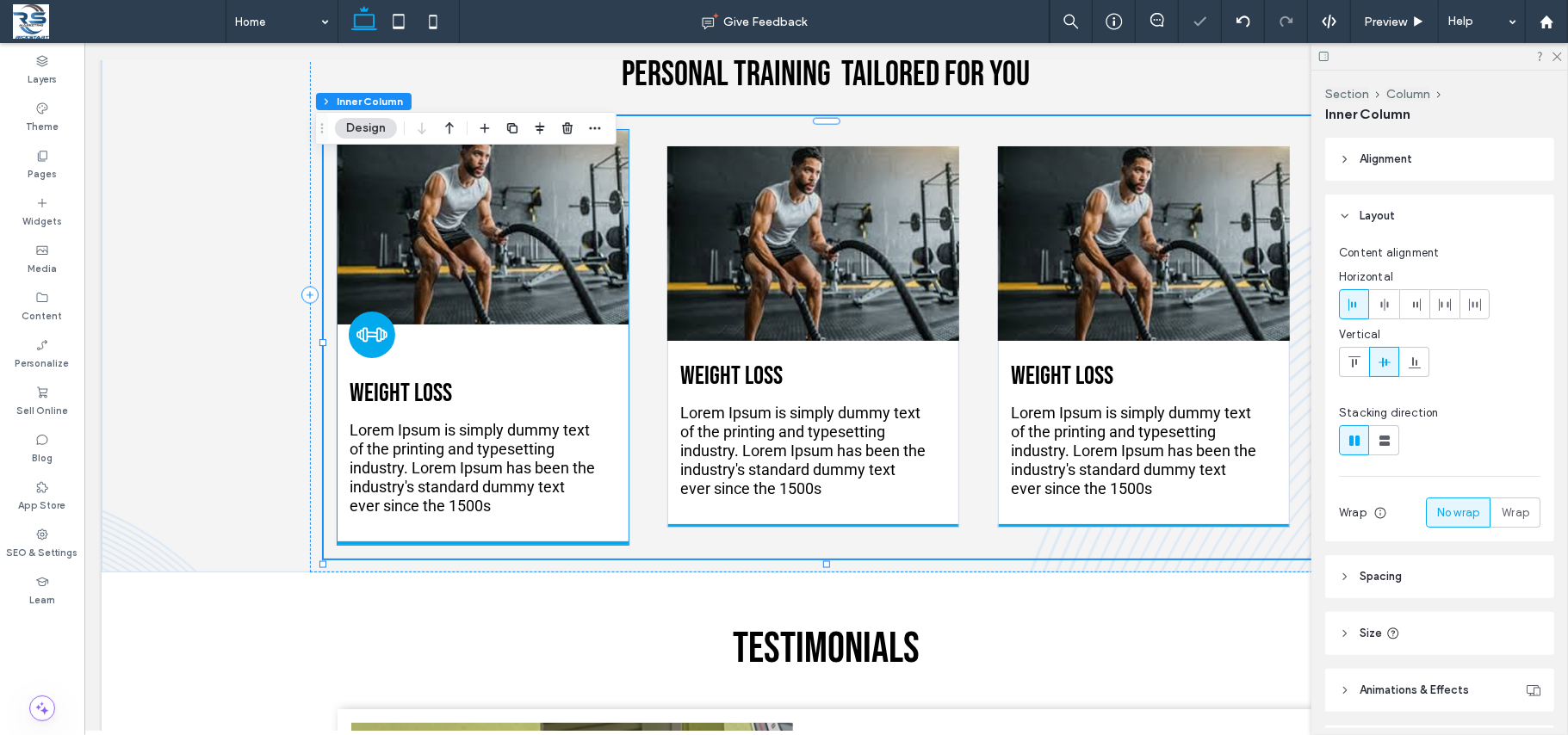
click at [355, 350] on icon at bounding box center [370, 334] width 32 height 32
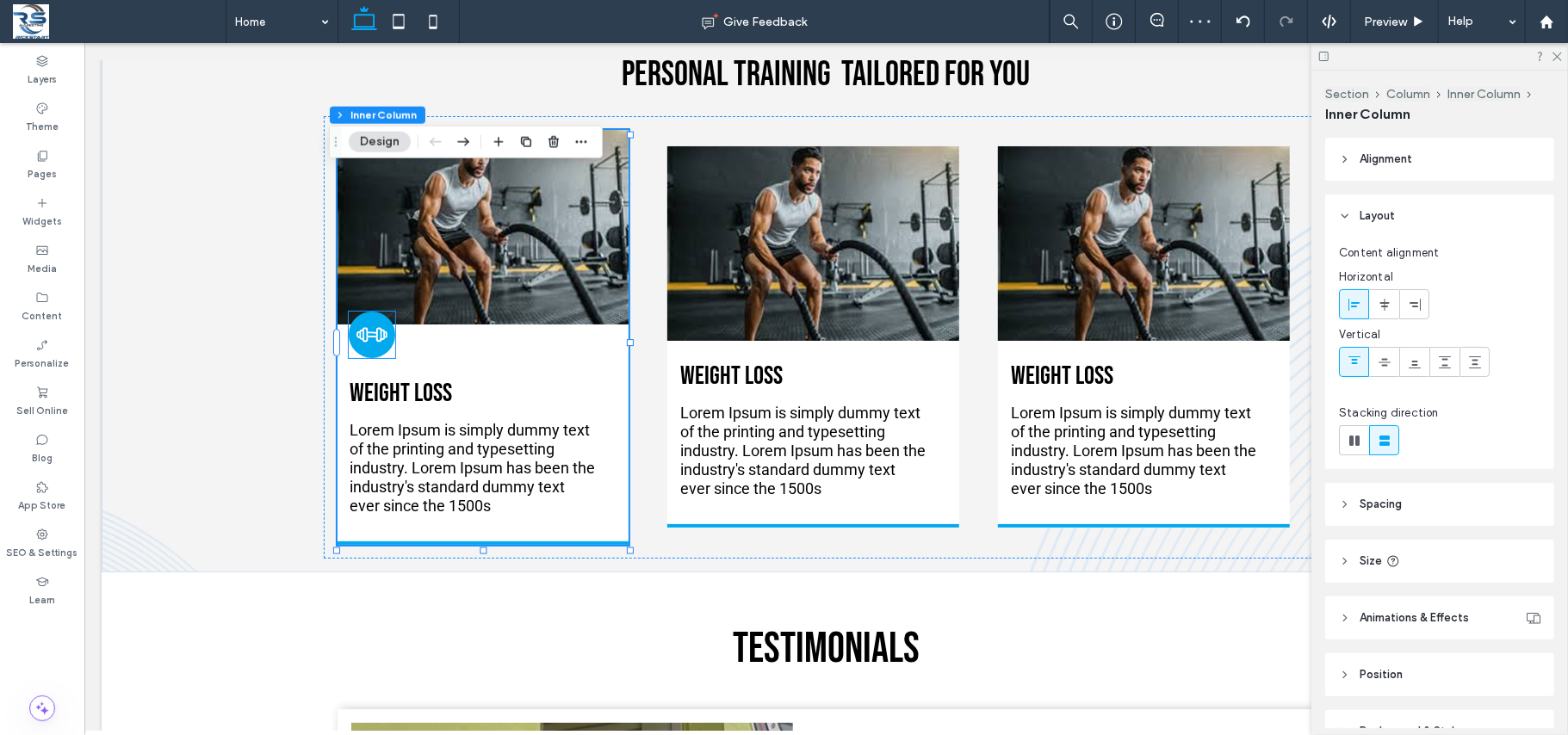
click at [368, 350] on icon at bounding box center [370, 334] width 32 height 32
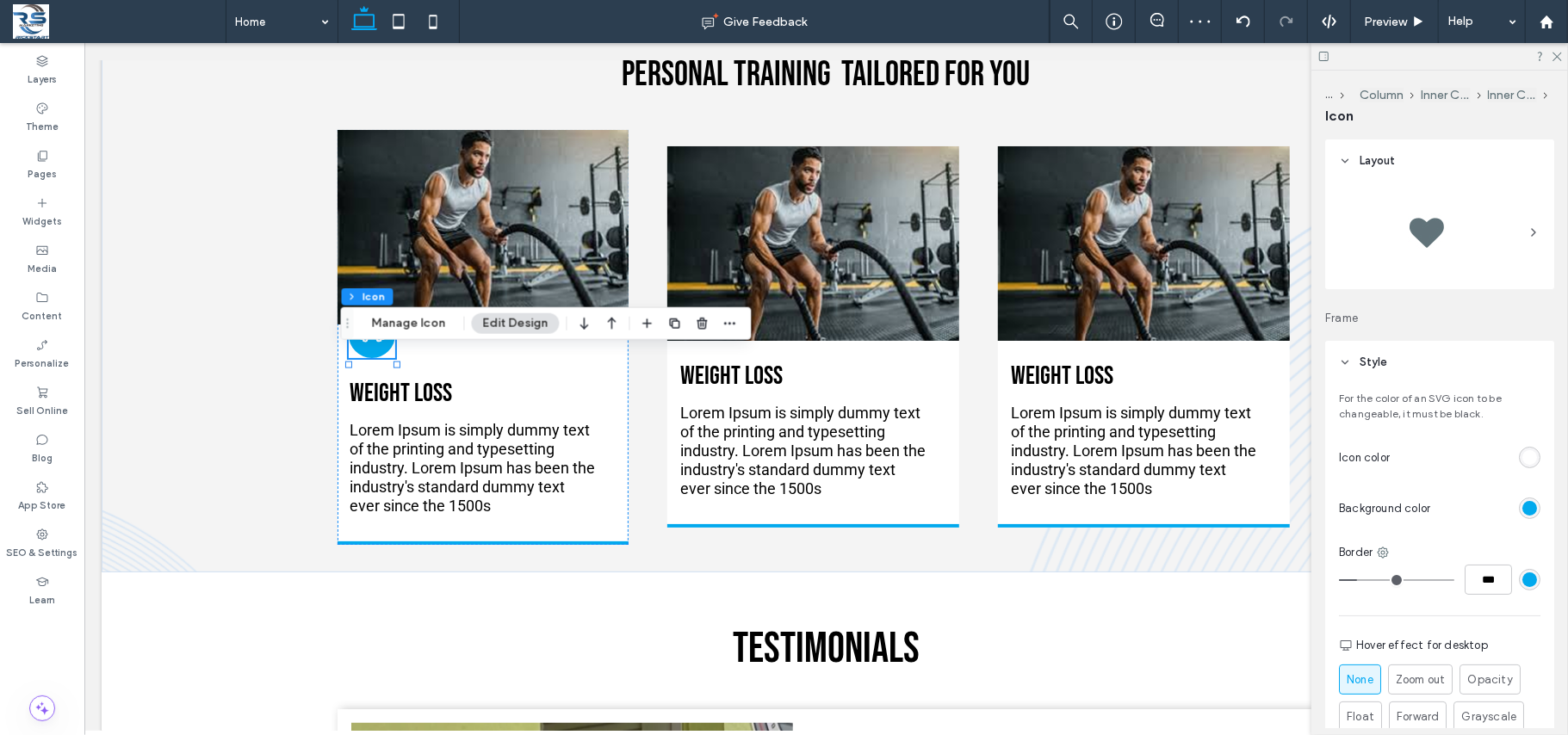
click at [372, 319] on div at bounding box center [372, 315] width 27 height 7
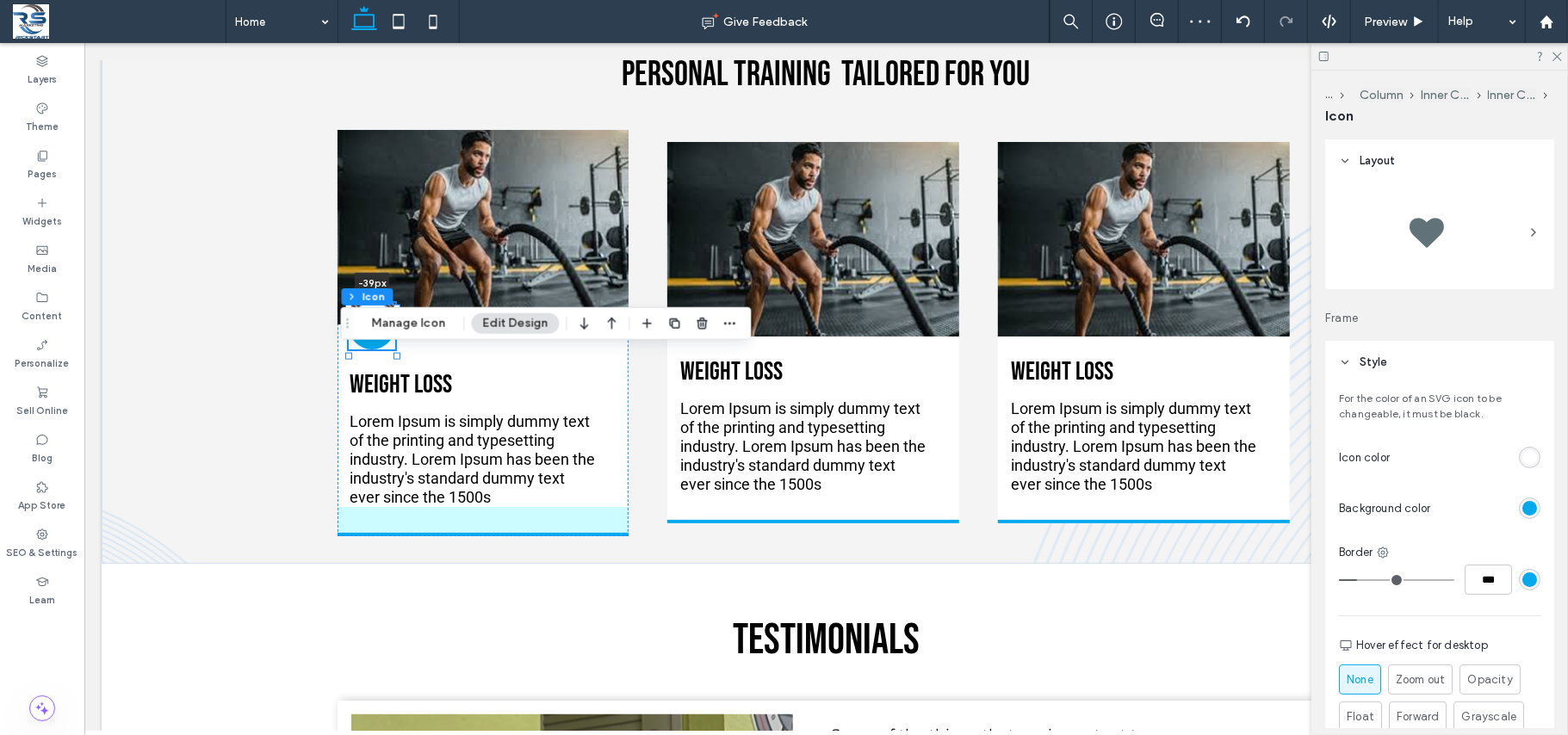
drag, startPoint x: 372, startPoint y: 345, endPoint x: 457, endPoint y: 380, distance: 91.9
click at [372, 311] on div at bounding box center [372, 306] width 27 height 7
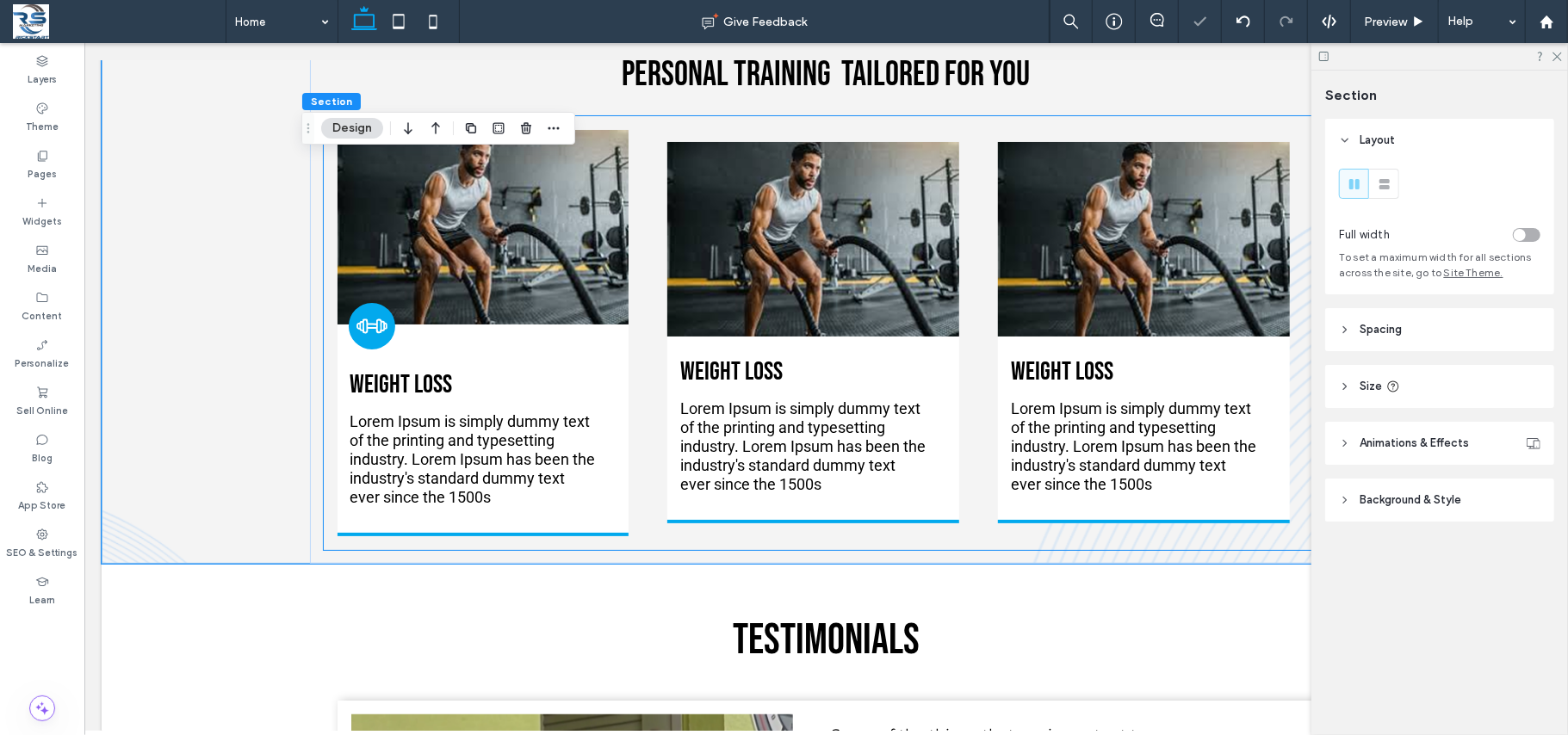
click at [483, 399] on h3 "Weight Loss" at bounding box center [482, 384] width 266 height 31
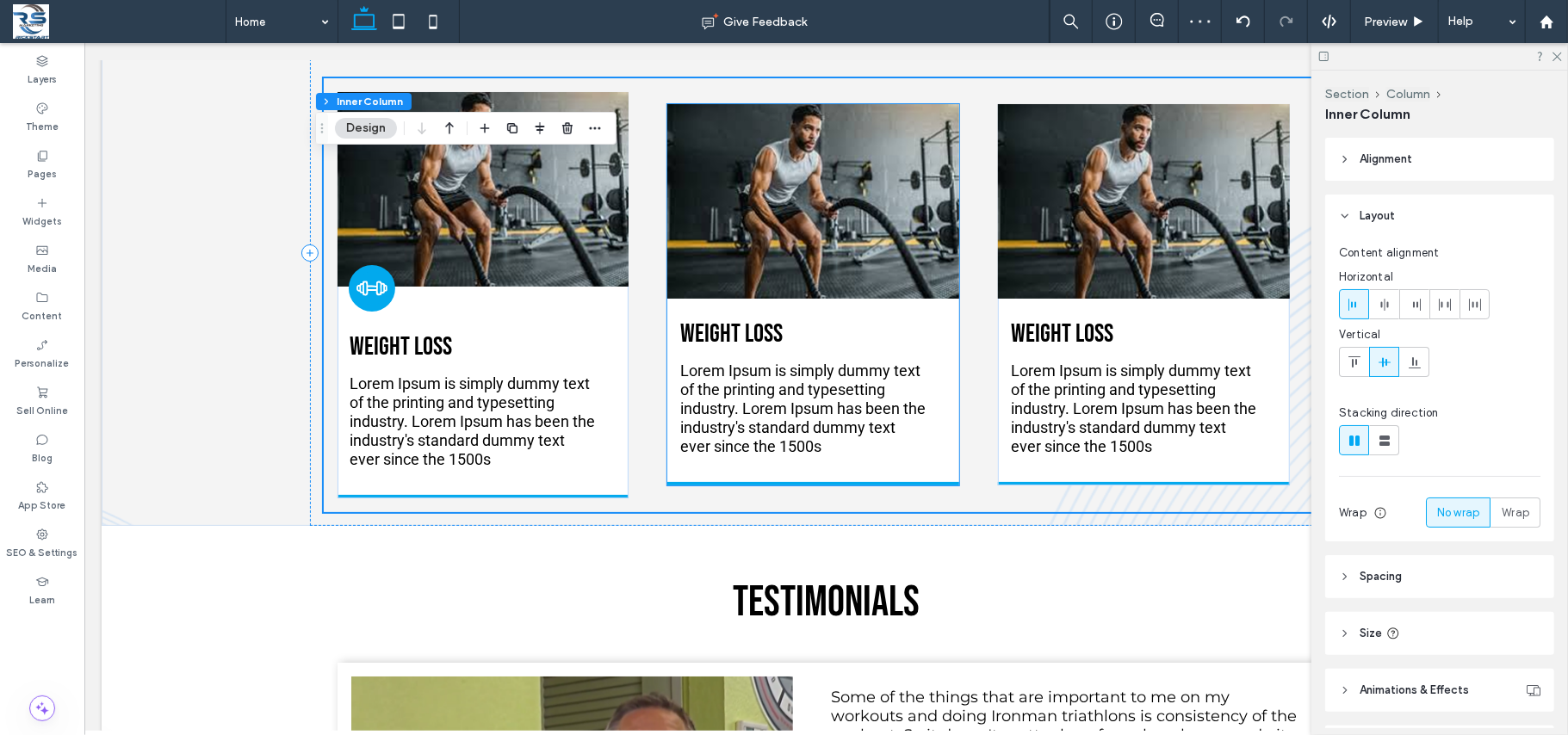
scroll to position [1674, 0]
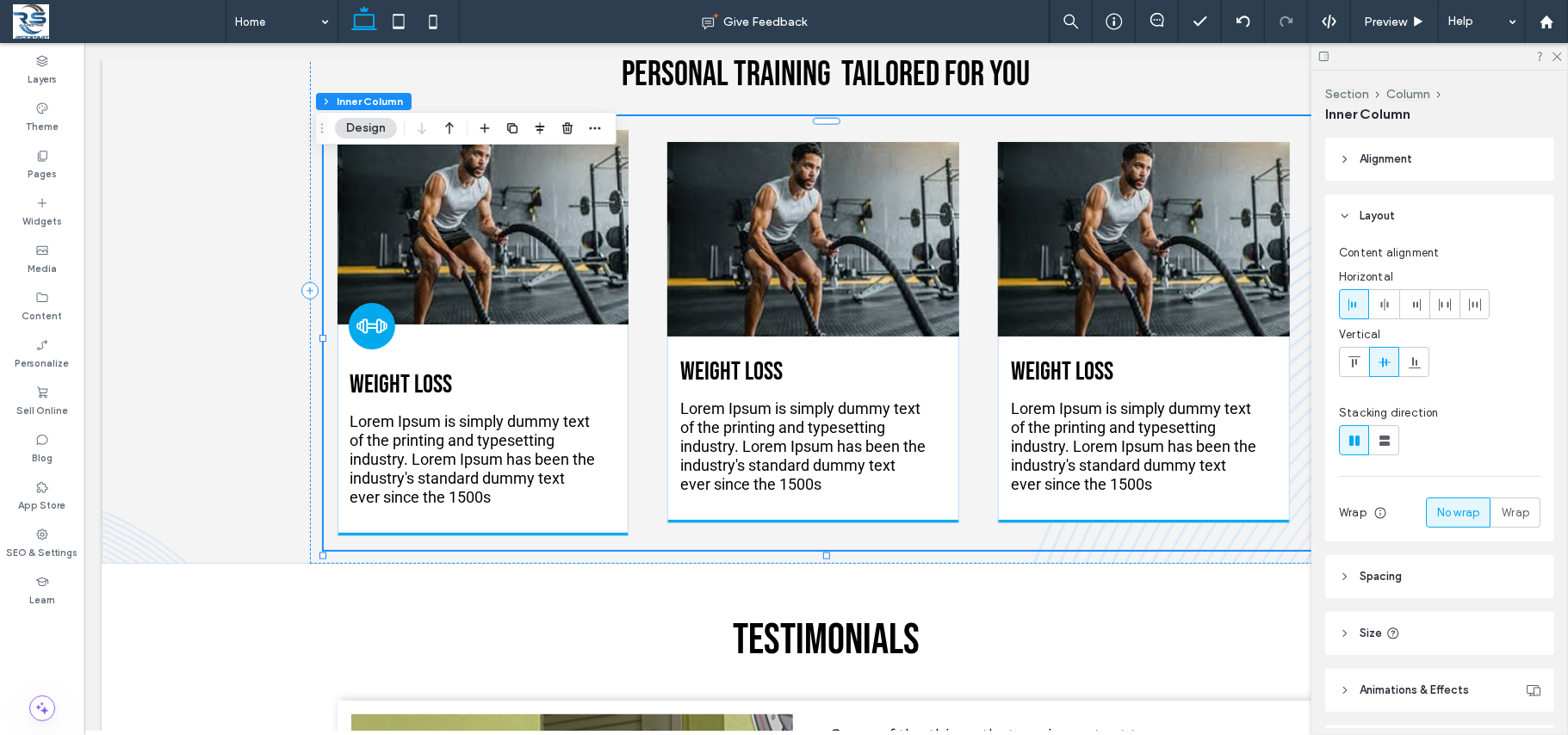
click at [640, 495] on div "Weight Loss Lorem Ipsum is simply dummy text of the printing and typesetting in…" at bounding box center [826, 332] width 1005 height 434
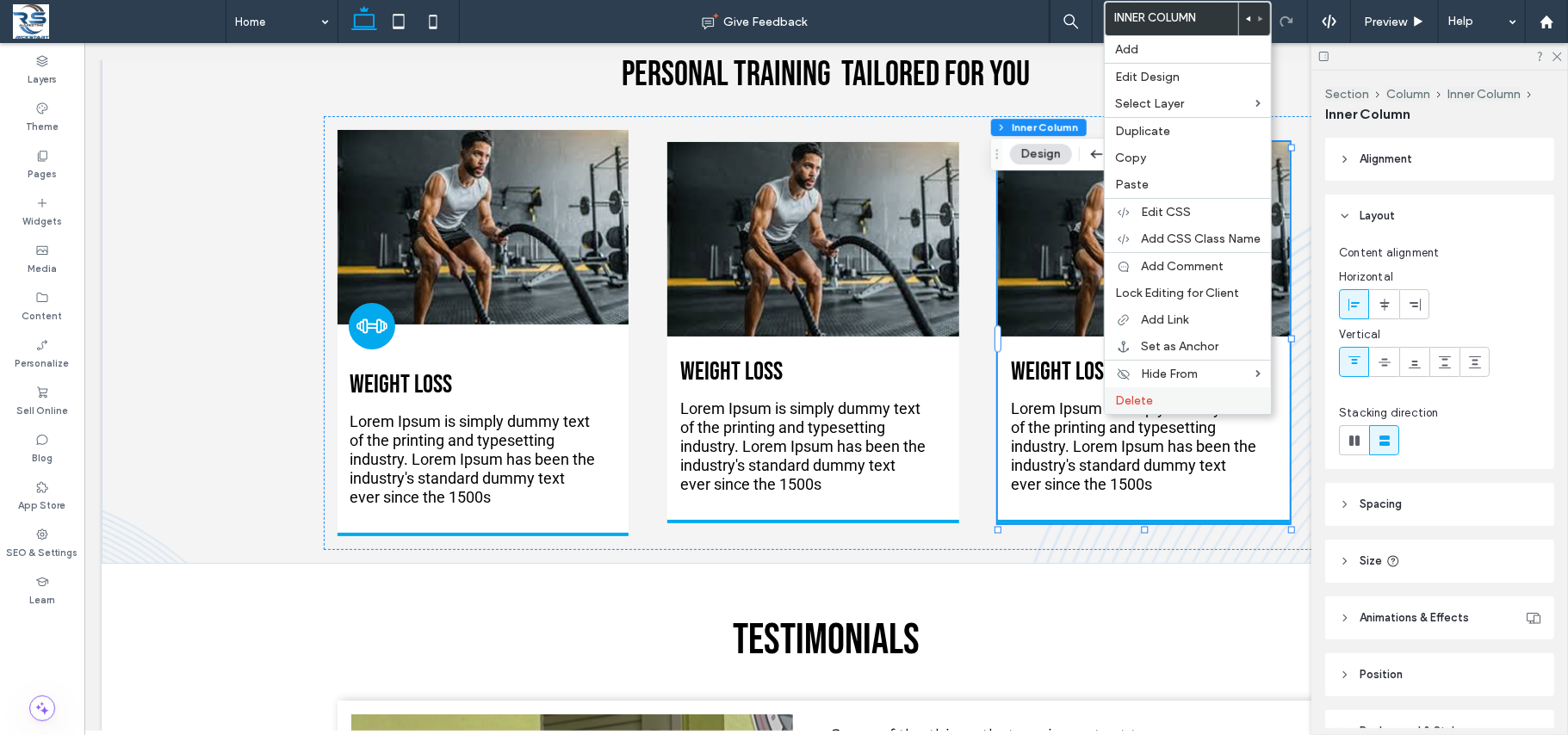
click at [1145, 402] on span "Delete" at bounding box center [1133, 400] width 38 height 15
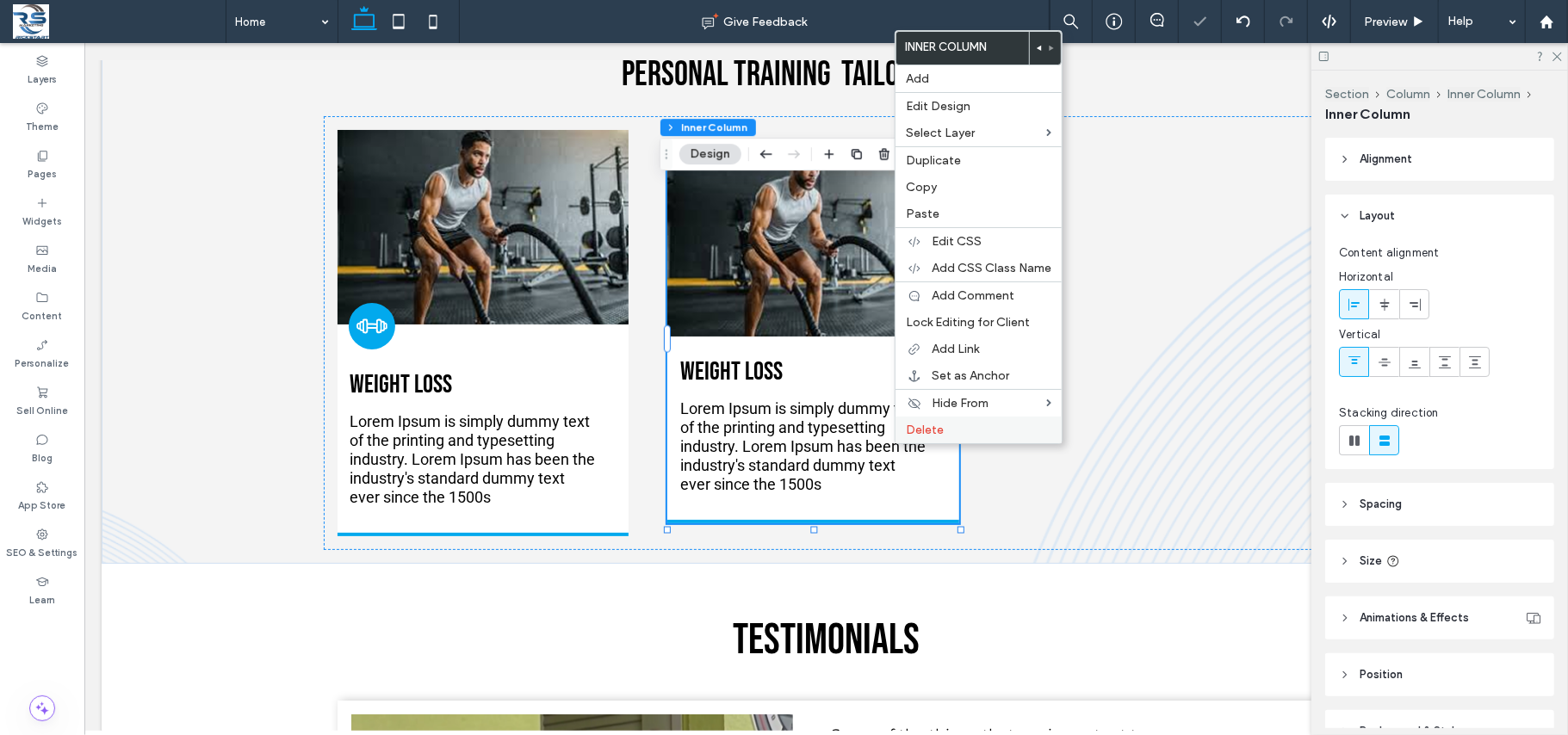
click at [954, 437] on label "Delete" at bounding box center [978, 429] width 145 height 15
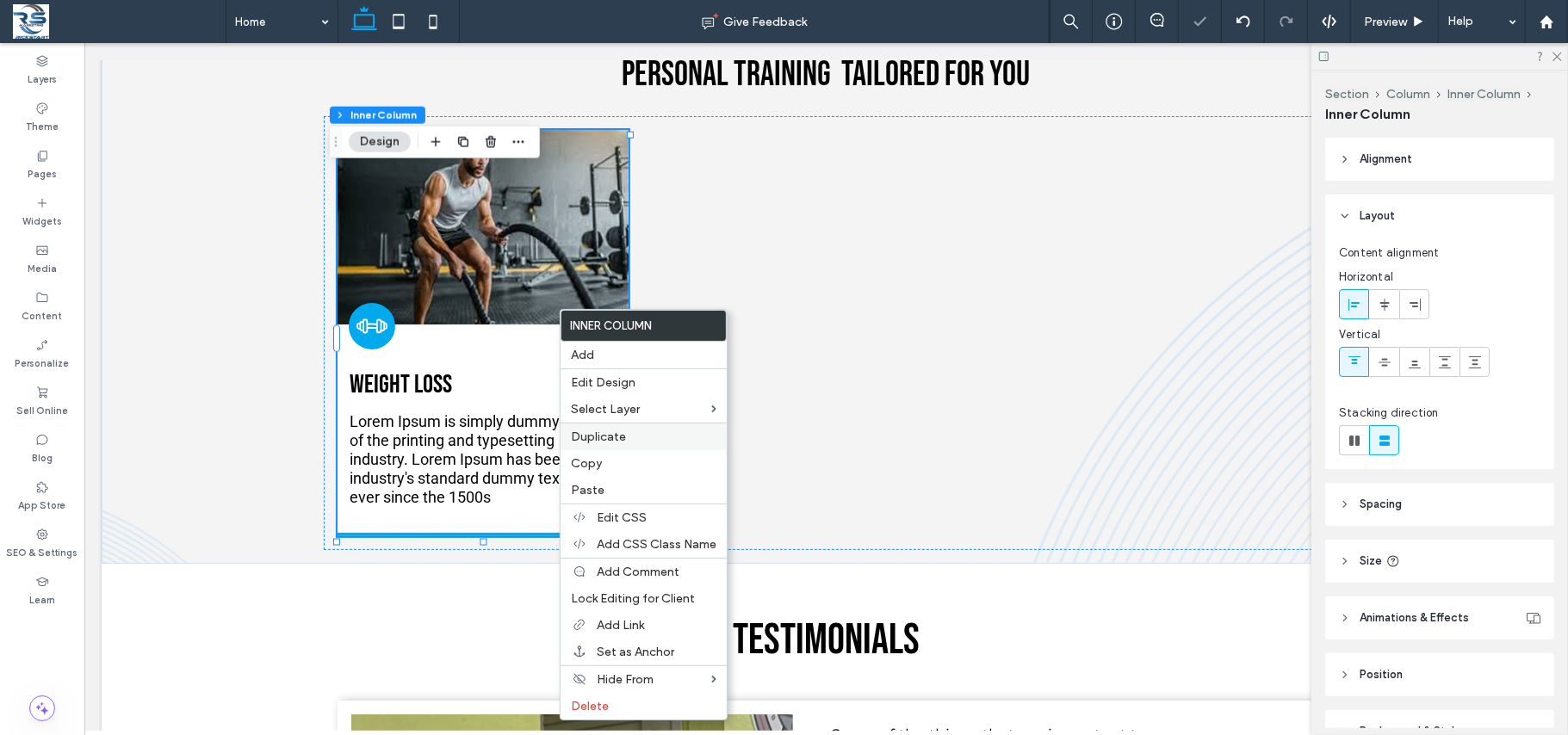
click at [639, 447] on div "Duplicate" at bounding box center [643, 436] width 166 height 27
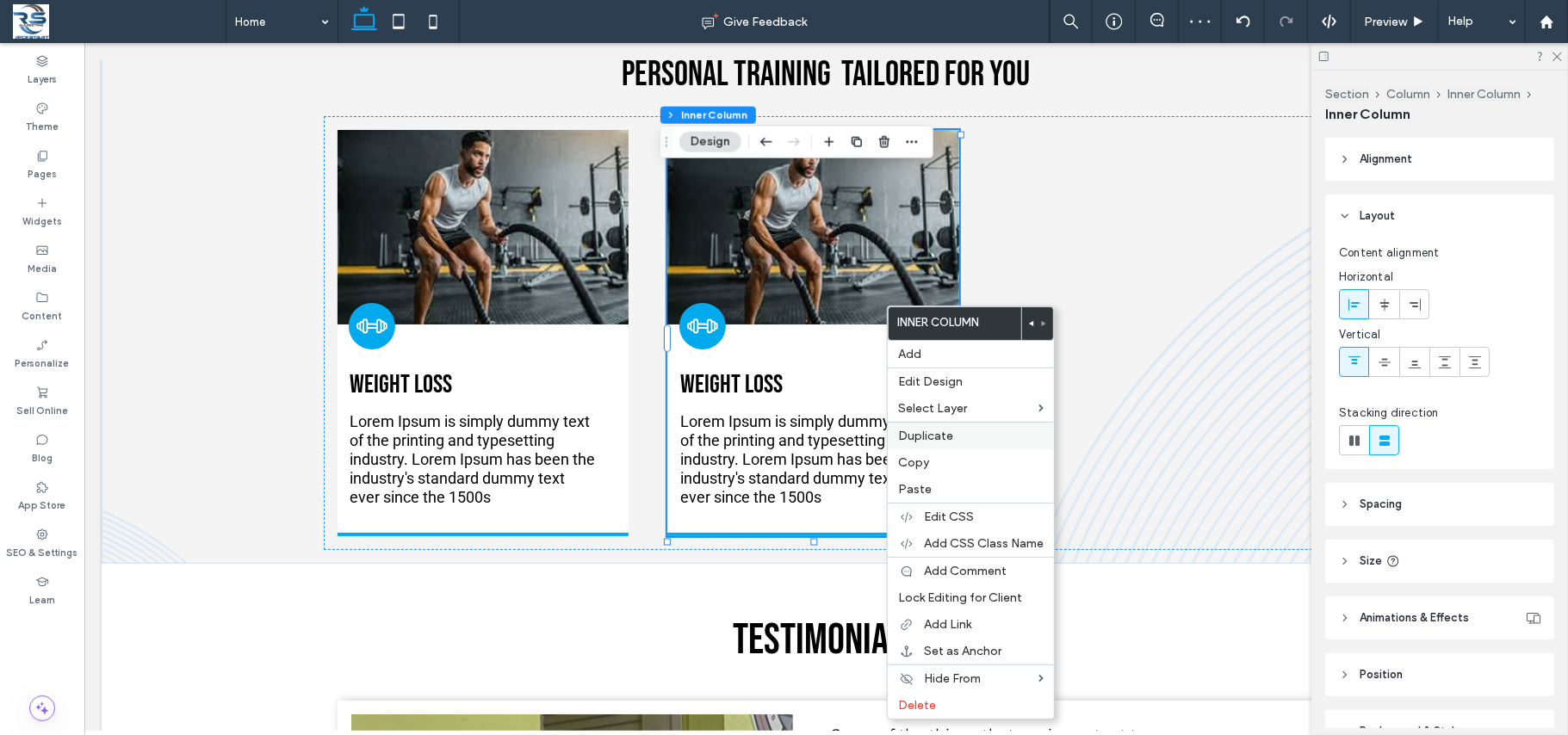
click at [974, 436] on label "Duplicate" at bounding box center [970, 436] width 145 height 15
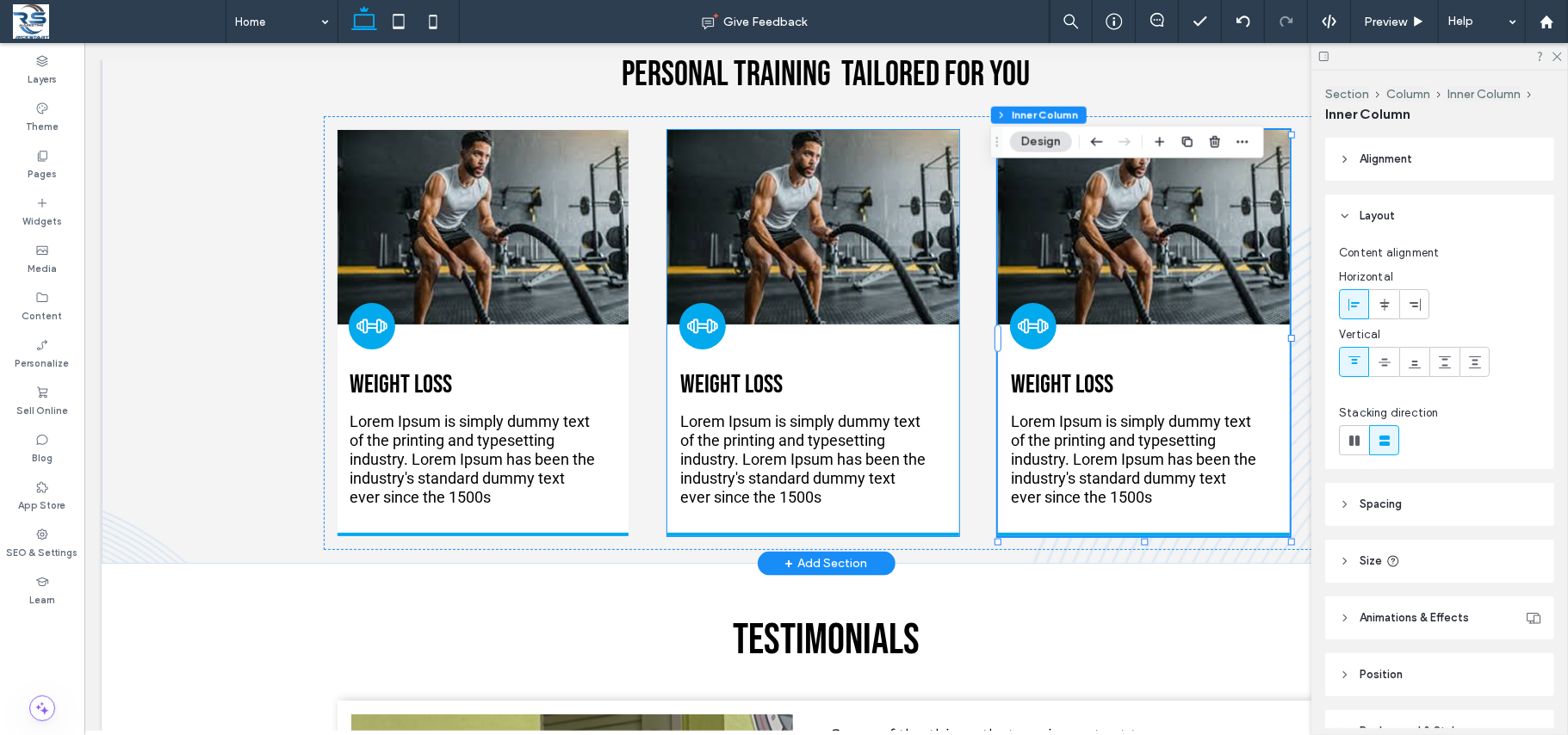
click at [696, 341] on icon at bounding box center [701, 325] width 32 height 32
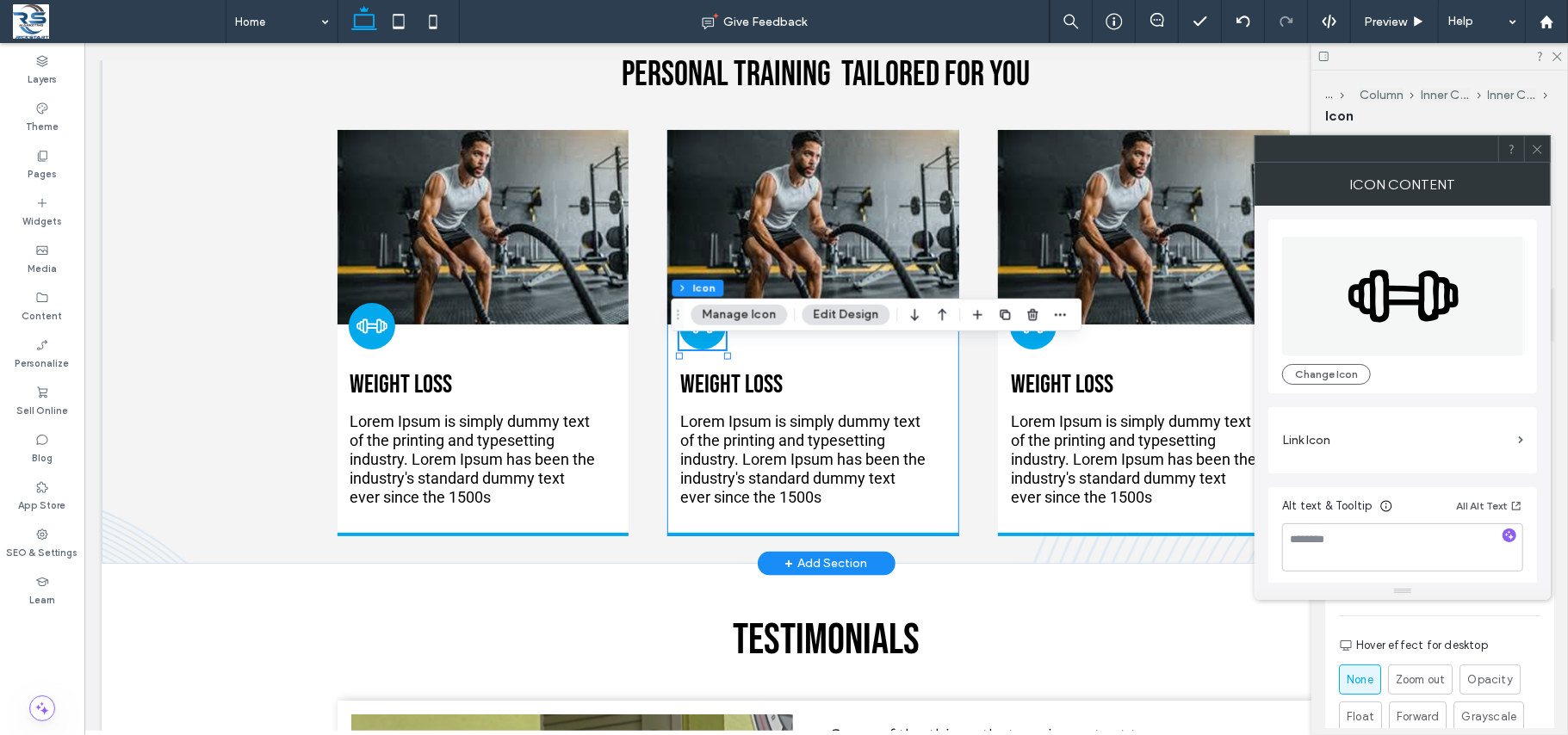
click at [695, 341] on icon at bounding box center [701, 325] width 32 height 32
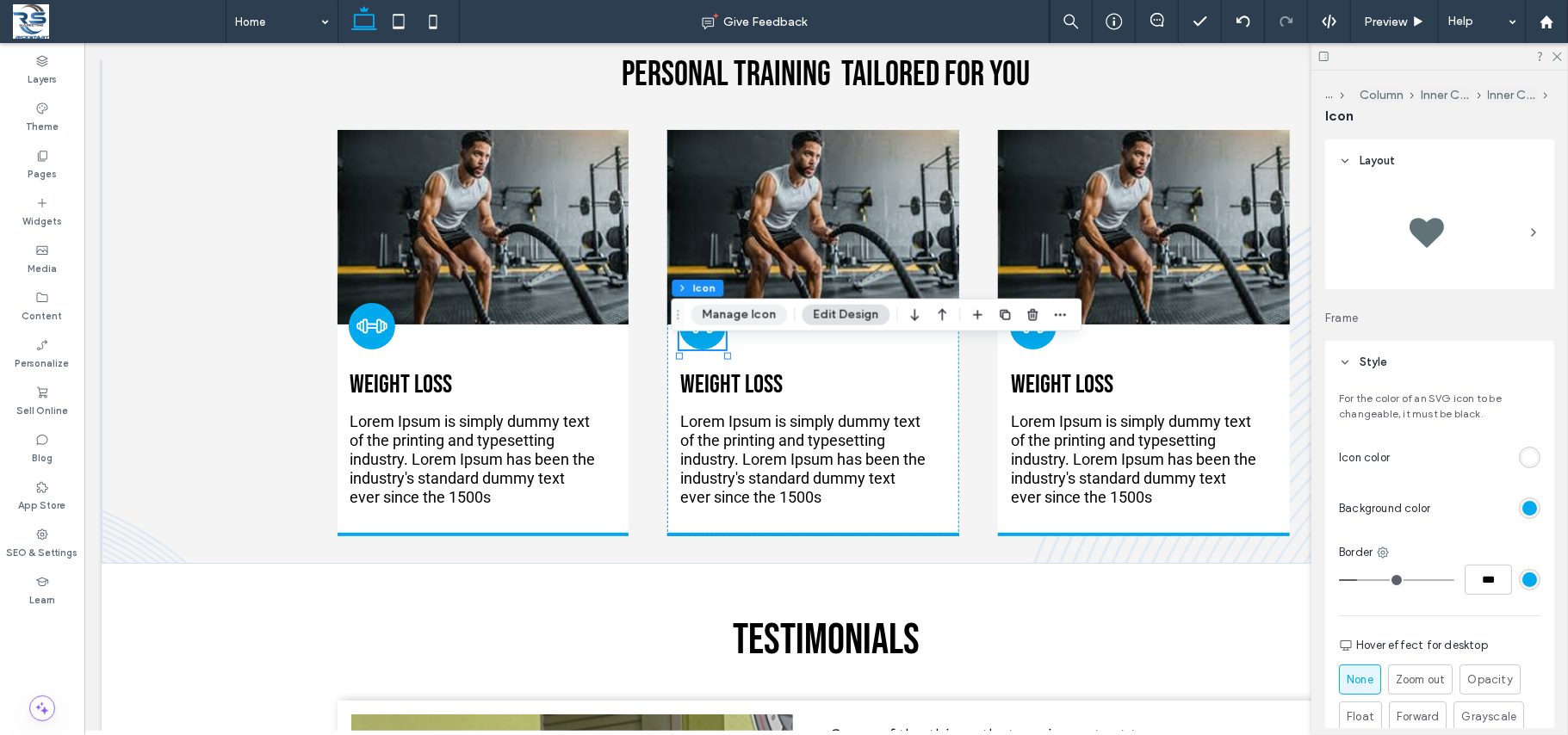
click at [730, 314] on button "Manage Icon" at bounding box center [738, 314] width 96 height 21
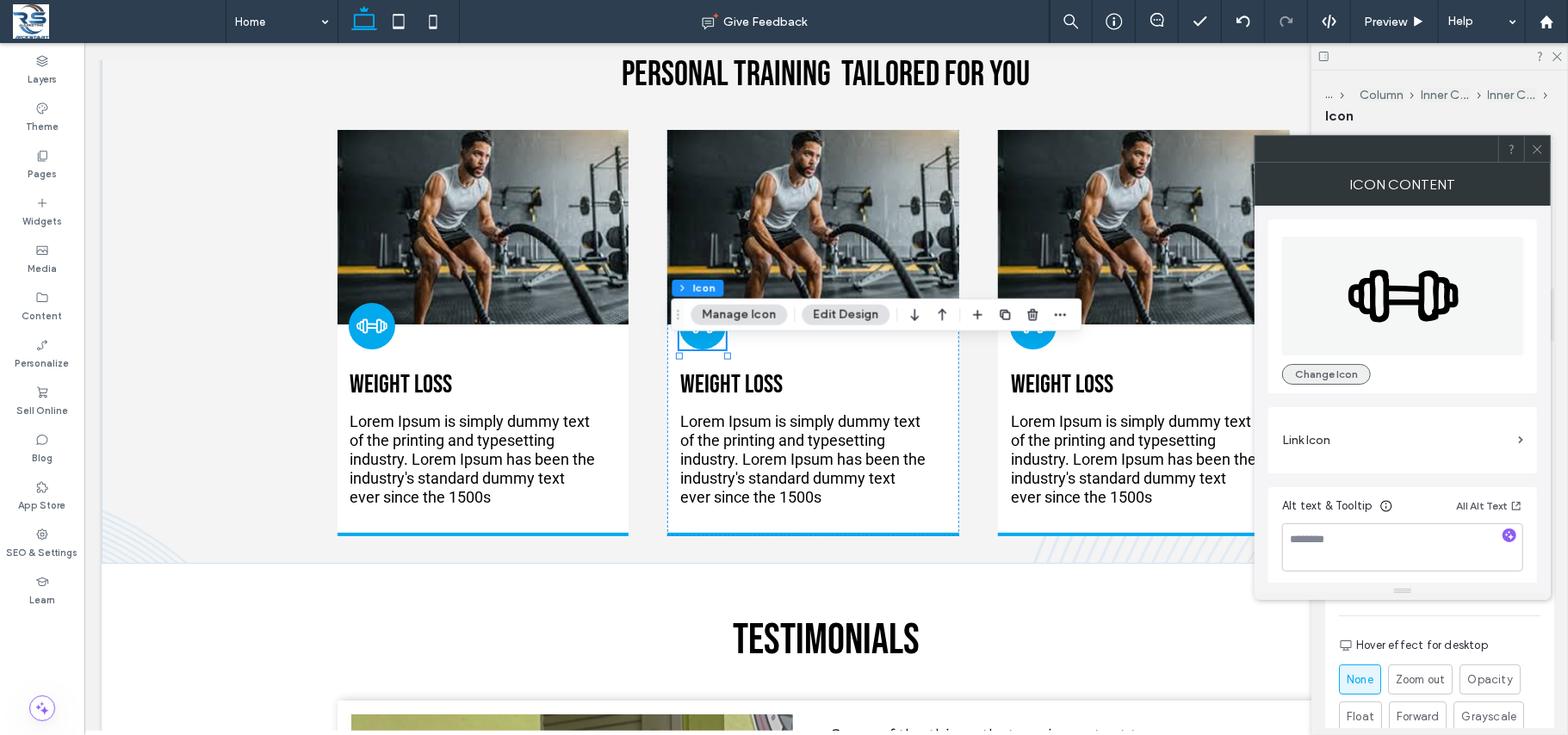
click at [1305, 377] on button "Change Icon" at bounding box center [1325, 374] width 88 height 21
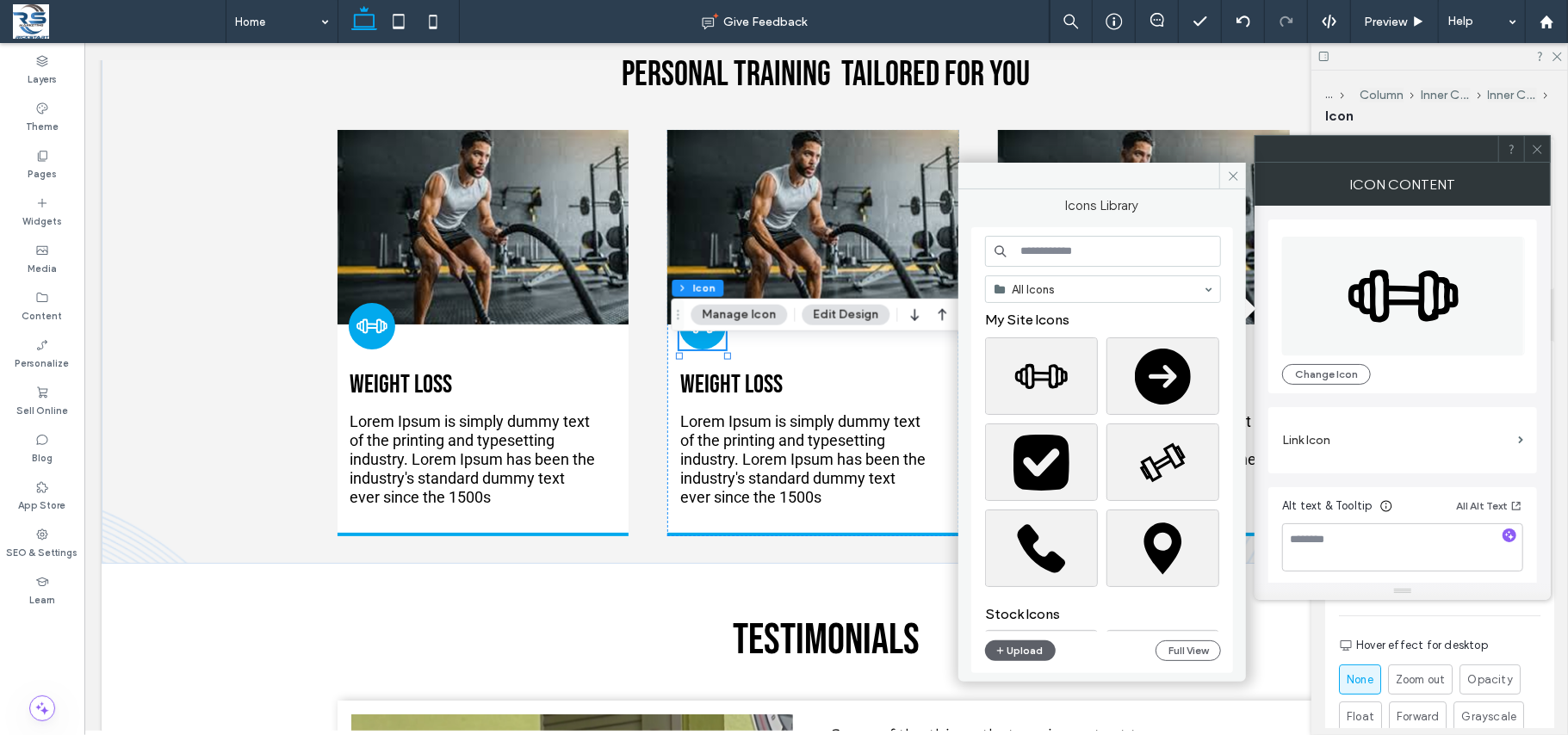
click at [1058, 252] on input at bounding box center [1103, 251] width 236 height 31
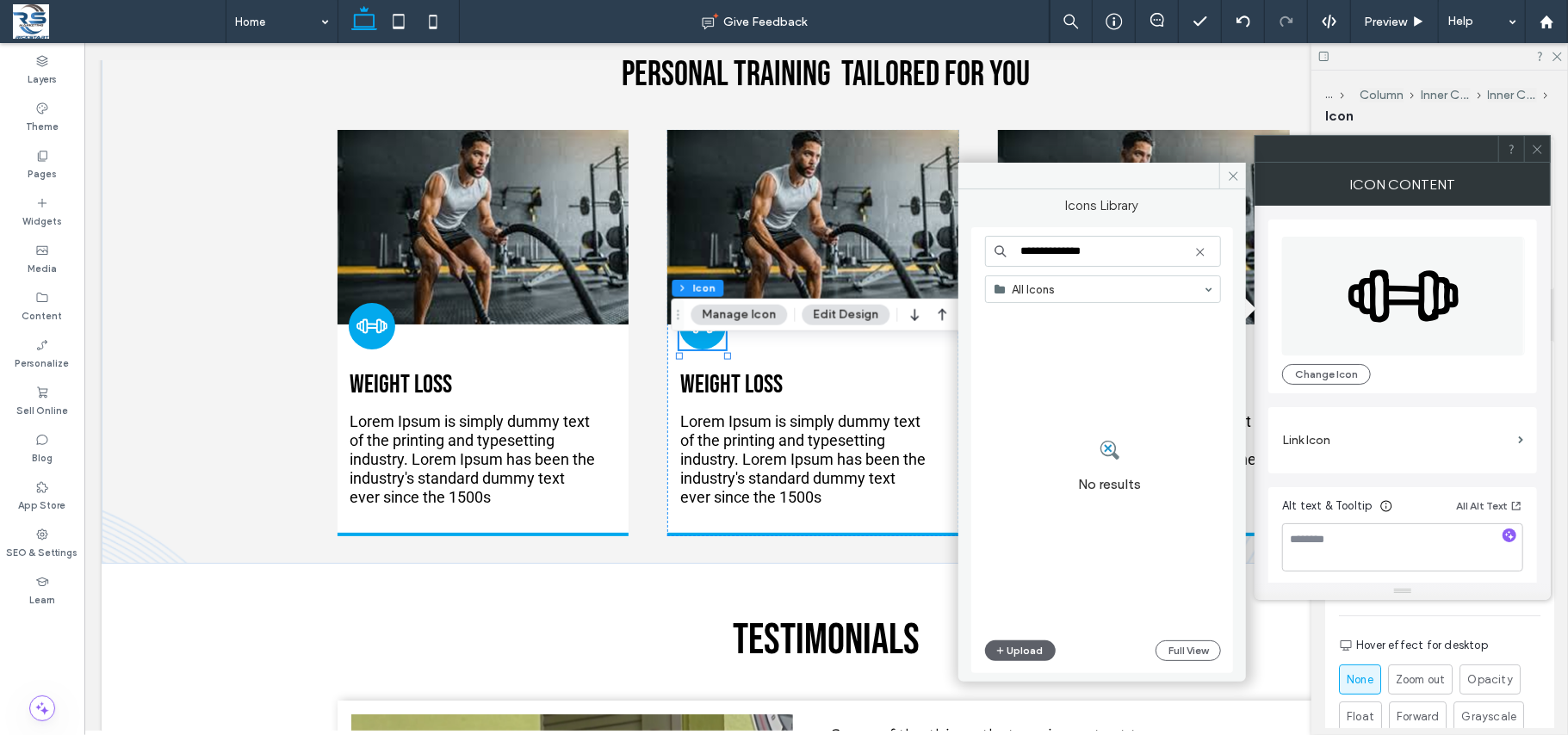
click at [1020, 248] on input "**********" at bounding box center [1103, 251] width 236 height 31
click at [1023, 252] on input "**********" at bounding box center [1103, 251] width 236 height 31
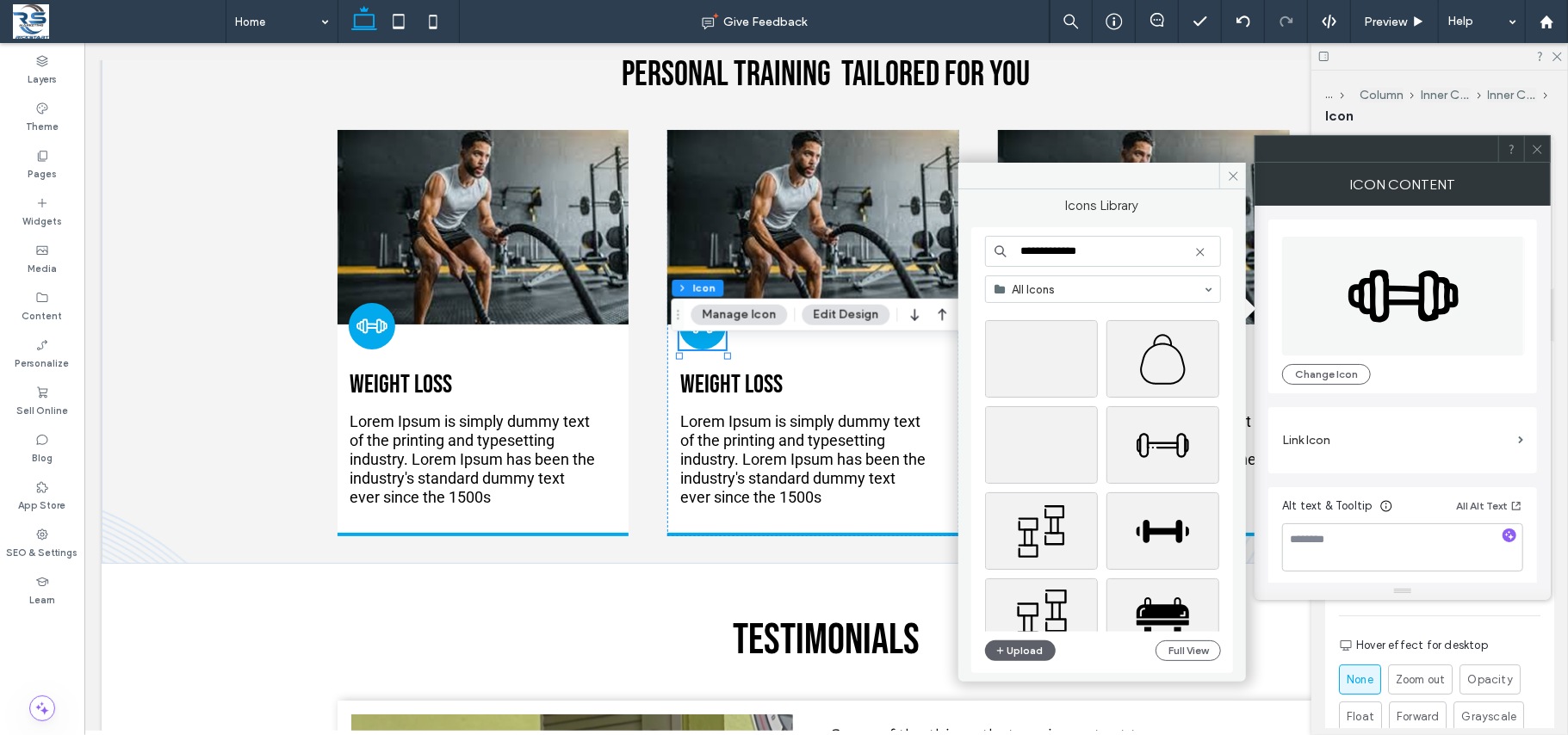
scroll to position [3595, 0]
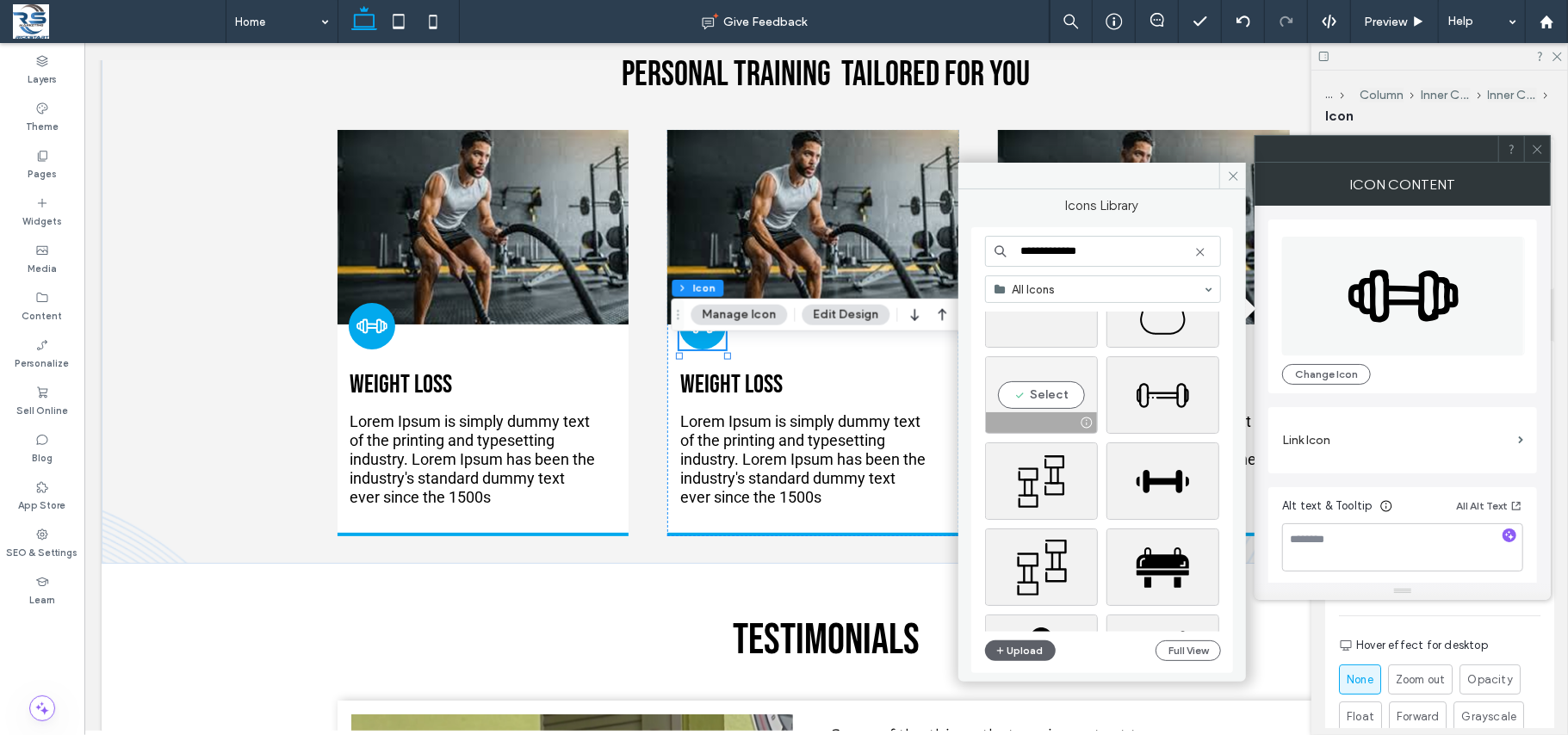
type input "**********"
click at [1048, 389] on div "Select" at bounding box center [1041, 394] width 113 height 78
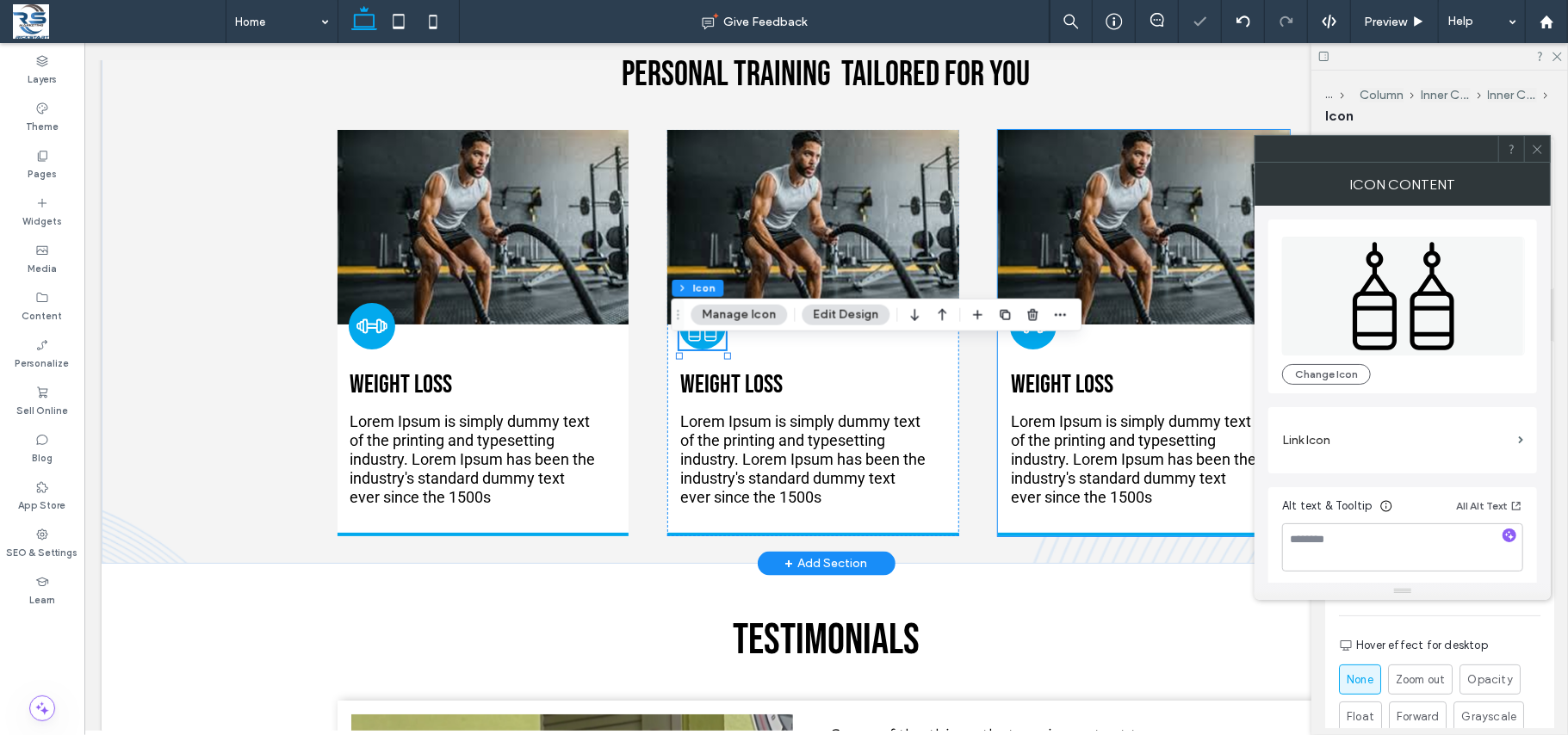
click at [1045, 348] on div at bounding box center [1032, 325] width 46 height 46
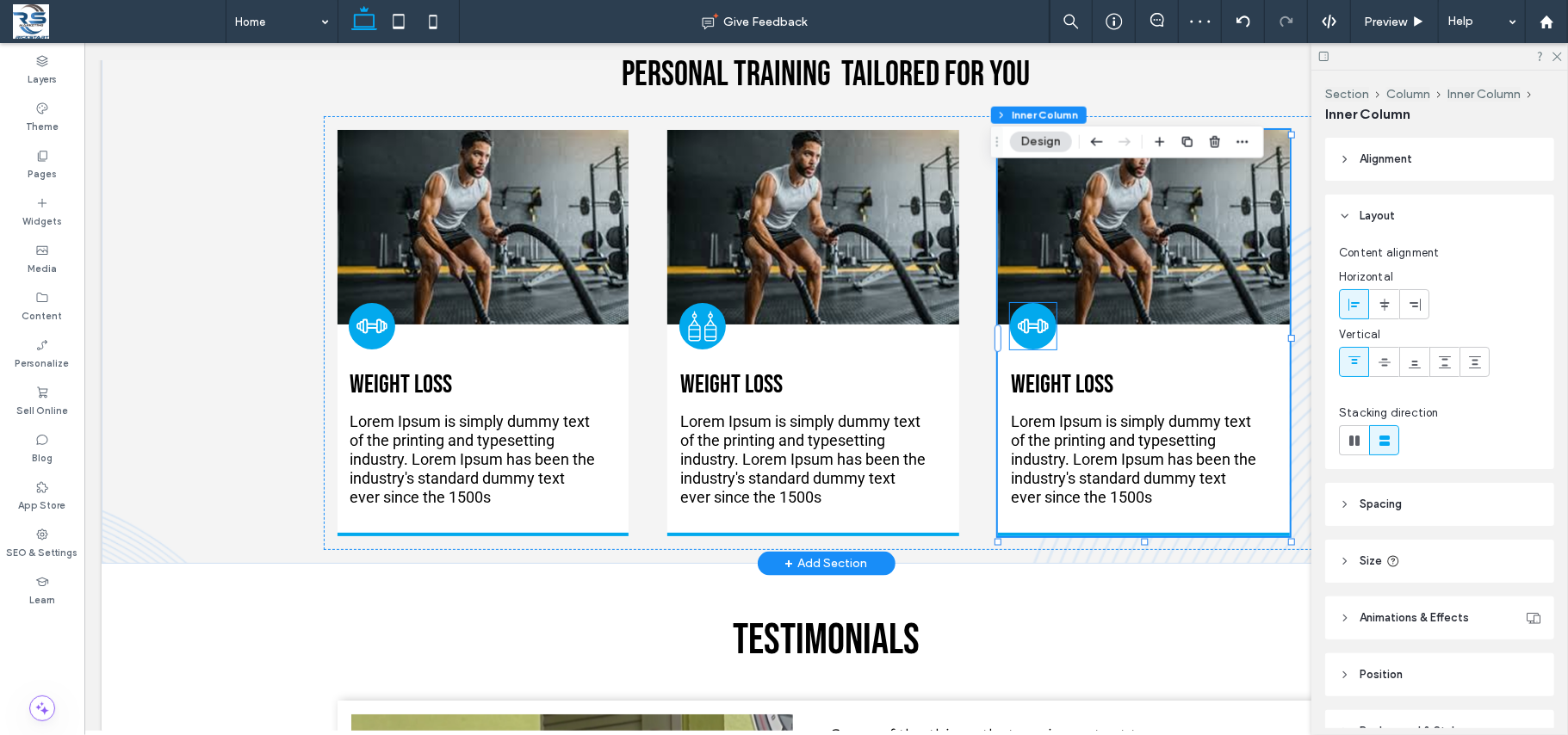
click at [1040, 330] on icon at bounding box center [1042, 324] width 5 height 11
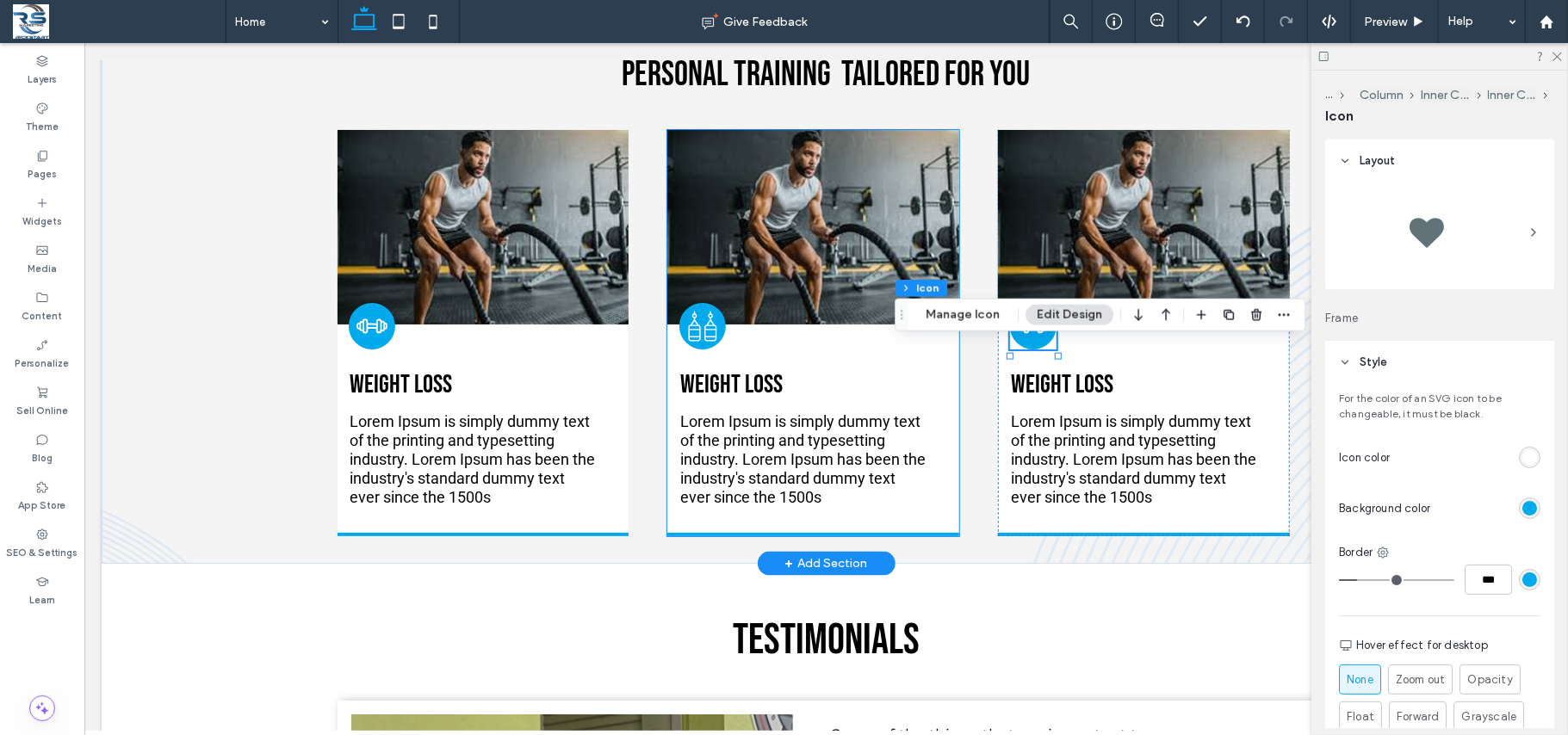
click at [689, 340] on icon at bounding box center [694, 325] width 12 height 30
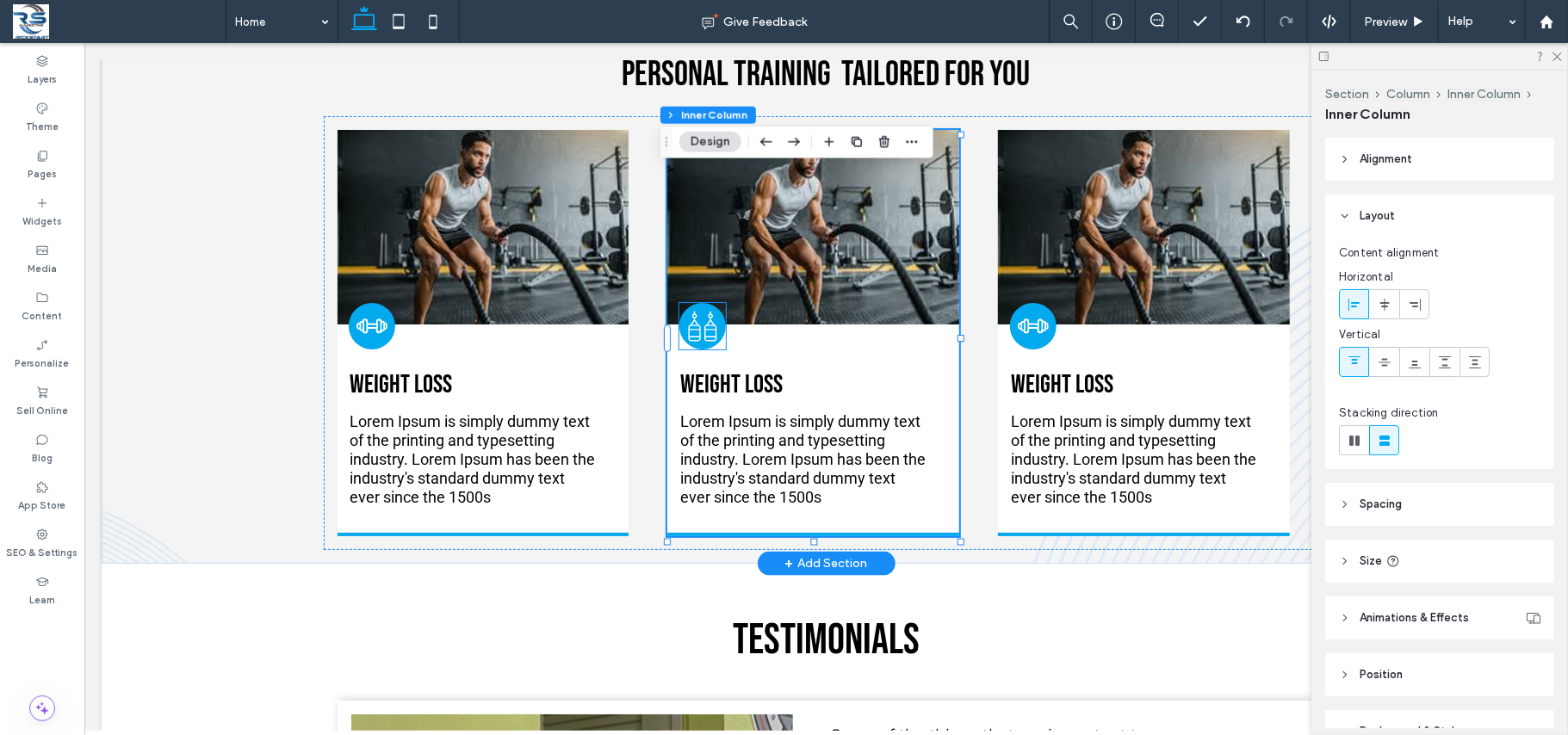
click at [699, 341] on icon at bounding box center [701, 325] width 32 height 32
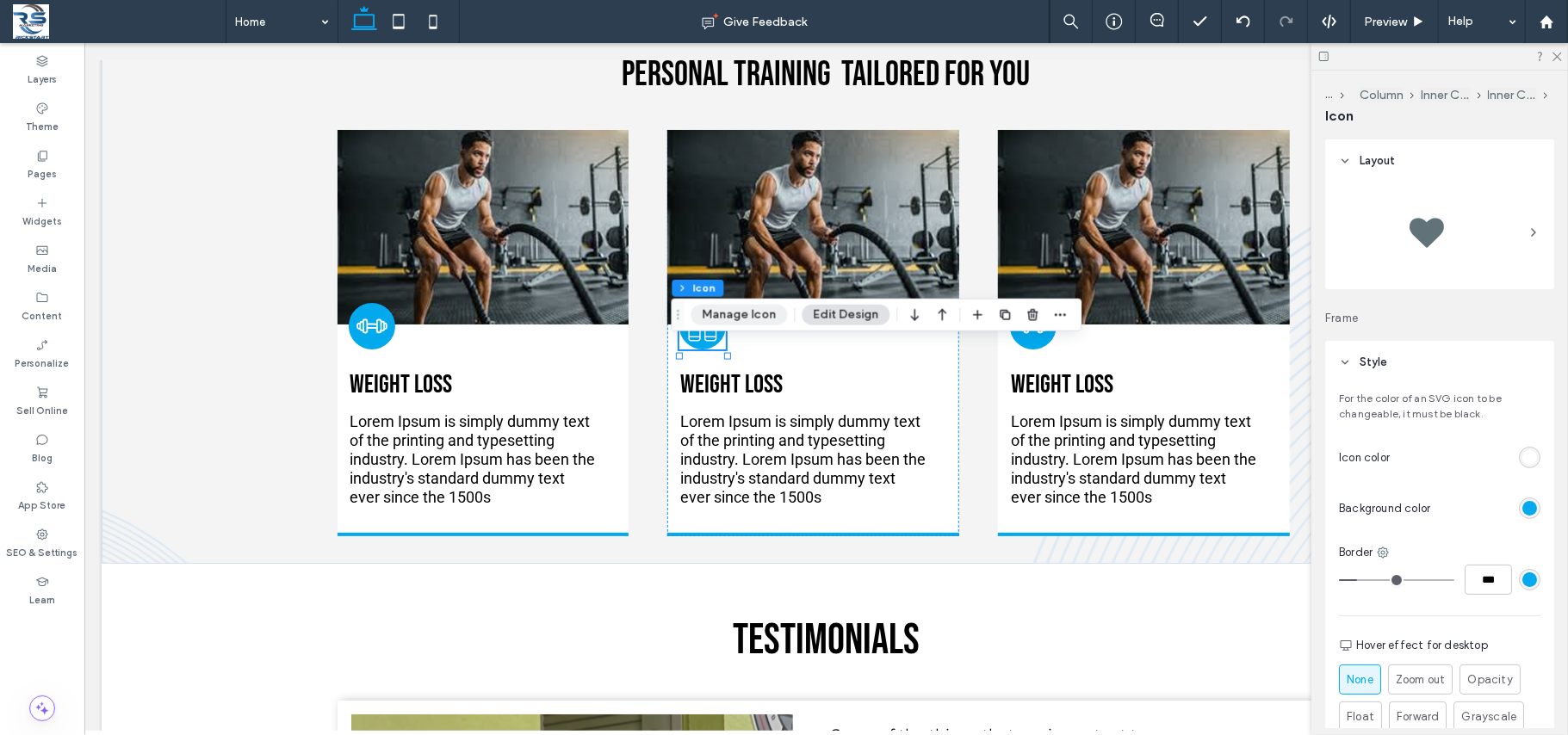
click at [749, 318] on button "Manage Icon" at bounding box center [738, 314] width 96 height 21
click at [728, 310] on button "Manage Icon" at bounding box center [738, 314] width 96 height 21
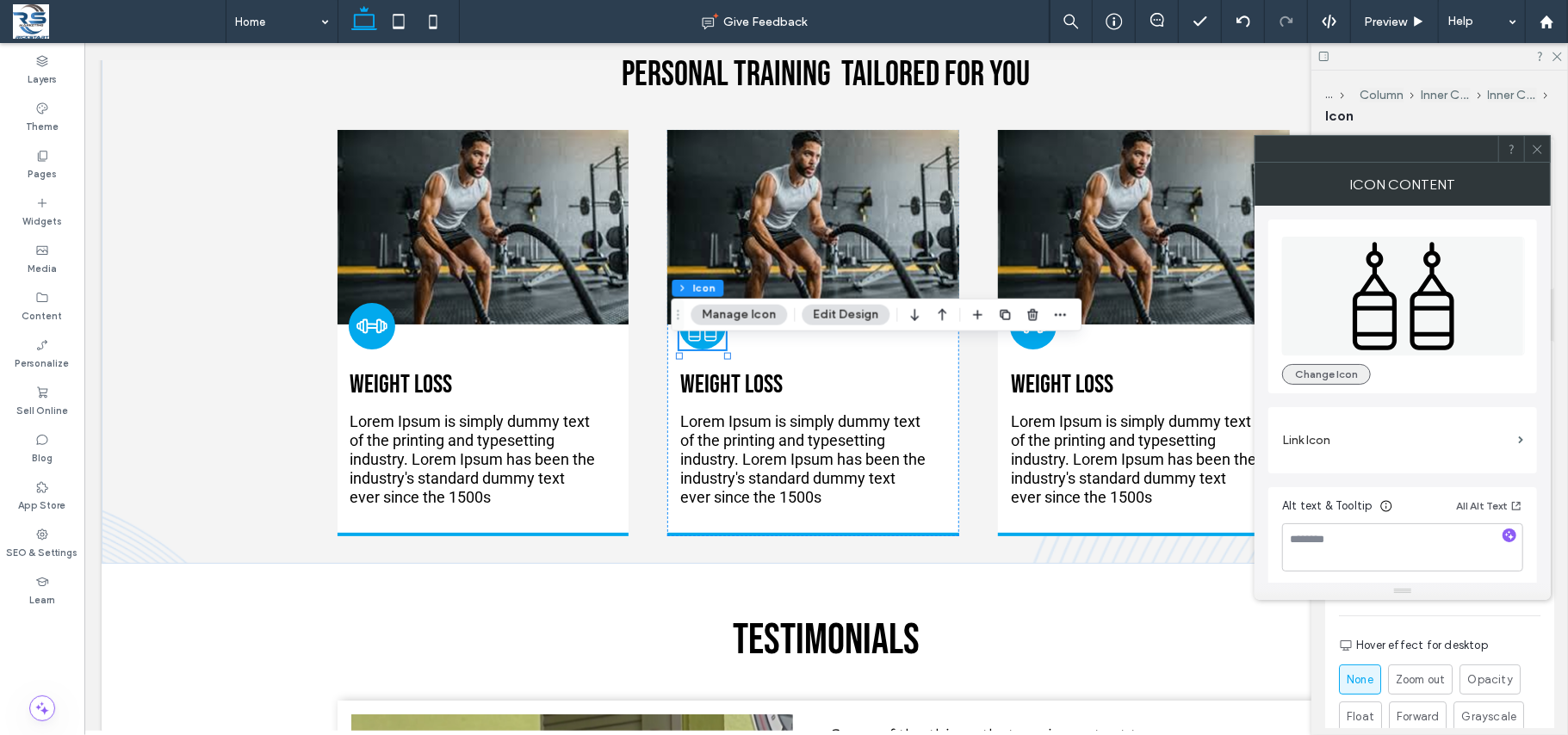
click at [1305, 369] on button "Change Icon" at bounding box center [1325, 374] width 88 height 21
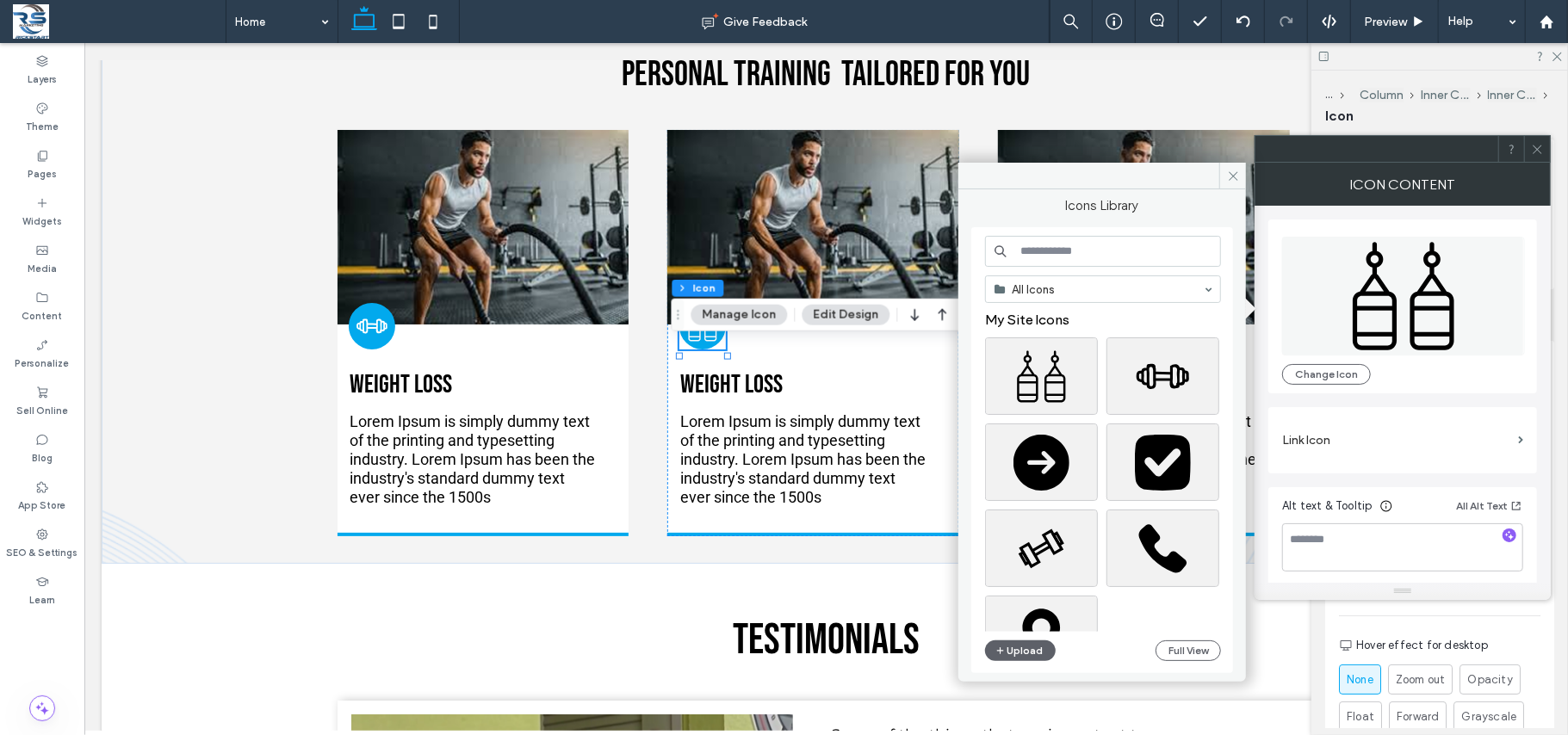
click at [1097, 253] on input at bounding box center [1103, 251] width 236 height 31
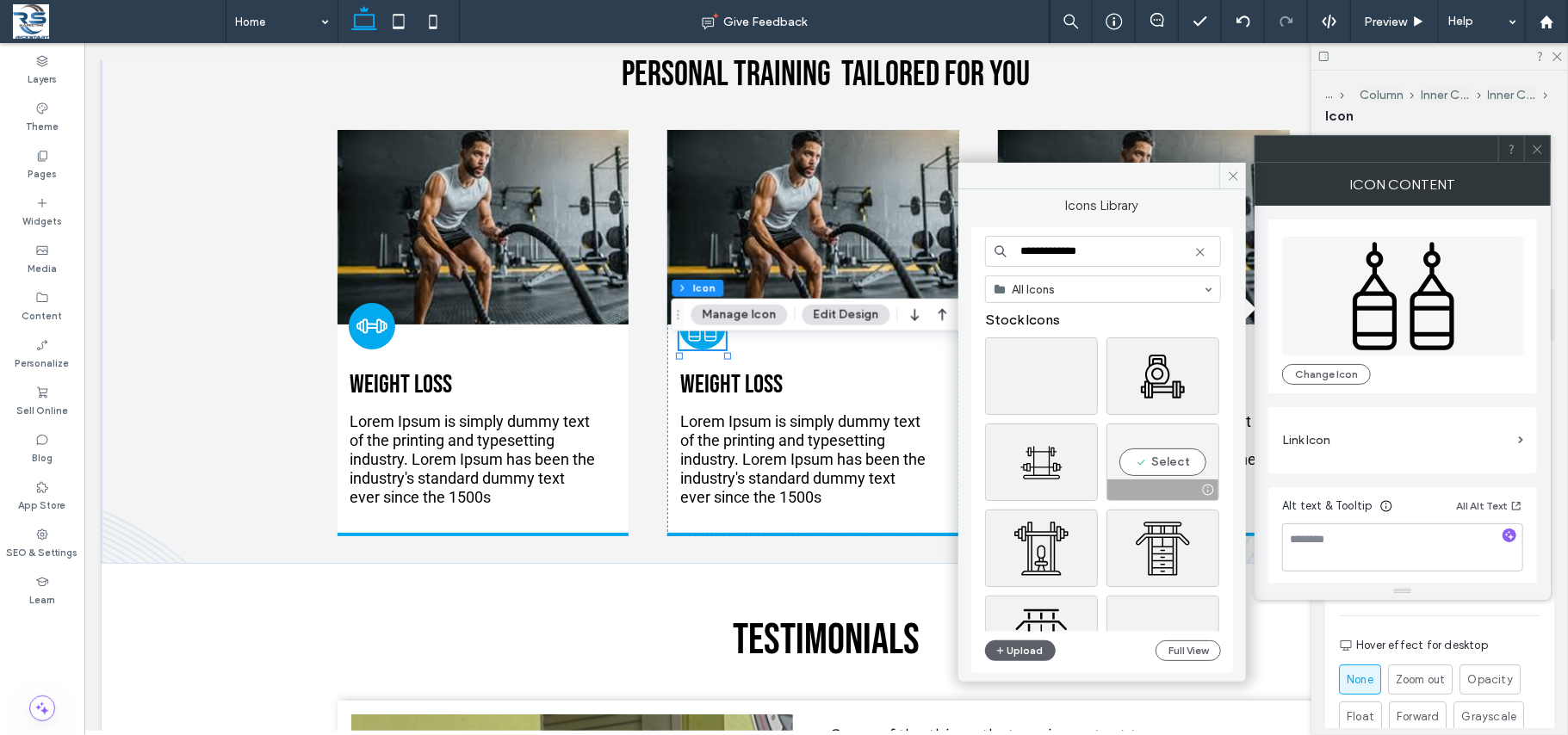
type input "**********"
click at [1177, 454] on div "Select" at bounding box center [1162, 461] width 113 height 78
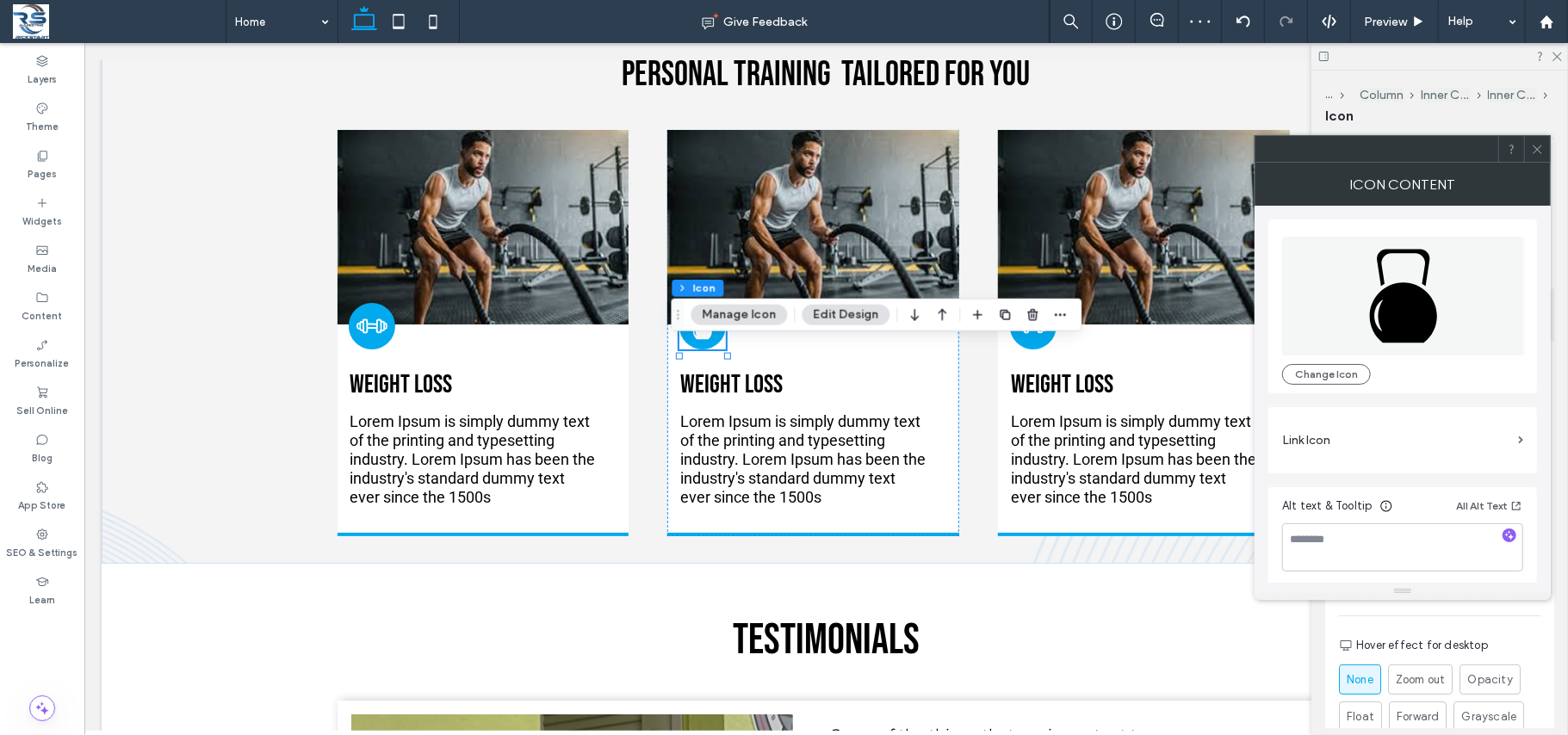
click at [741, 320] on button "Manage Icon" at bounding box center [738, 314] width 96 height 21
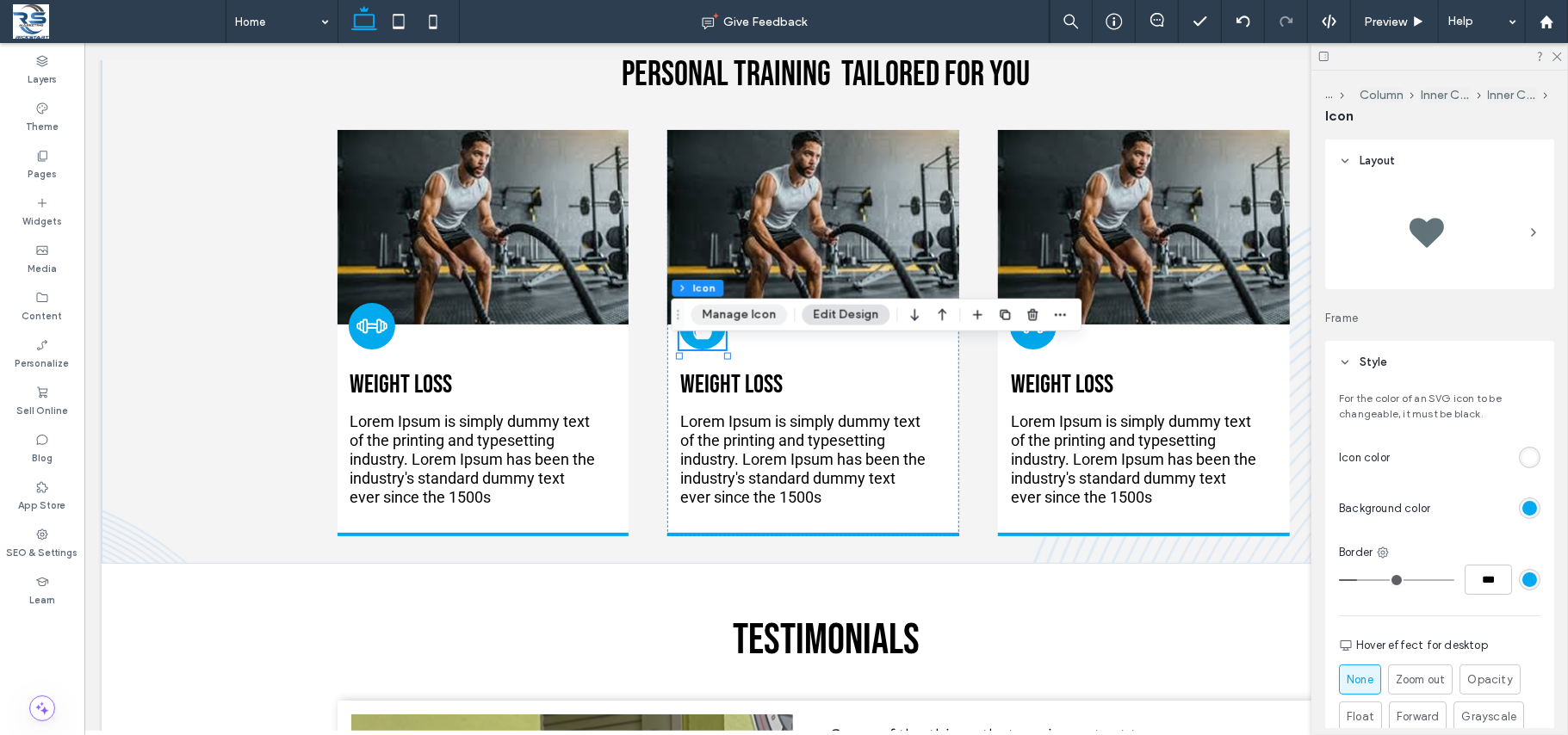
click at [758, 311] on button "Manage Icon" at bounding box center [738, 314] width 96 height 21
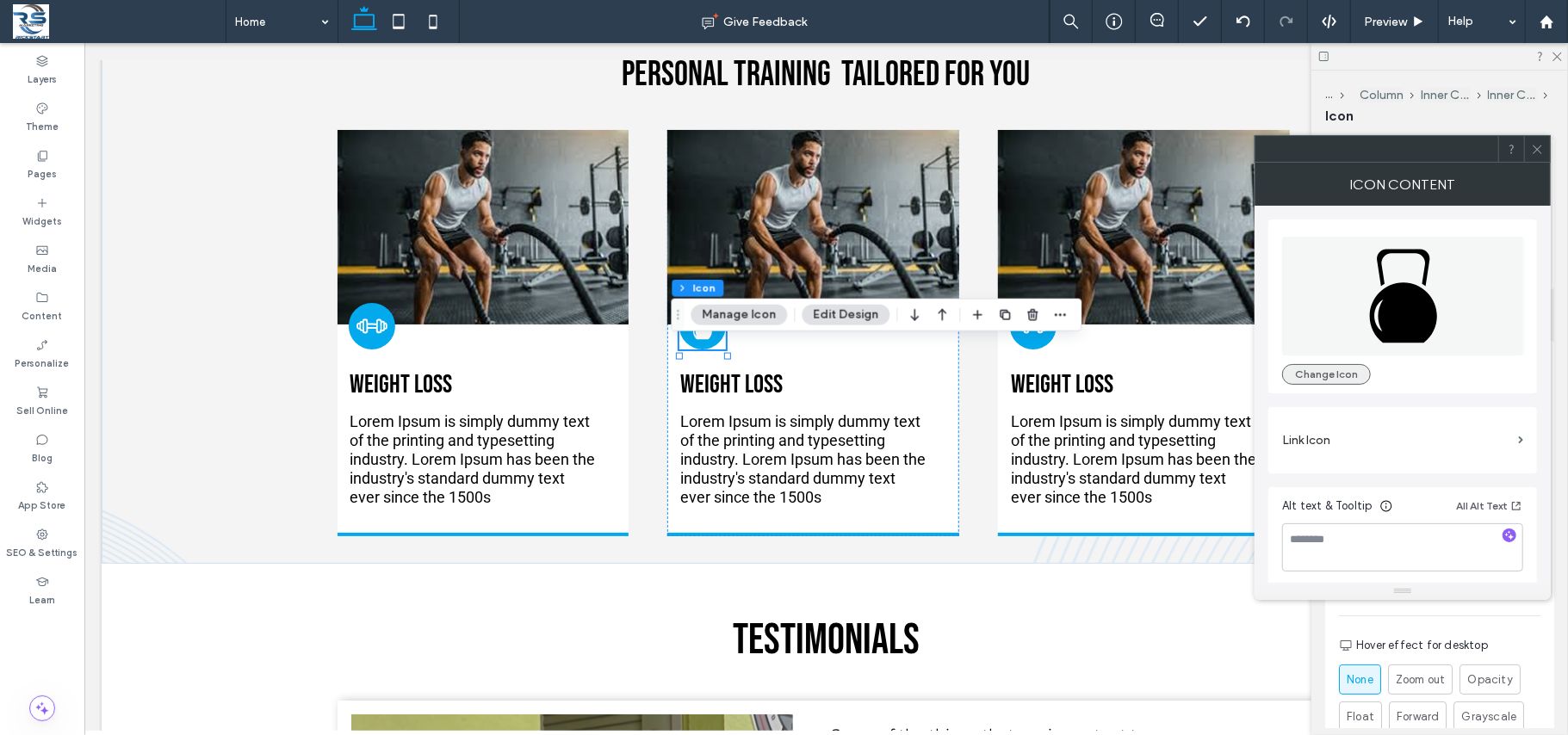
click at [1305, 372] on button "Change Icon" at bounding box center [1325, 374] width 88 height 21
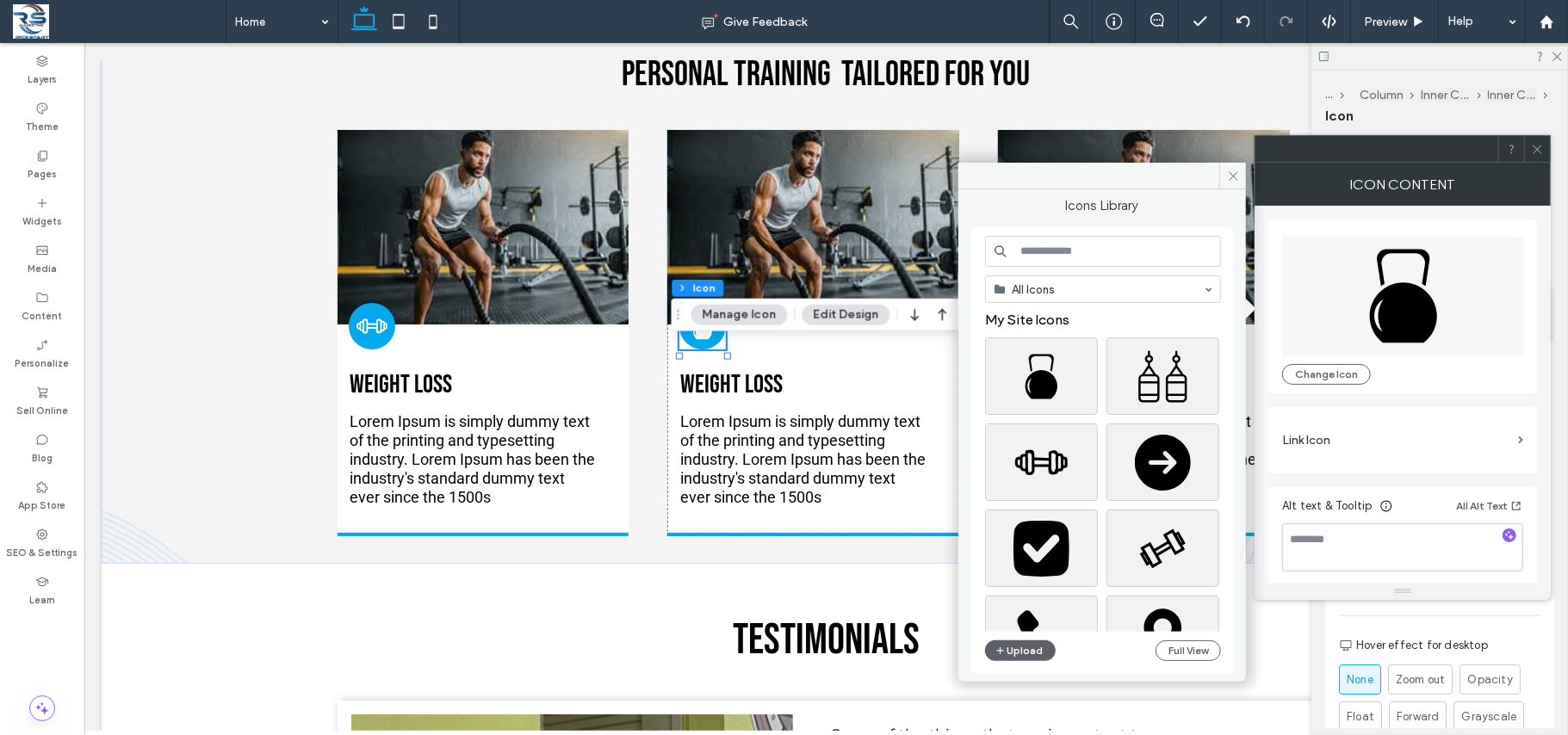
click at [1088, 252] on input at bounding box center [1103, 251] width 236 height 31
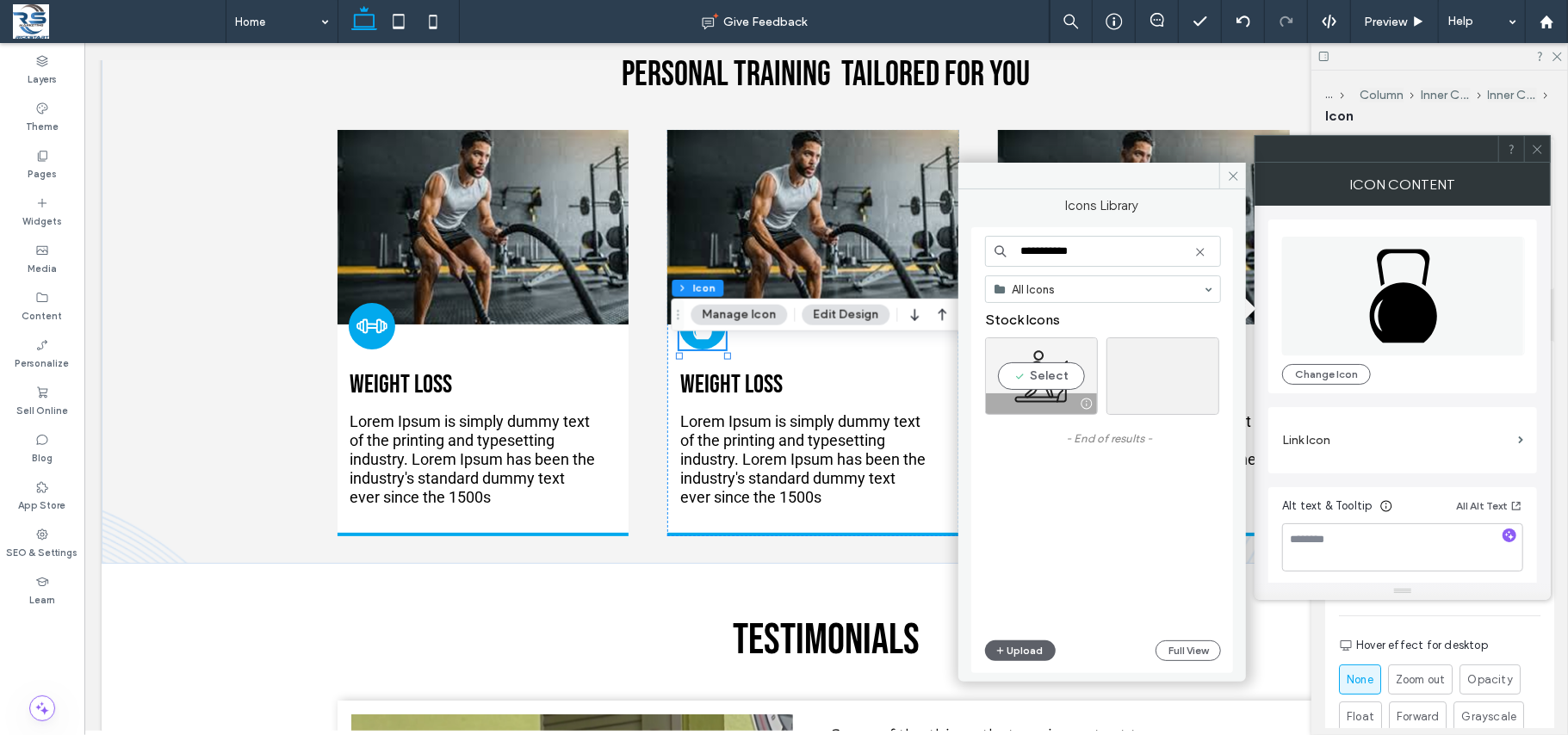
type input "**********"
click at [1052, 373] on div "Select" at bounding box center [1041, 376] width 113 height 78
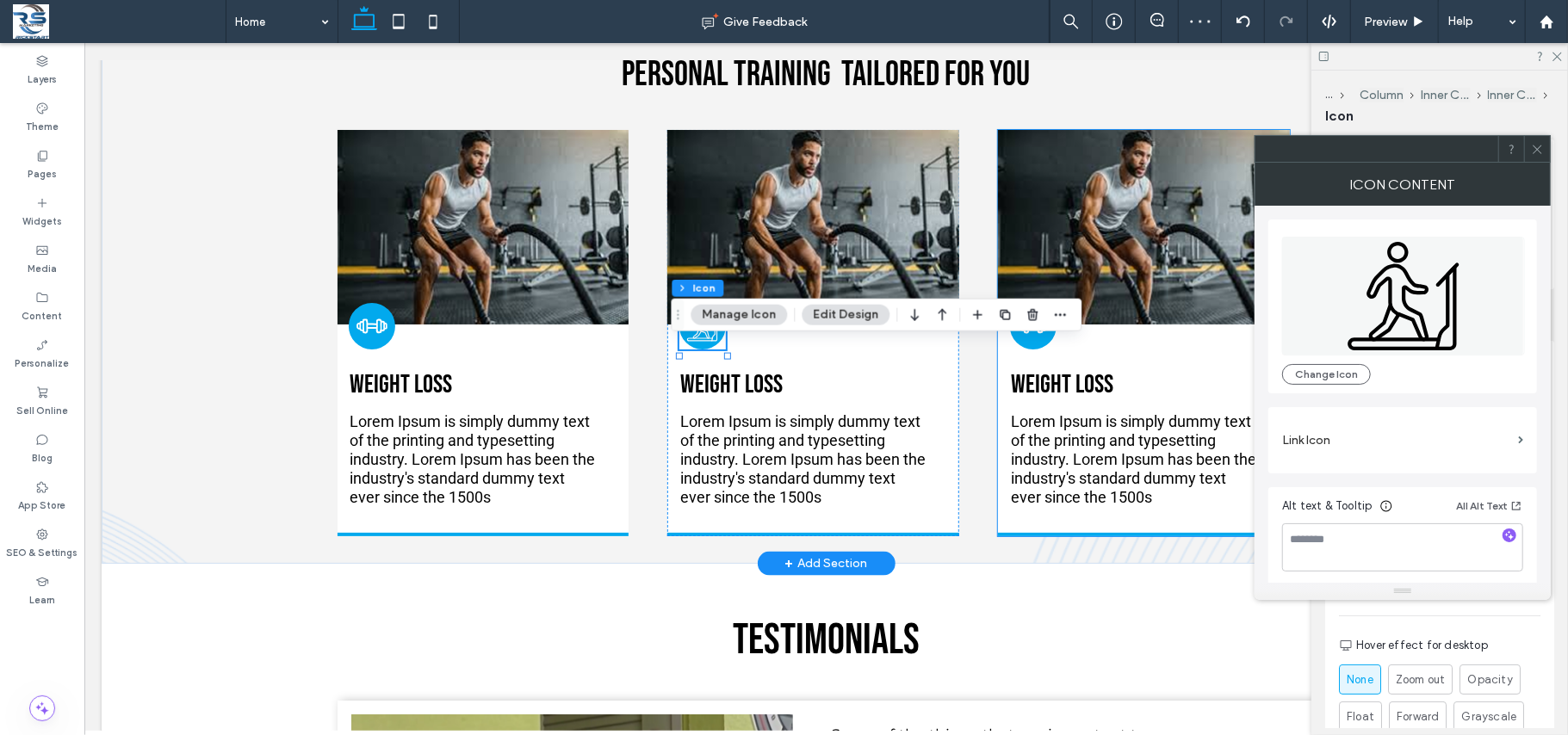
click at [1034, 348] on div at bounding box center [1032, 325] width 46 height 46
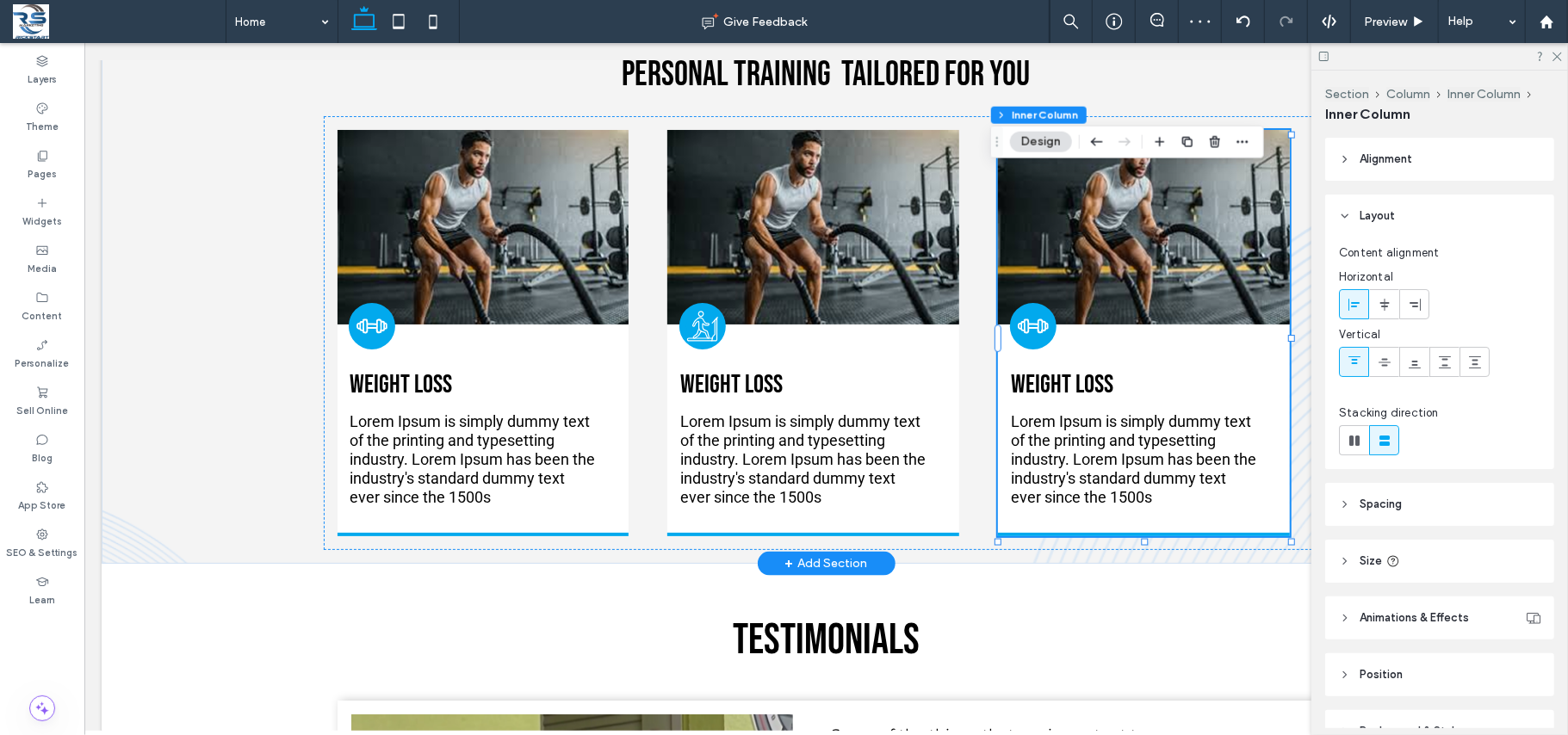
click at [1034, 348] on div at bounding box center [1032, 325] width 46 height 46
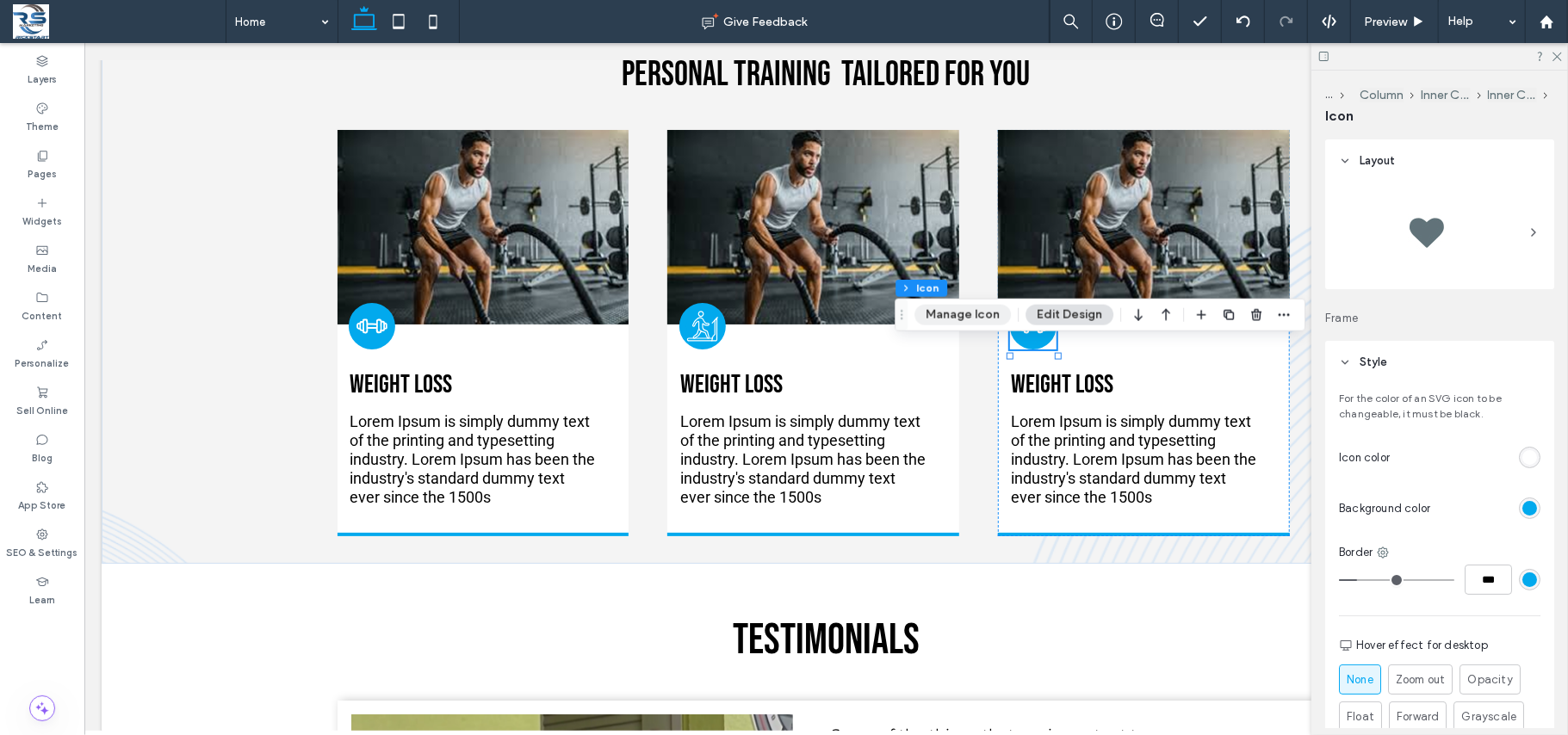
click at [973, 321] on button "Manage Icon" at bounding box center [962, 314] width 96 height 21
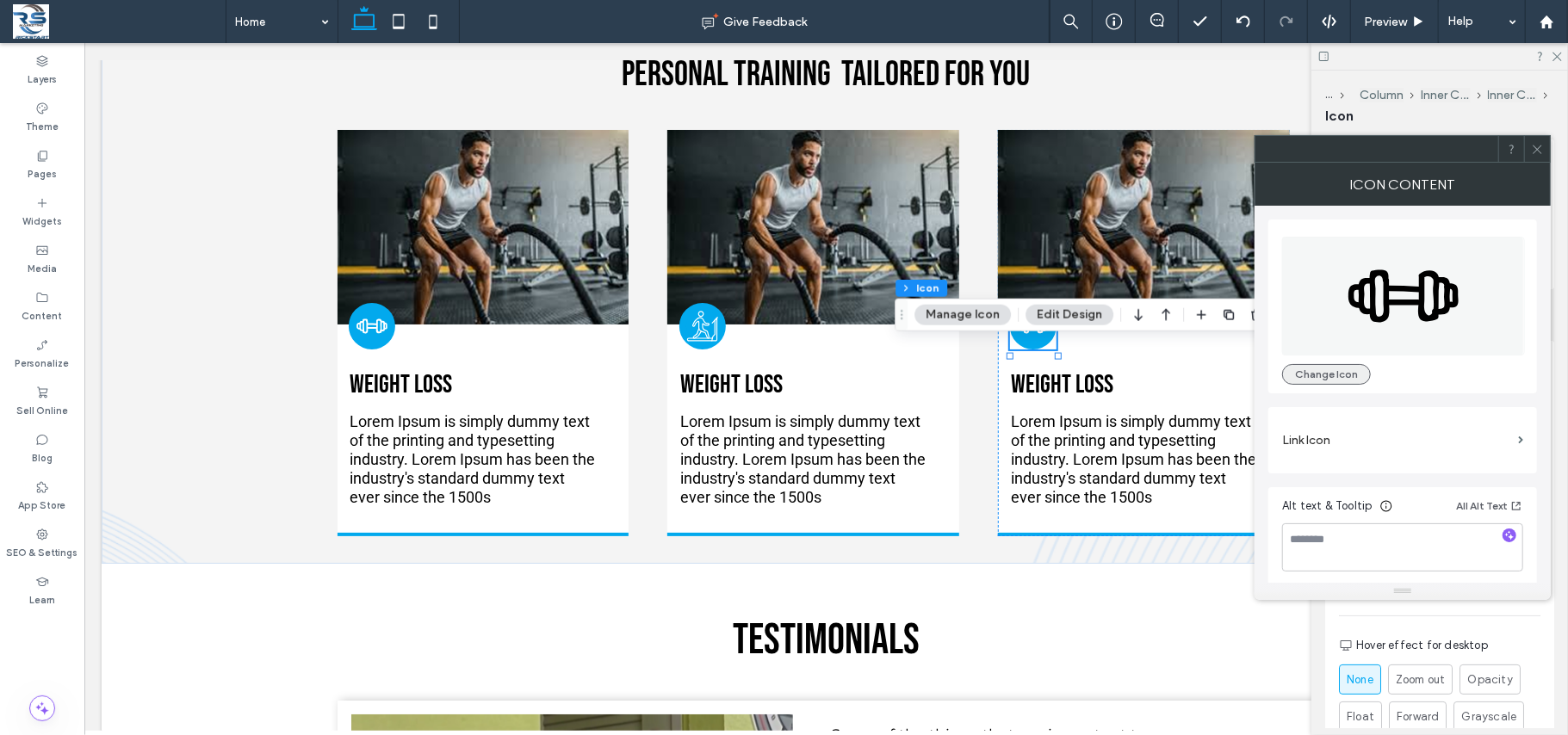
click at [1305, 373] on button "Change Icon" at bounding box center [1325, 374] width 88 height 21
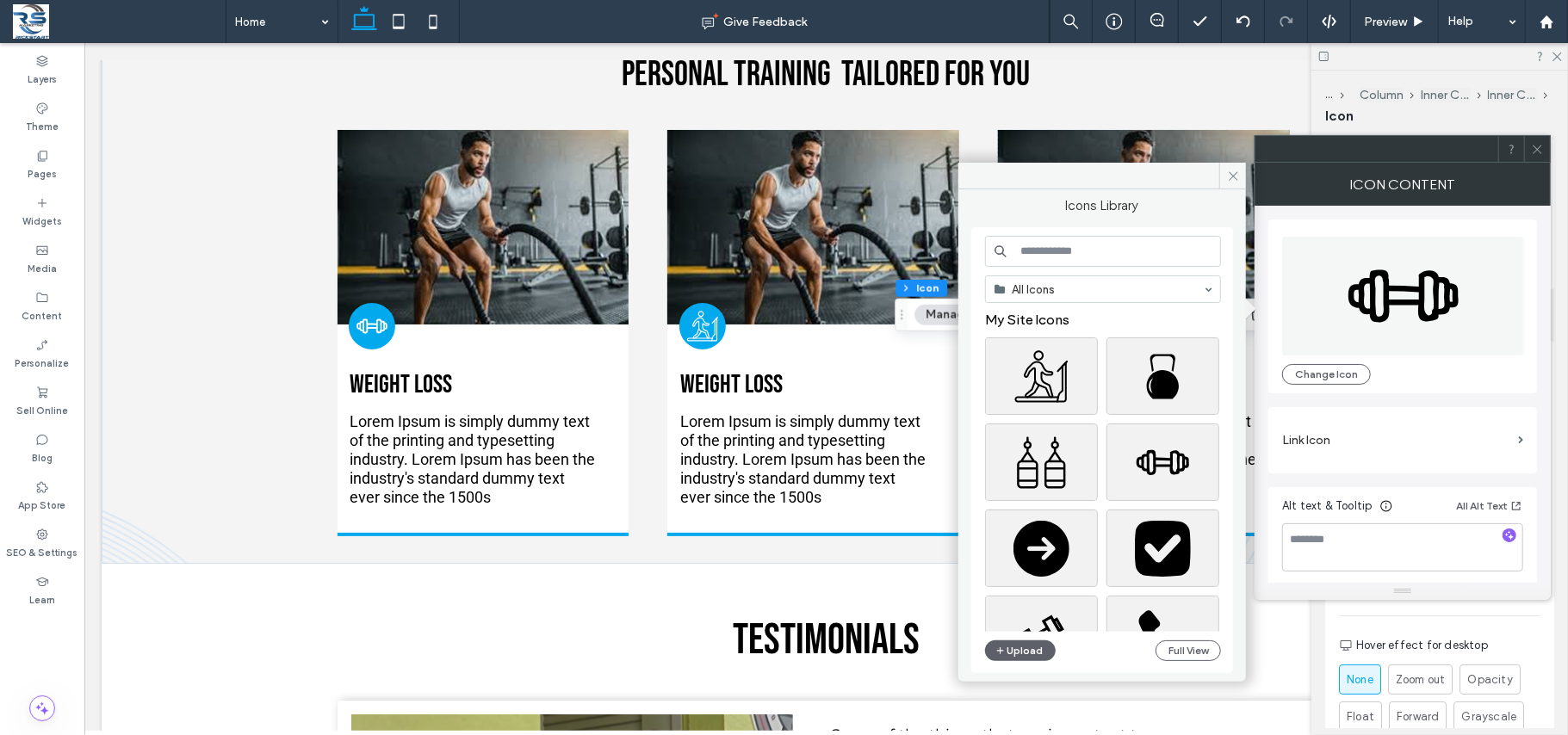
click at [1102, 252] on input at bounding box center [1103, 251] width 236 height 31
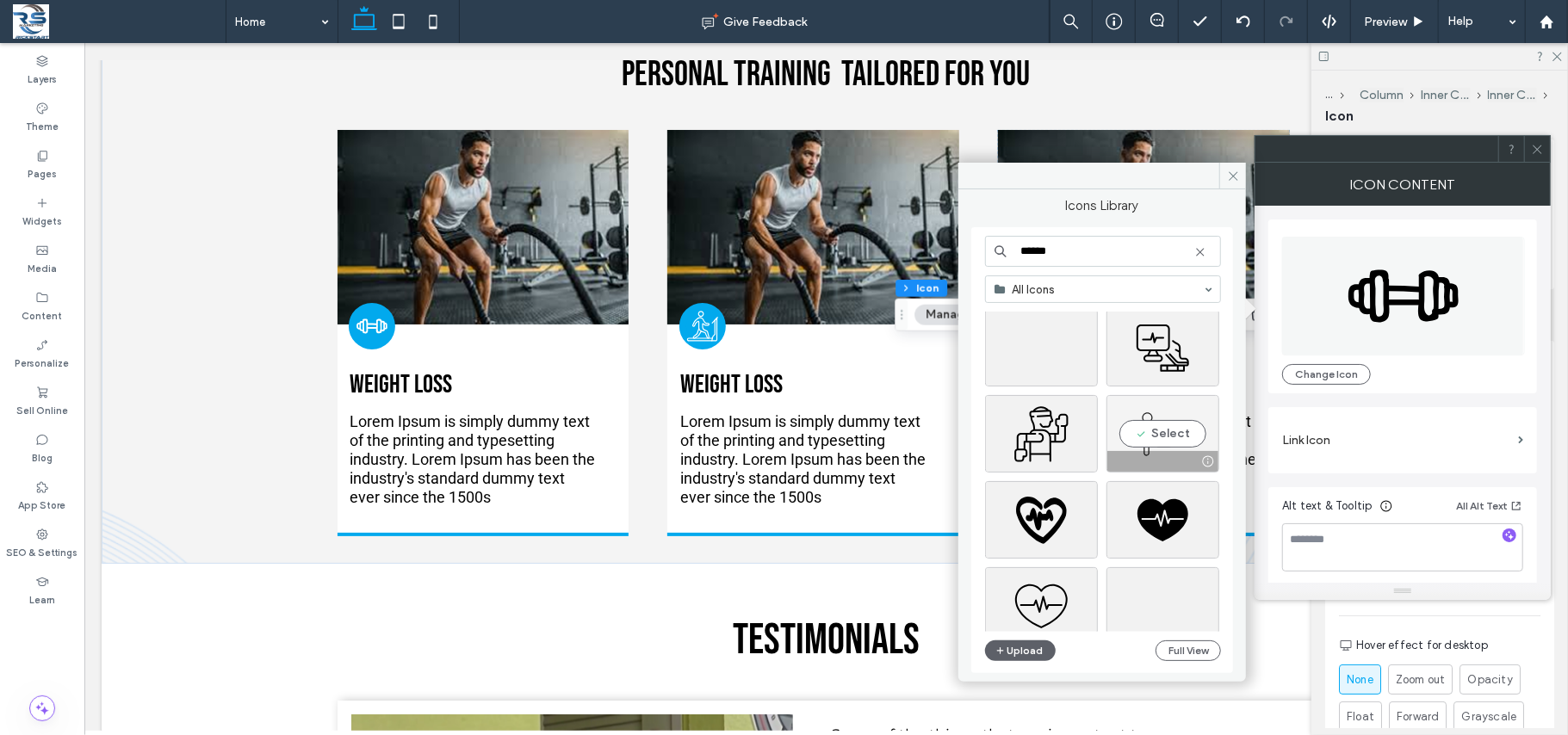
scroll to position [0, 0]
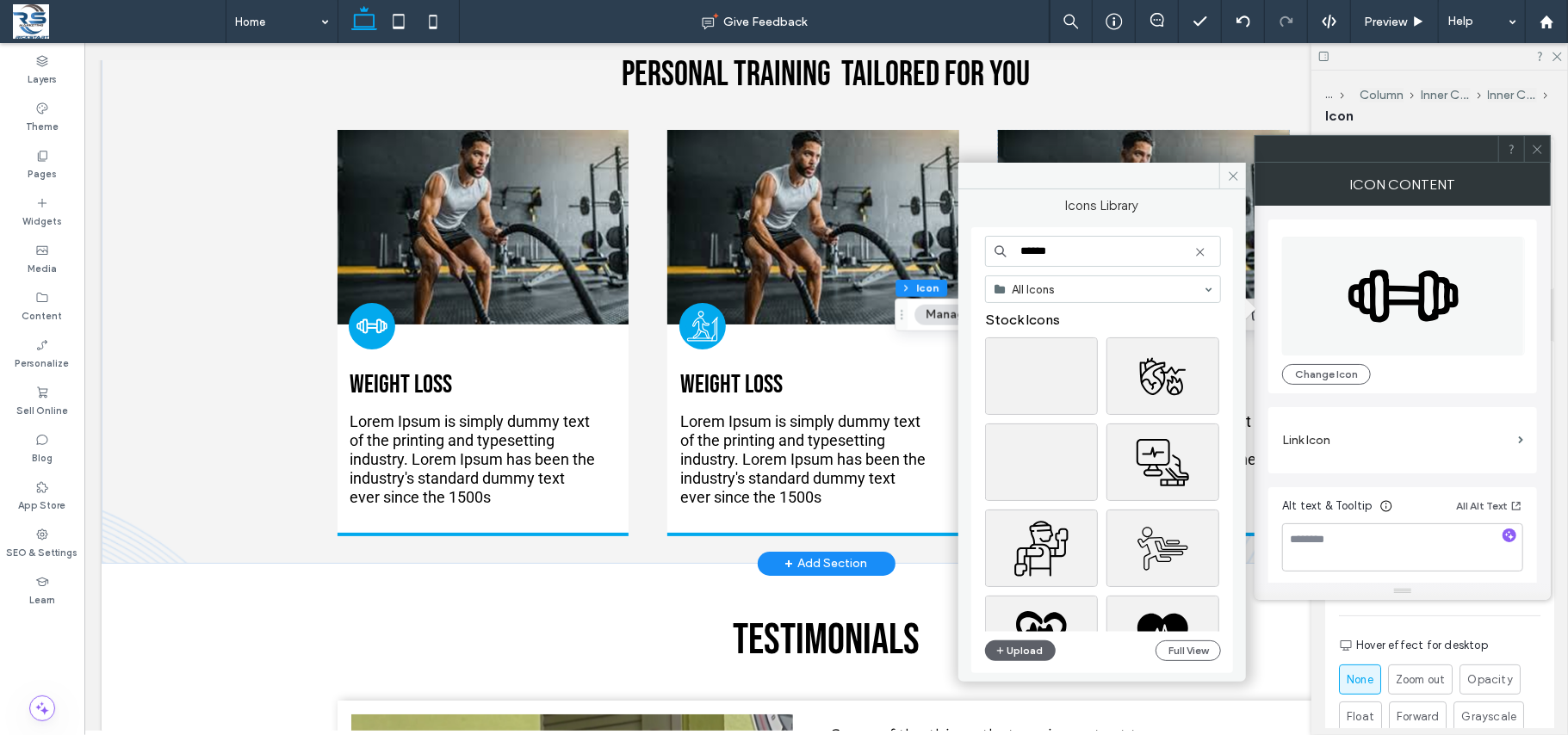
drag, startPoint x: 1163, startPoint y: 287, endPoint x: 949, endPoint y: 254, distance: 216.5
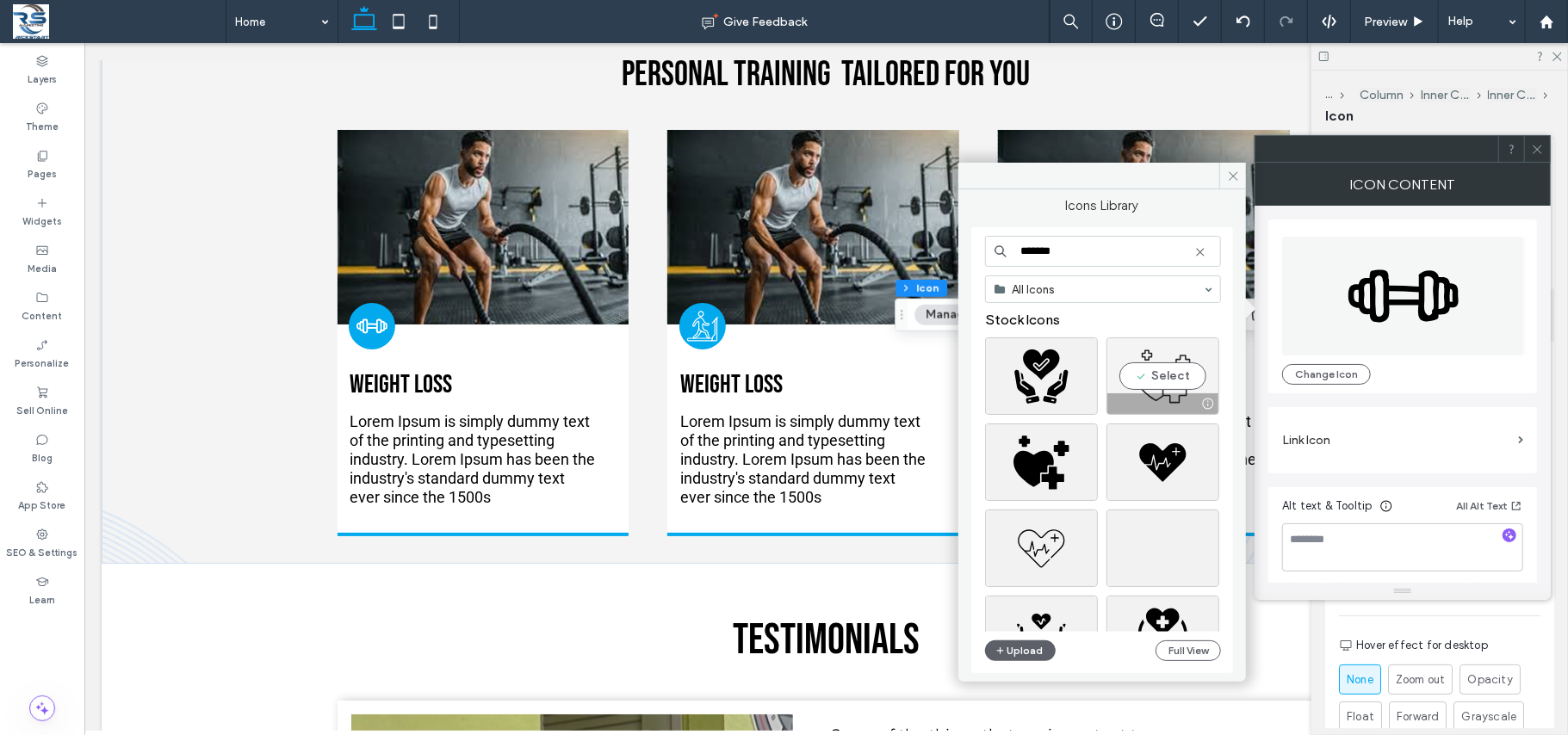
type input "*******"
click at [1168, 373] on div "Select" at bounding box center [1162, 376] width 113 height 78
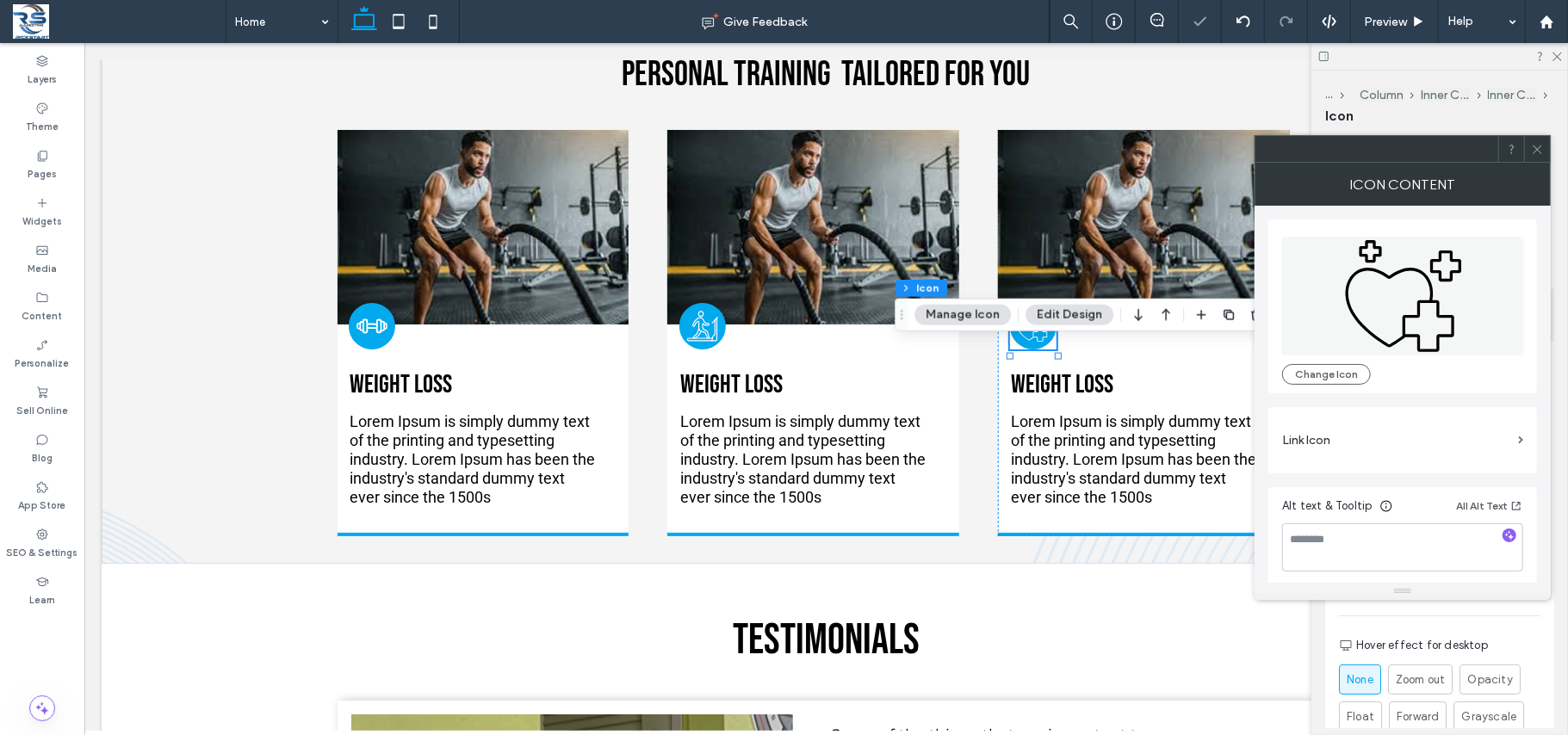
click at [1305, 149] on icon at bounding box center [1537, 149] width 13 height 13
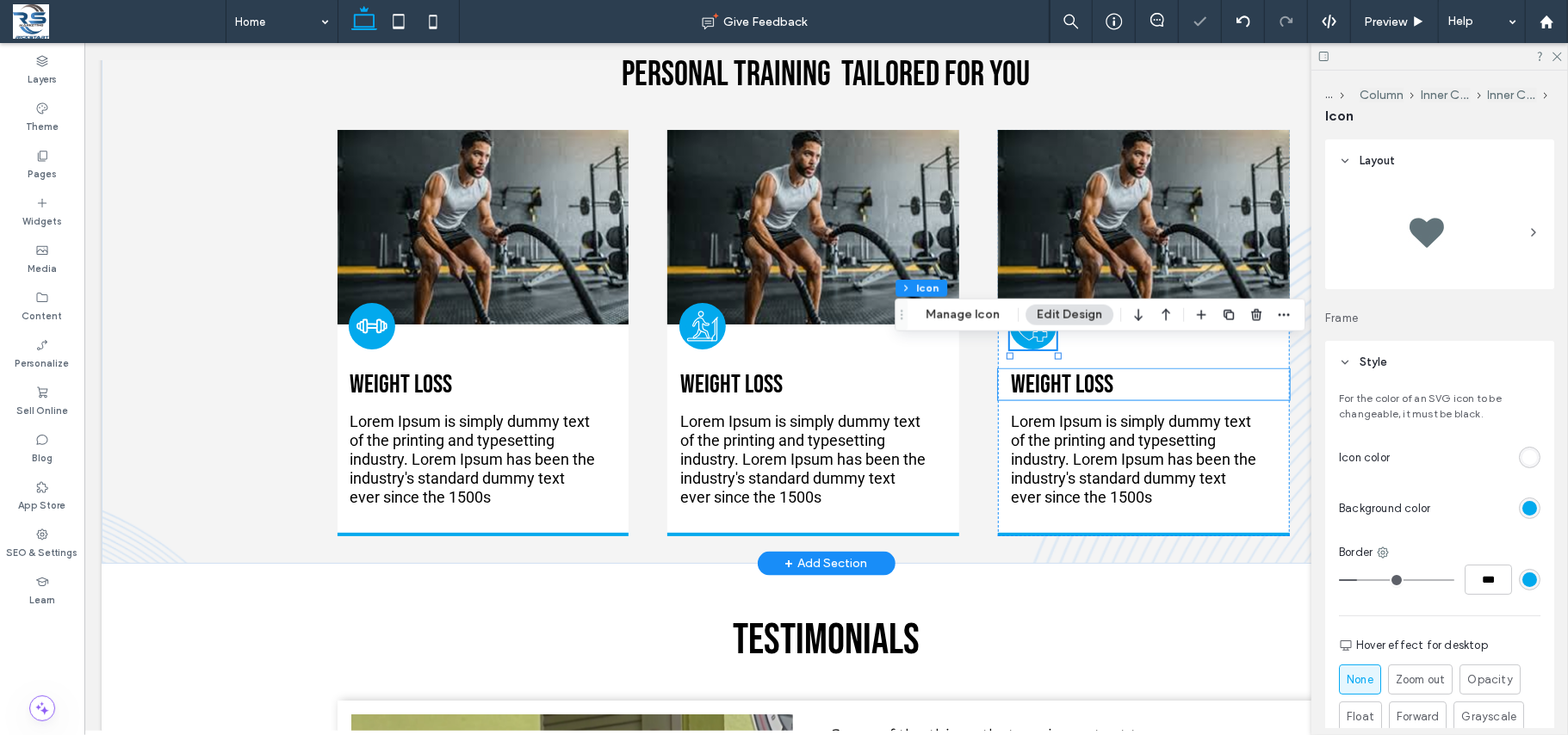
click at [1171, 399] on h3 "Weight Loss" at bounding box center [1142, 384] width 266 height 31
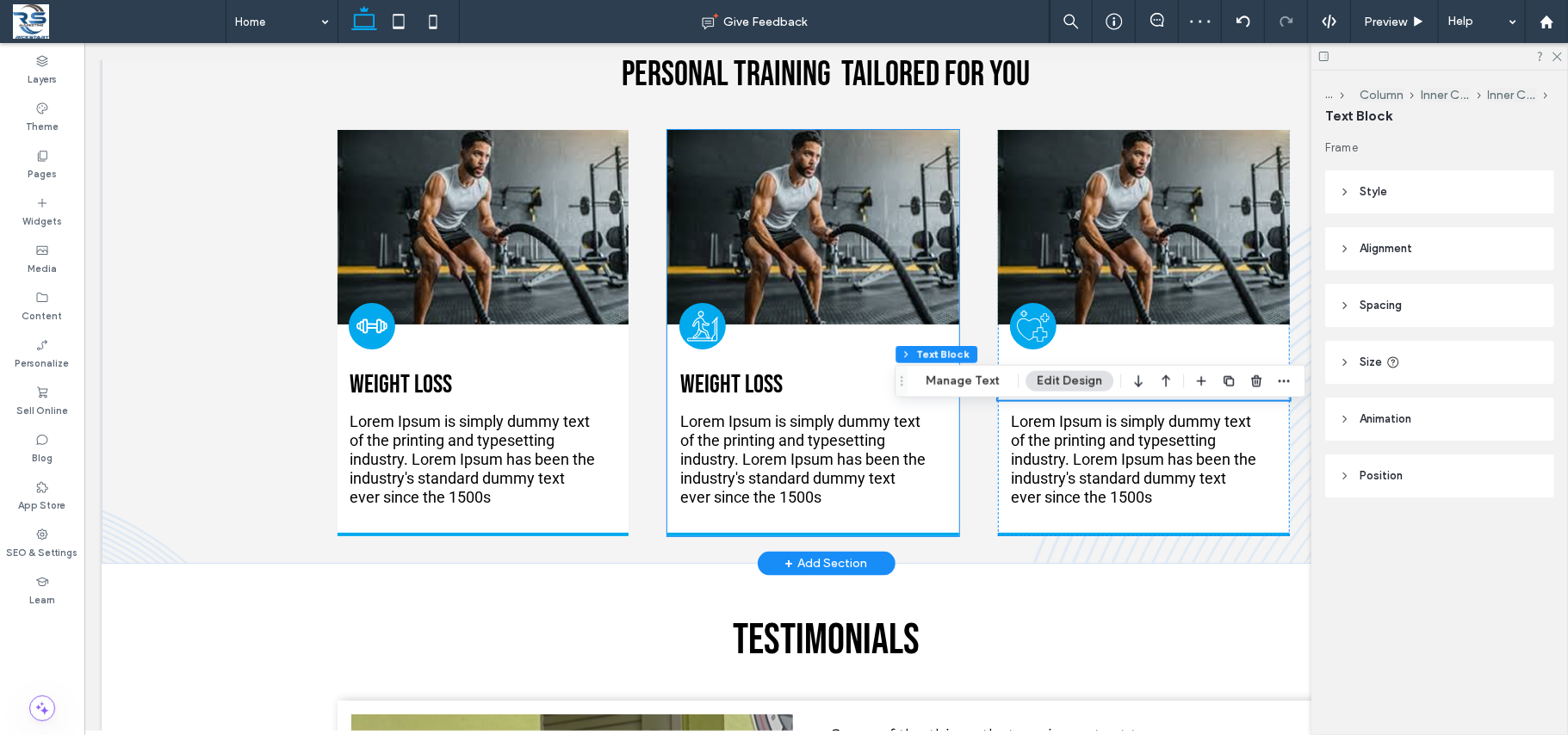
click at [833, 505] on span "Lorem Ipsum is simply dummy text of the printing and typesetting industry. Lore…" at bounding box center [802, 458] width 245 height 94
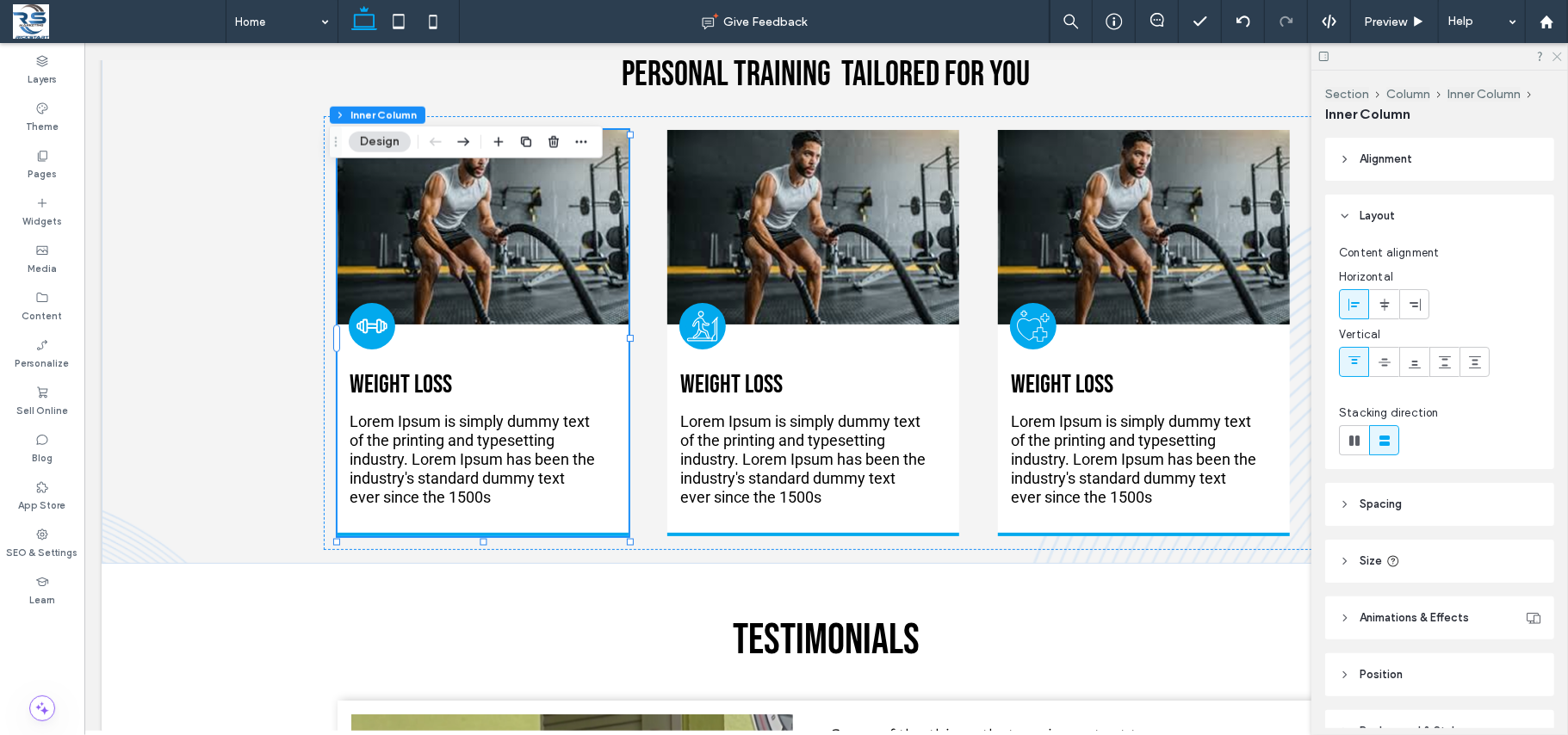
click at [1305, 50] on icon at bounding box center [1555, 55] width 11 height 11
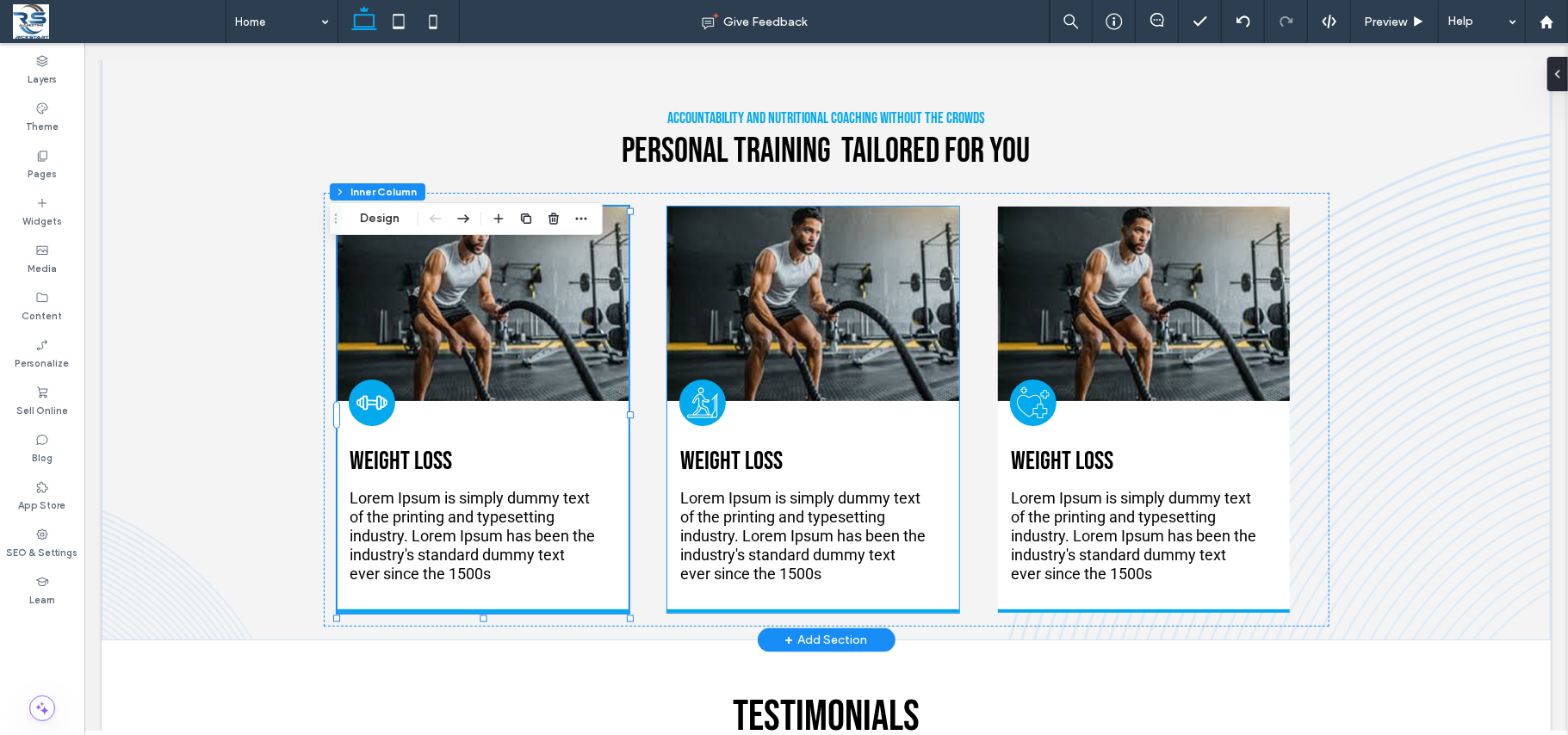
scroll to position [1560, 0]
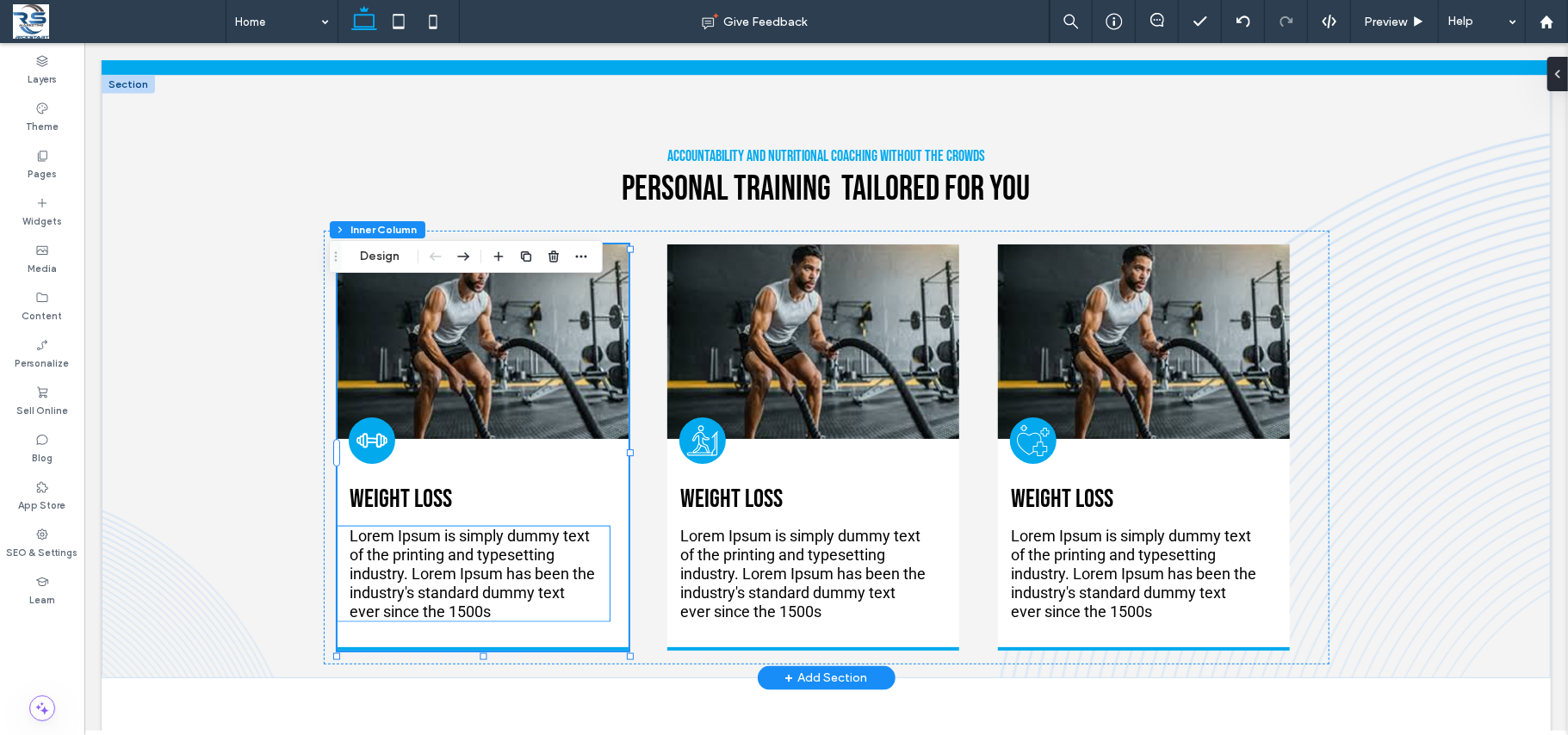
click at [426, 579] on span "Lorem Ipsum is simply dummy text of the printing and typesetting industry. Lore…" at bounding box center [472, 573] width 245 height 94
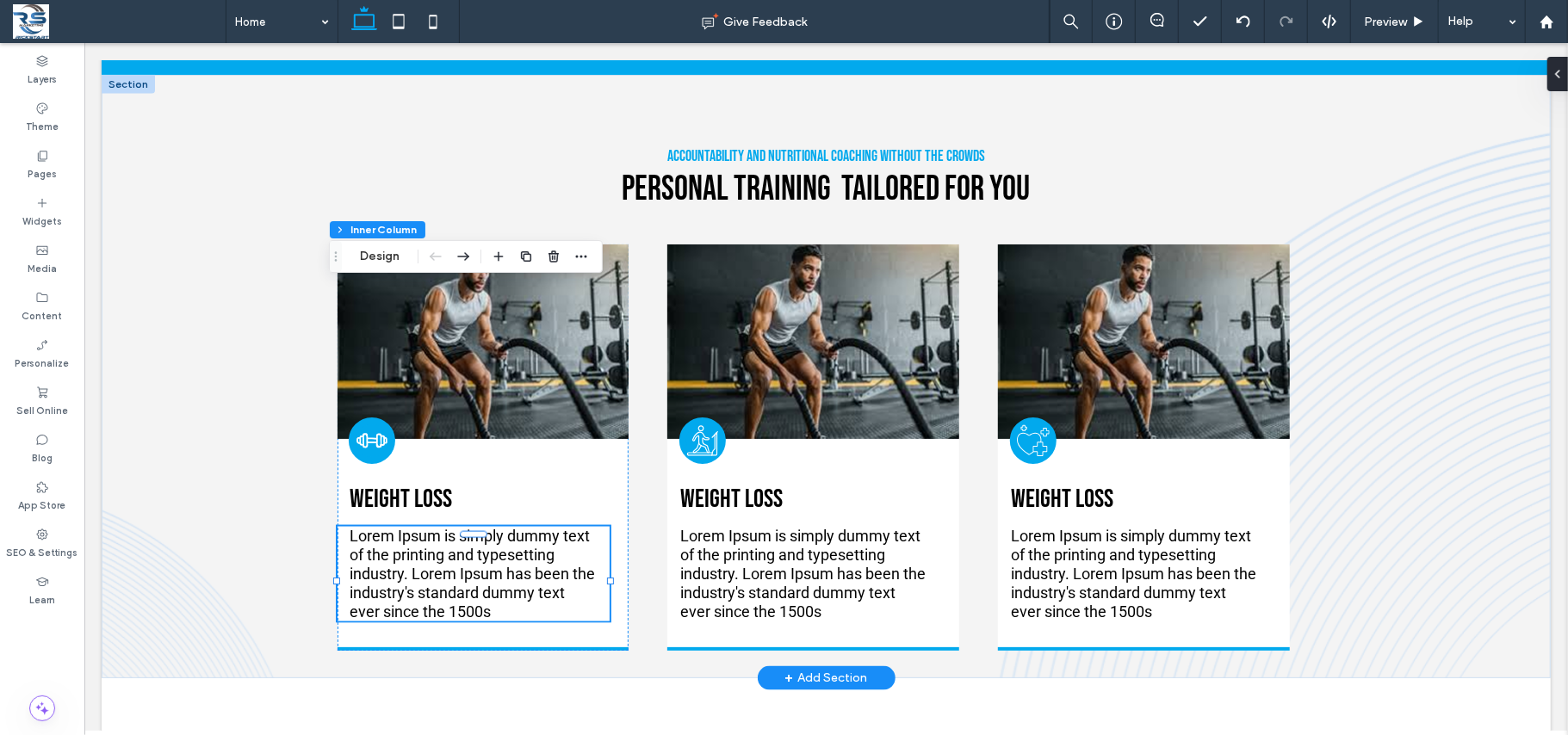
click at [426, 579] on div "Lorem Ipsum is simply dummy text of the printing and typesetting industry. Lore…" at bounding box center [472, 573] width 272 height 94
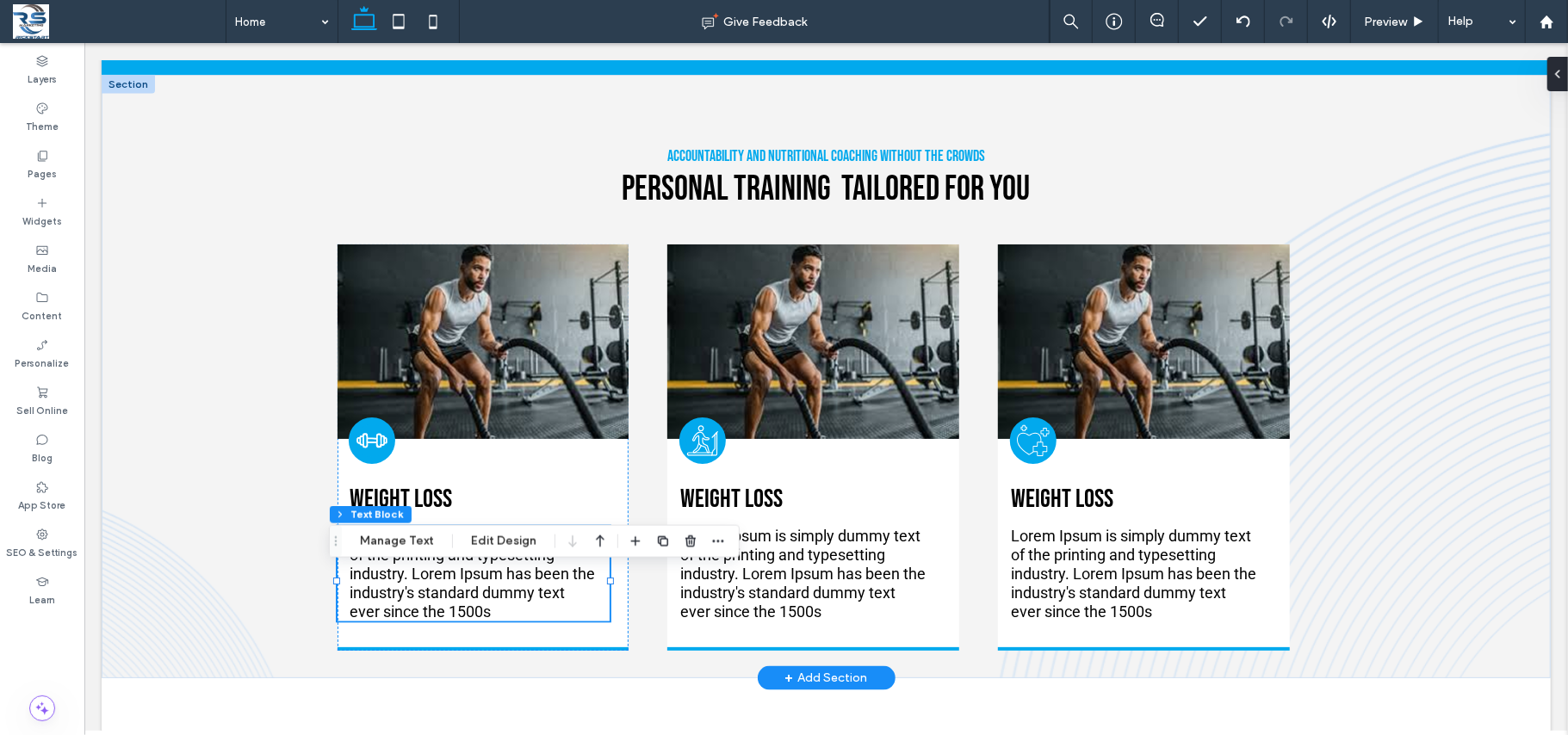
click at [421, 591] on span "Lorem Ipsum is simply dummy text of the printing and typesetting industry. Lore…" at bounding box center [472, 573] width 245 height 94
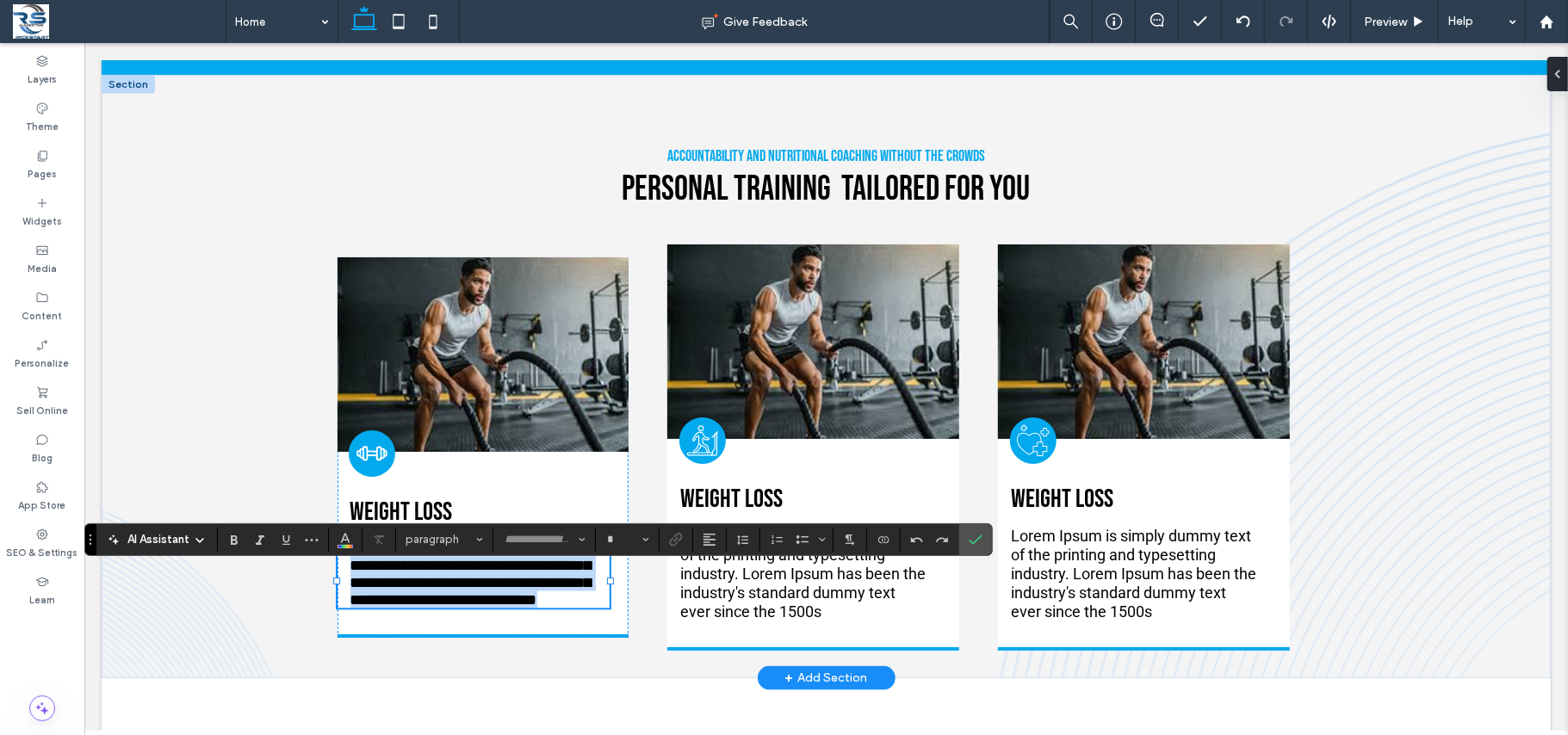
type input "******"
type input "**"
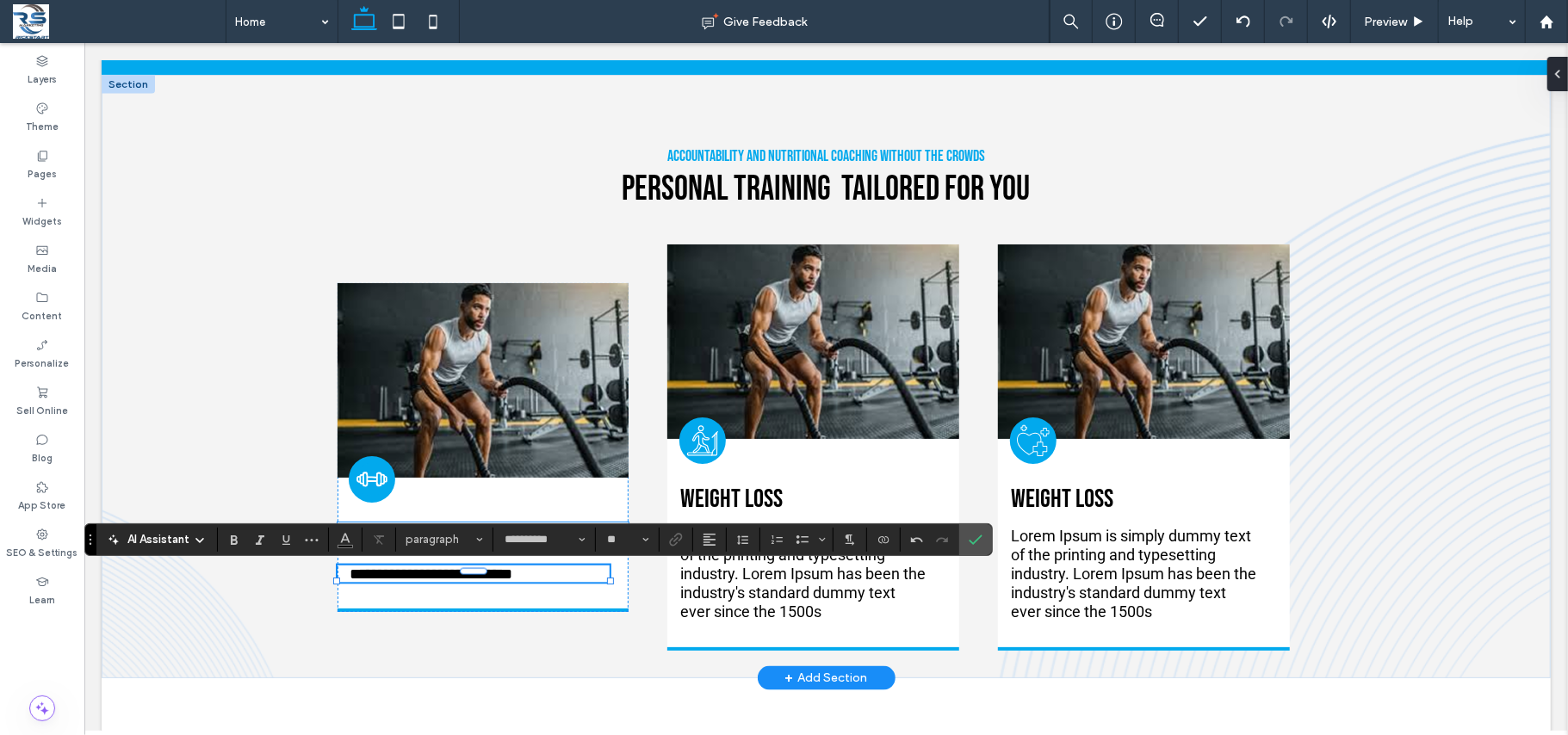
type input "******"
click at [239, 539] on icon "Bold" at bounding box center [234, 540] width 14 height 14
drag, startPoint x: 974, startPoint y: 541, endPoint x: 784, endPoint y: 519, distance: 191.3
click at [974, 541] on use "Confirm" at bounding box center [976, 539] width 14 height 11
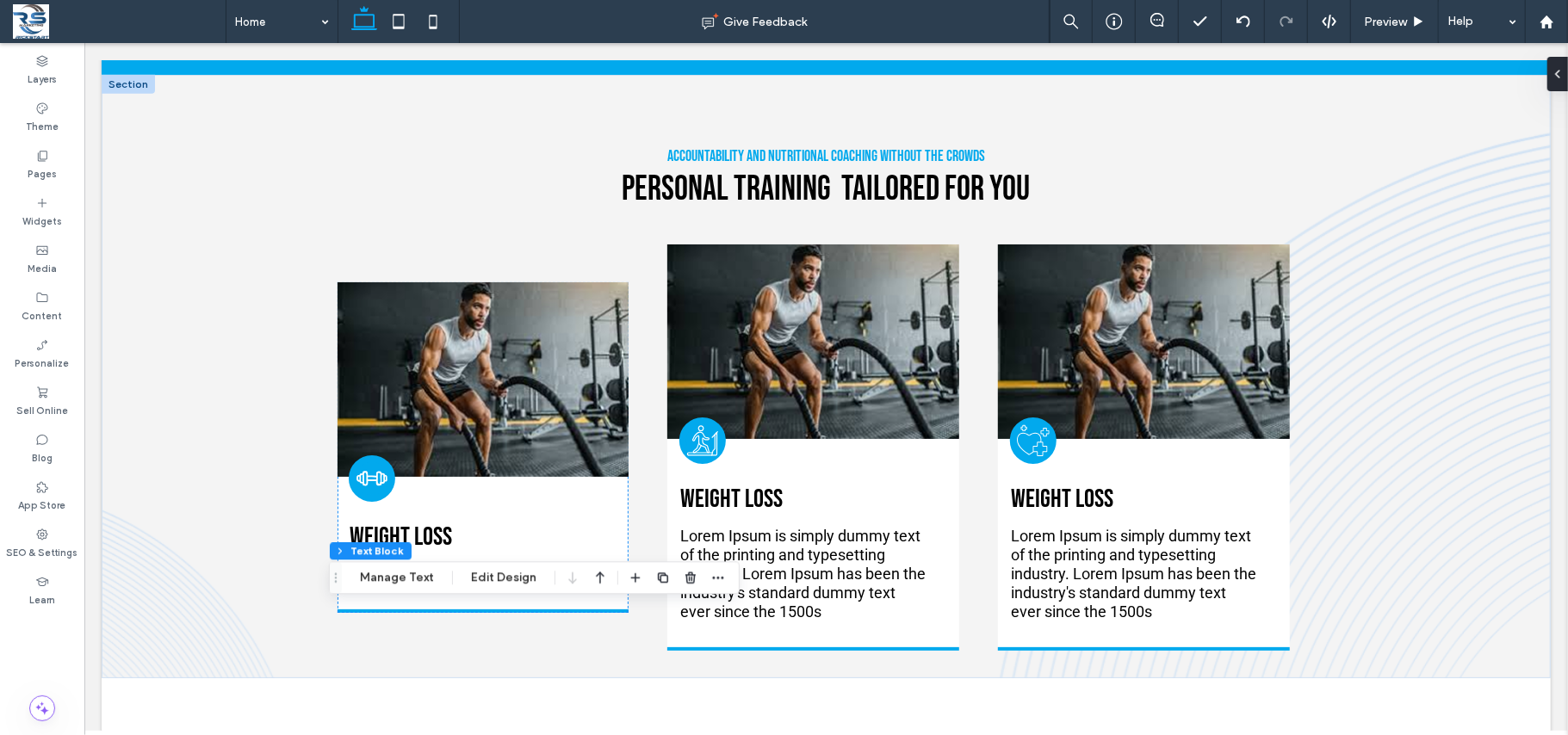
click at [533, 583] on p "Burn Fat. Build Confidence." at bounding box center [472, 572] width 246 height 19
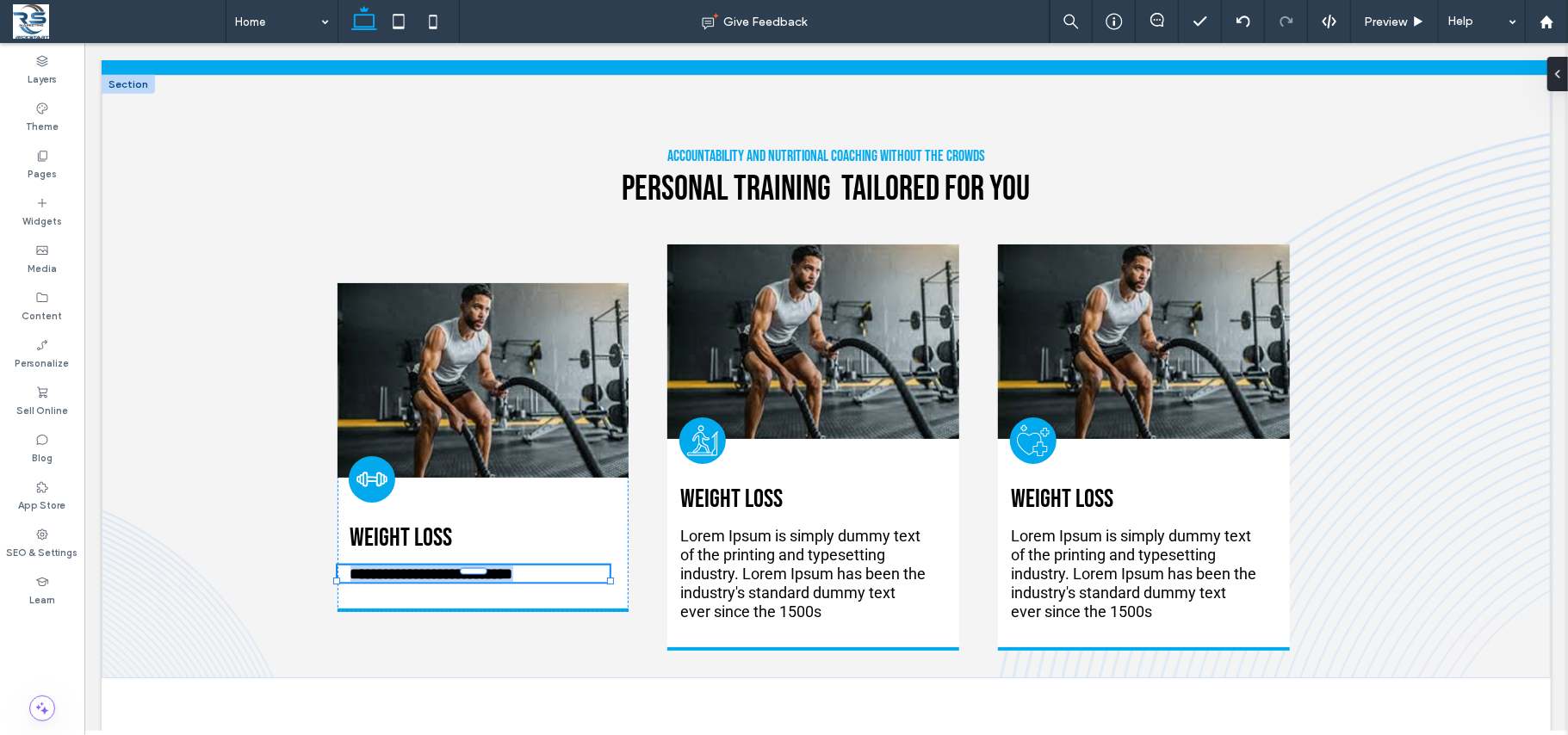
type input "******"
type input "**"
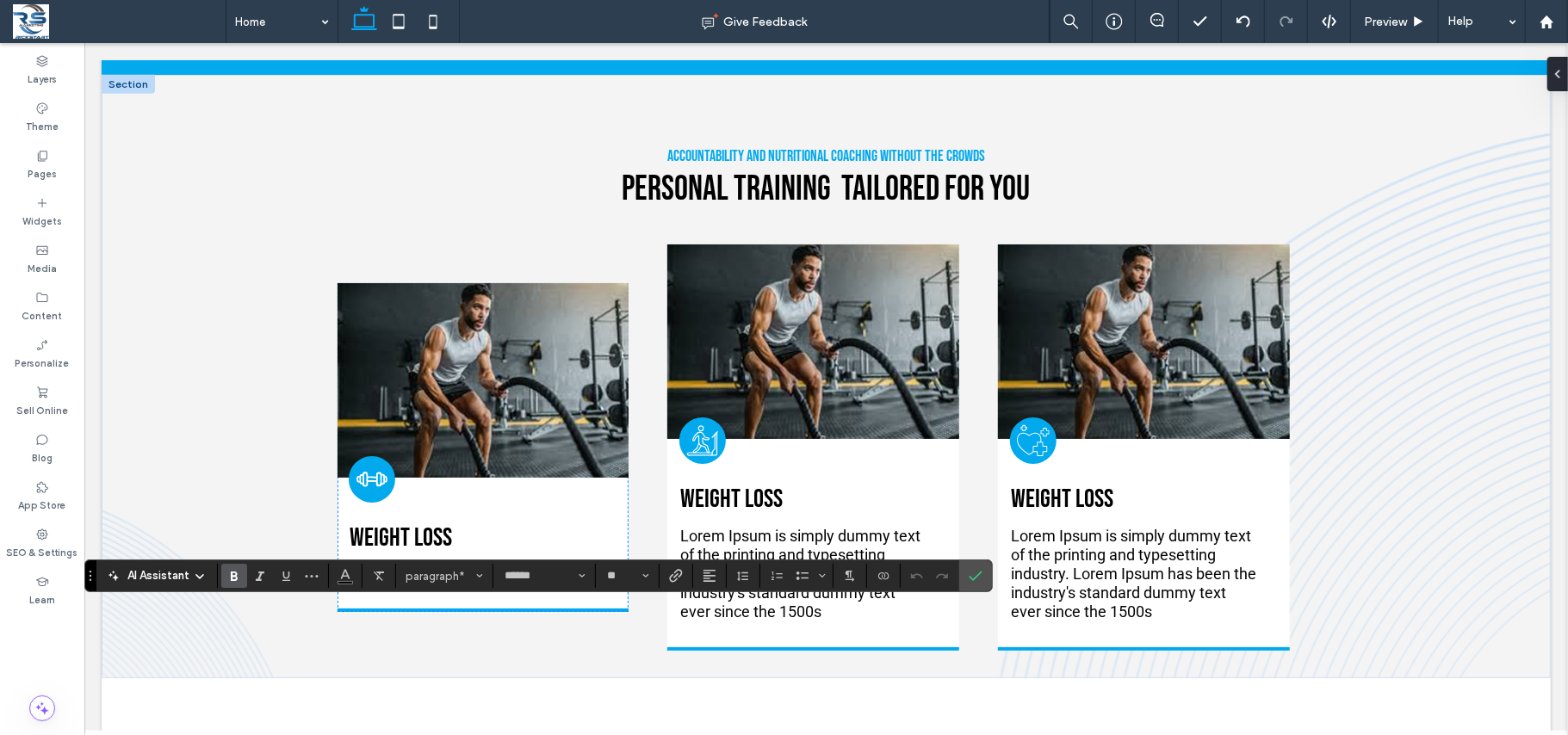
click at [550, 582] on p "**********" at bounding box center [472, 573] width 246 height 18
